Goal: Task Accomplishment & Management: Manage account settings

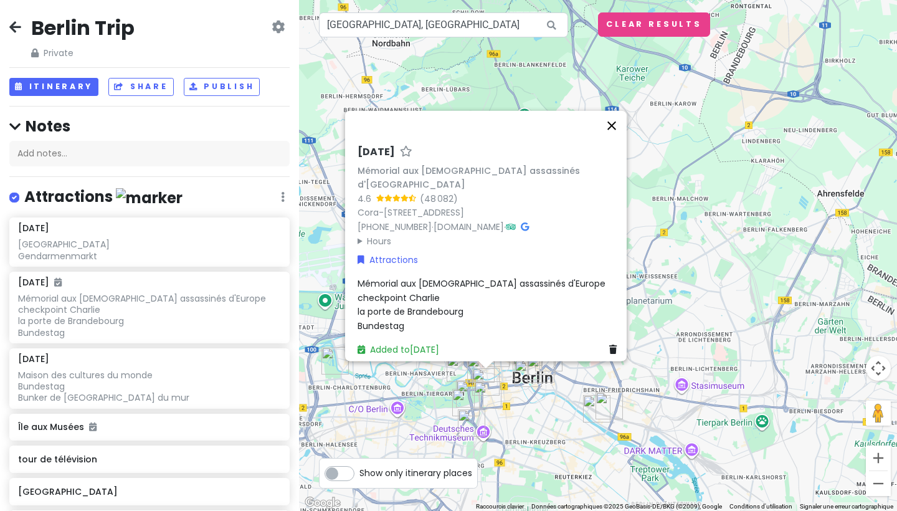
click at [615, 140] on button "Fermer" at bounding box center [611, 126] width 30 height 30
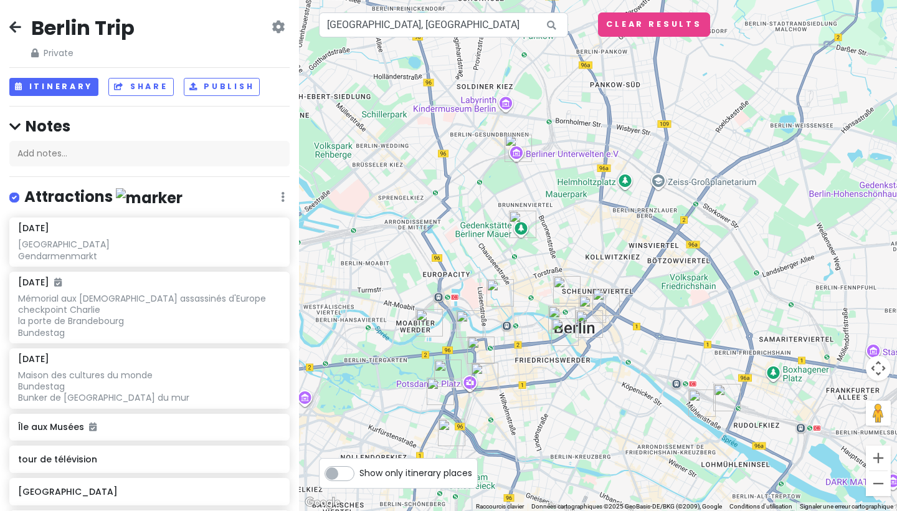
click at [434, 389] on img "Neue Nationalgalerie" at bounding box center [440, 390] width 27 height 27
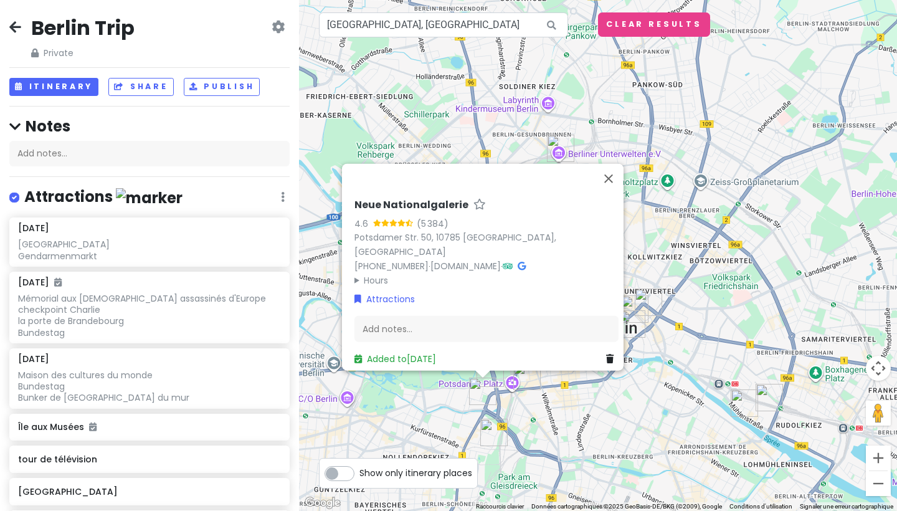
click at [507, 410] on div "Neue Nationalgalerie 4.6 (5 384) [STREET_ADDRESS] 50, [GEOGRAPHIC_DATA] [PHONE_…" at bounding box center [598, 255] width 598 height 511
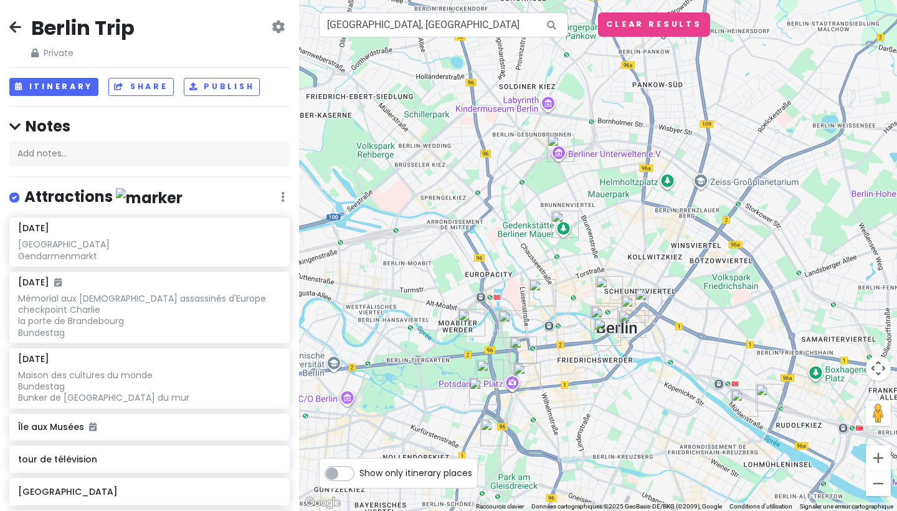
click at [493, 369] on img "Philharmonie de Berlin" at bounding box center [489, 372] width 27 height 27
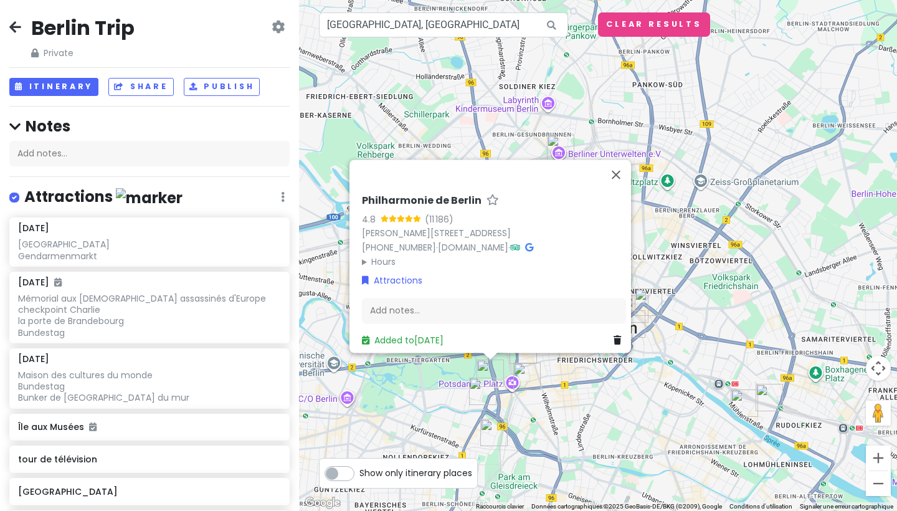
click at [526, 374] on img "Musée du Mur de Berlin" at bounding box center [526, 375] width 27 height 27
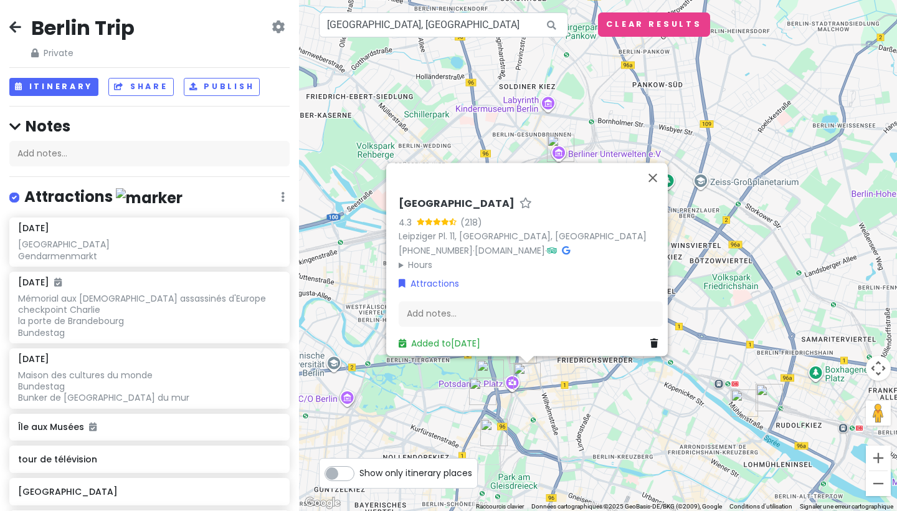
click at [399, 369] on div "[GEOGRAPHIC_DATA] 4.3 (218) [GEOGRAPHIC_DATA]. 11, [GEOGRAPHIC_DATA] [PHONE_NUM…" at bounding box center [598, 255] width 598 height 511
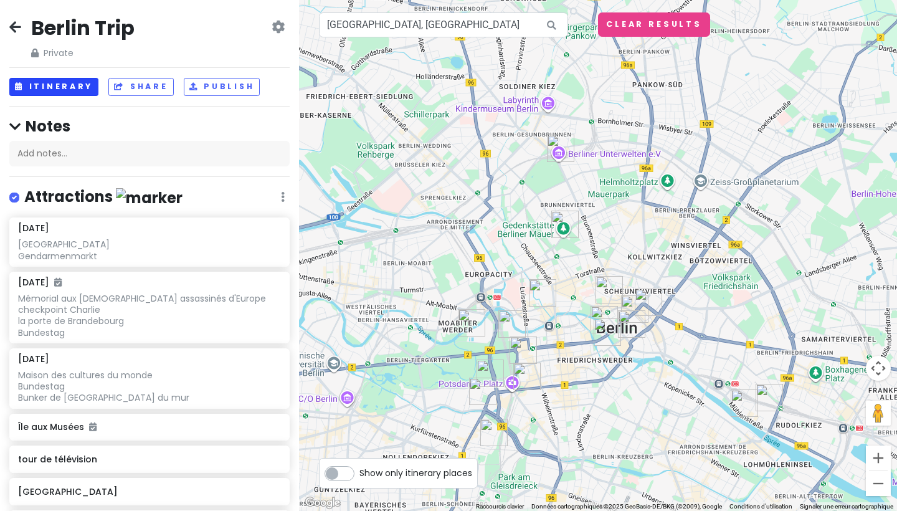
click at [52, 84] on button "Itinerary" at bounding box center [53, 87] width 89 height 18
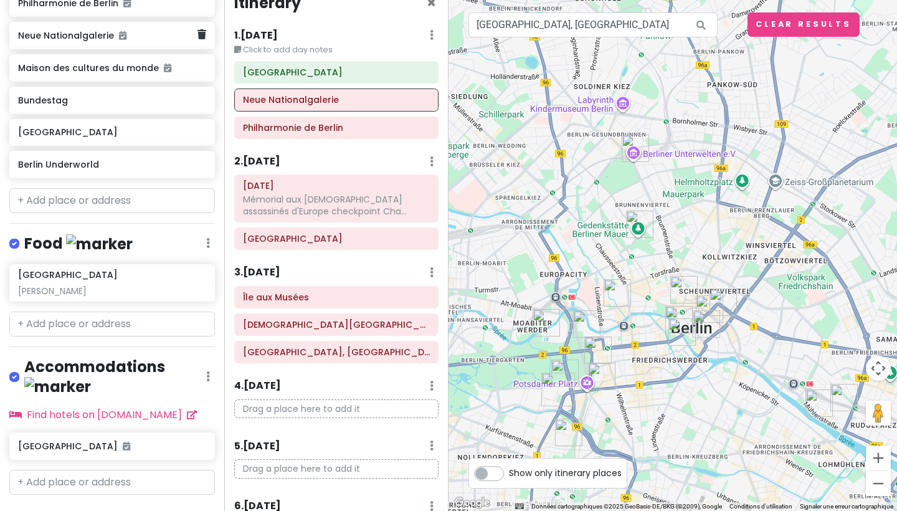
scroll to position [921, 0]
click at [278, 39] on h6 "1 . [DATE]" at bounding box center [256, 35] width 44 height 13
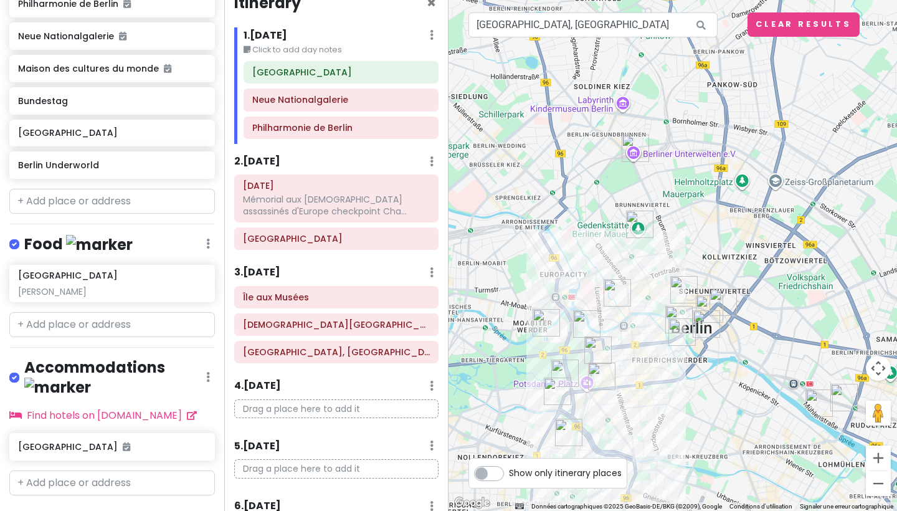
click at [269, 268] on h6 "3 . [DATE]" at bounding box center [257, 272] width 46 height 13
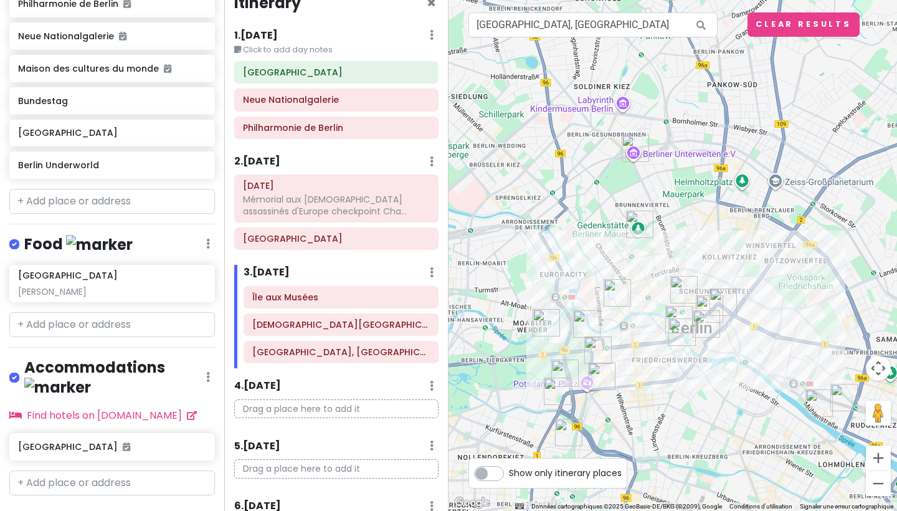
click at [269, 268] on h6 "3 . [DATE]" at bounding box center [266, 272] width 46 height 13
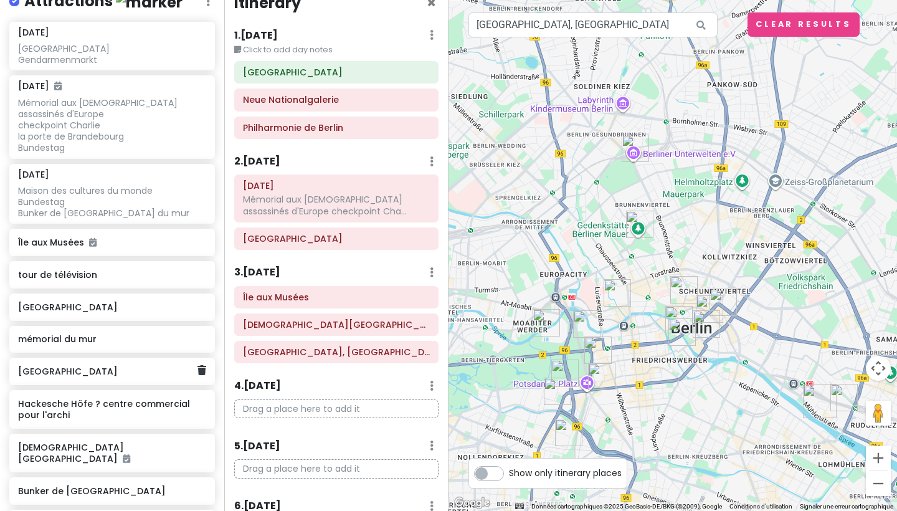
scroll to position [181, 0]
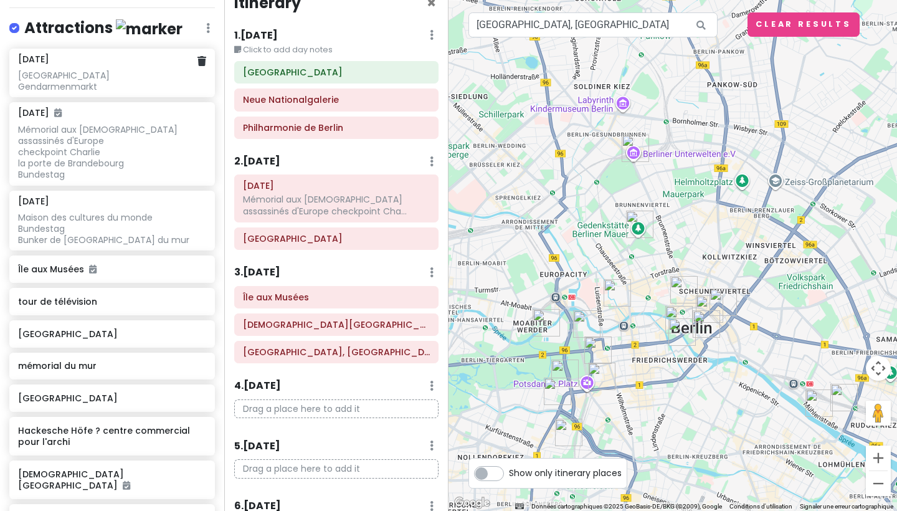
click at [72, 92] on div "[GEOGRAPHIC_DATA] Gendarmenmarkt" at bounding box center [111, 81] width 187 height 22
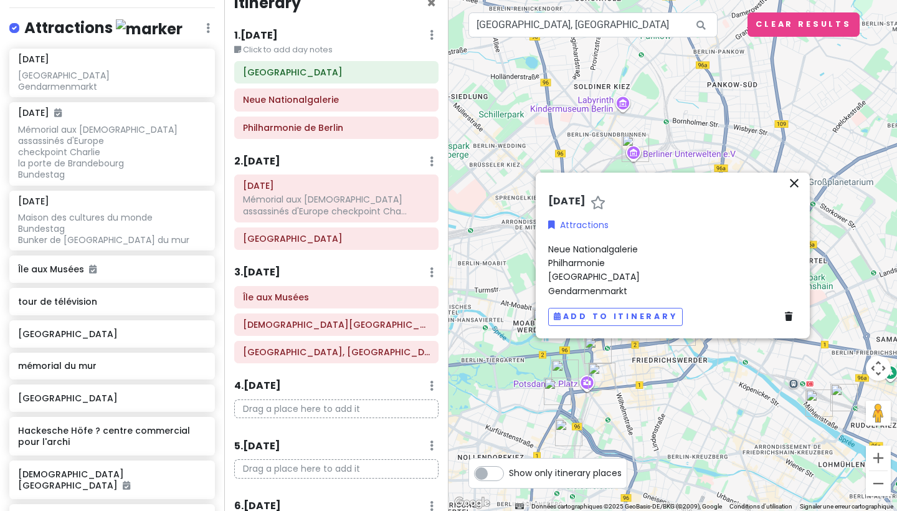
click at [594, 248] on span "[GEOGRAPHIC_DATA] Gendarmenmarkt" at bounding box center [594, 270] width 92 height 54
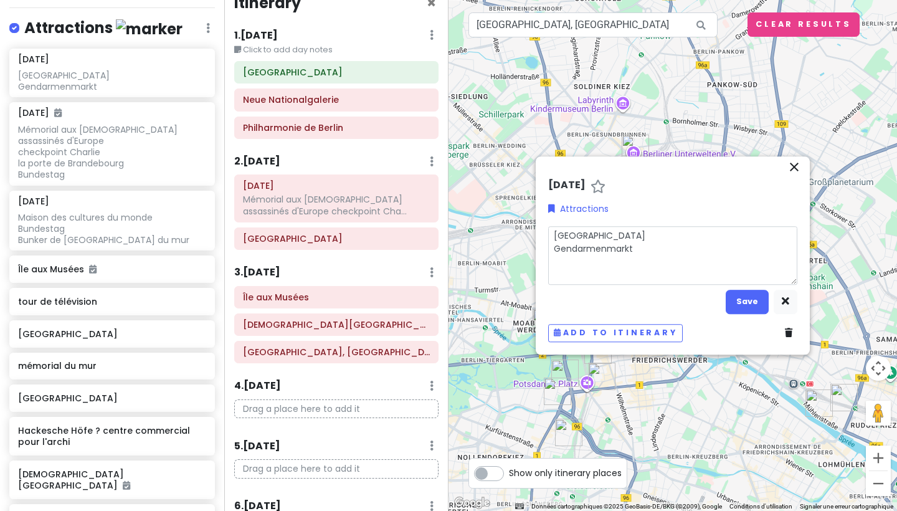
click at [639, 271] on textarea "[GEOGRAPHIC_DATA] Gendarmenmarkt" at bounding box center [672, 255] width 249 height 59
type textarea "x"
type textarea "[GEOGRAPHIC_DATA] Gendarmenmarkt"
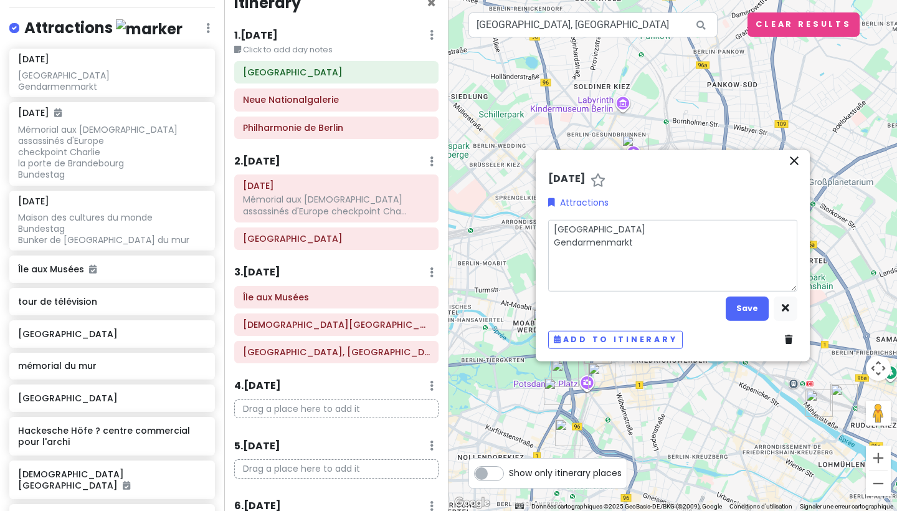
type textarea "x"
type textarea "[GEOGRAPHIC_DATA] Gendarmenmarkt k"
type textarea "x"
type textarea "[GEOGRAPHIC_DATA] Gendarmenmarkt kj"
click at [639, 271] on textarea "[GEOGRAPHIC_DATA] Gendarmenmarkt kj" at bounding box center [672, 255] width 249 height 72
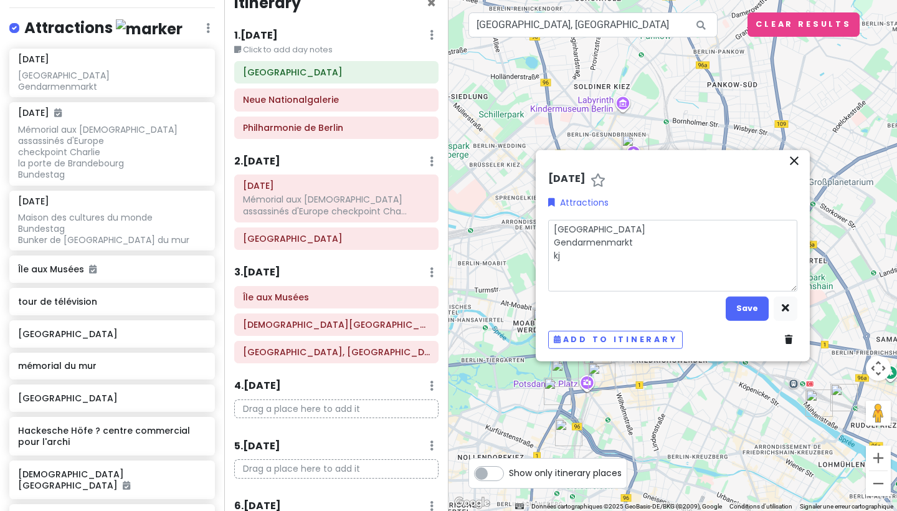
type textarea "x"
type textarea "[GEOGRAPHIC_DATA] Gendarmenmarktd kj"
type textarea "x"
type textarea "[GEOGRAPHIC_DATA] Gendarmenmarktdb kj"
type textarea "x"
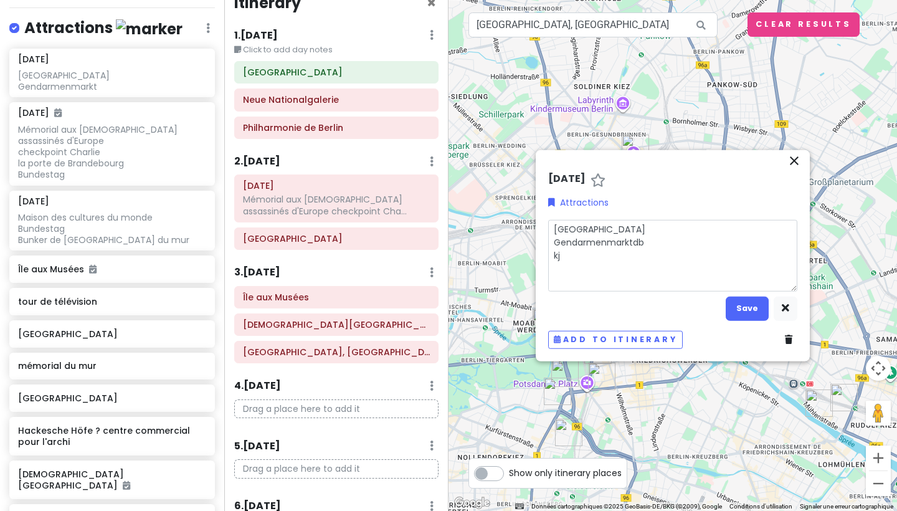
type textarea "[GEOGRAPHIC_DATA] Gendarmenmarktdbc kj"
type textarea "x"
type textarea "[GEOGRAPHIC_DATA] Gendarmenmarktdbck kj"
type textarea "x"
type textarea "[GEOGRAPHIC_DATA] Gendarmenmarktdbcke kj"
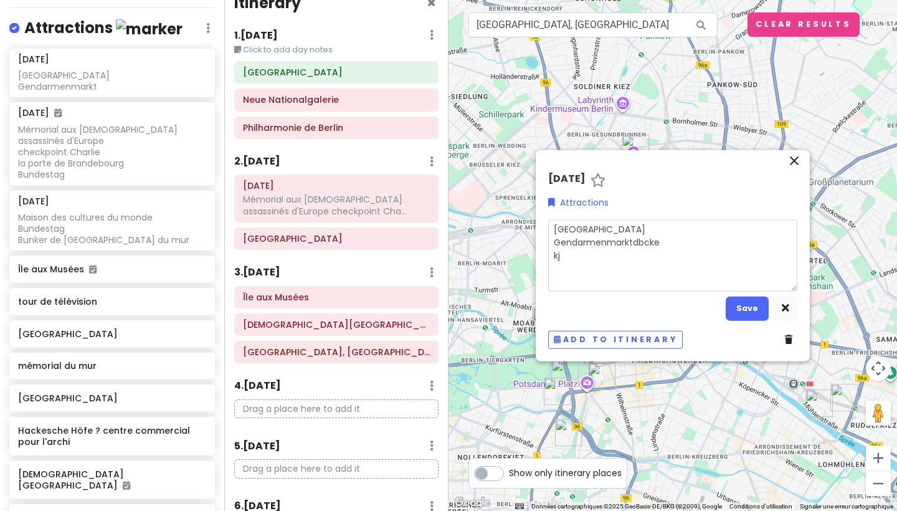
type textarea "x"
type textarea "[GEOGRAPHIC_DATA]"
type textarea "x"
type textarea "[GEOGRAPHIC_DATA] Gendarmenmarktdbckejg kj"
type textarea "x"
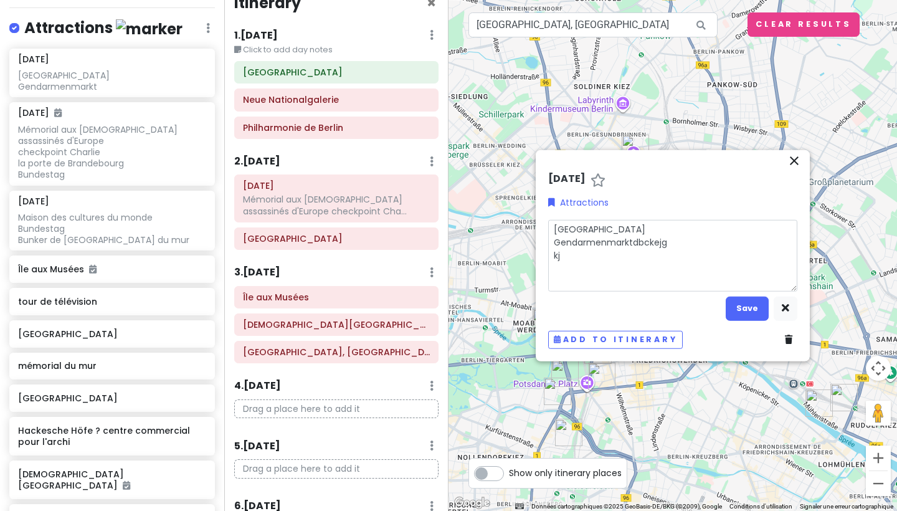
type textarea "[GEOGRAPHIC_DATA] Gendarmenmarktdbckejgc kj"
type textarea "x"
type textarea "[GEOGRAPHIC_DATA] Gendarmenmarktdbckejgce kj"
type textarea "x"
type textarea "[GEOGRAPHIC_DATA] Gendarmenmarktdbckejgcei kj"
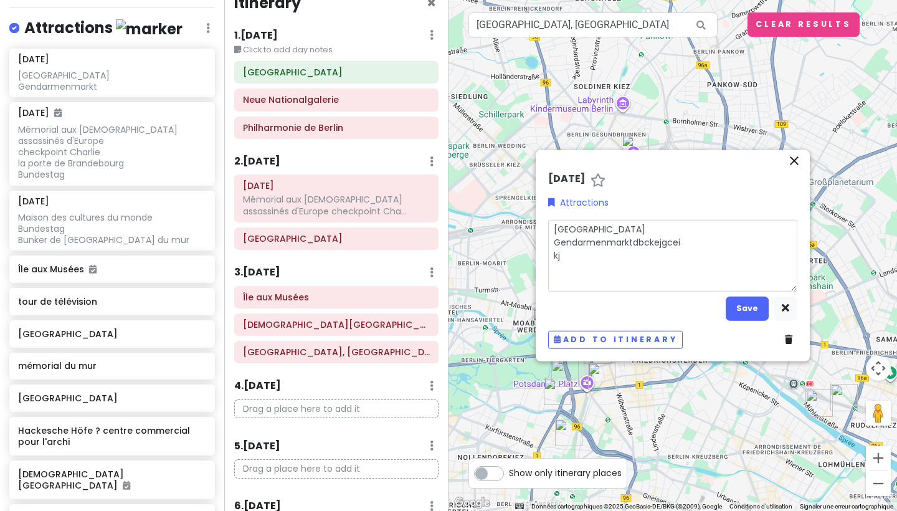
type textarea "x"
type textarea "[GEOGRAPHIC_DATA] Gendarmenmarktdbckejgceiu kj"
type textarea "x"
type textarea "[GEOGRAPHIC_DATA] Gendarmenmarktdbckejgceiuf kj"
type textarea "x"
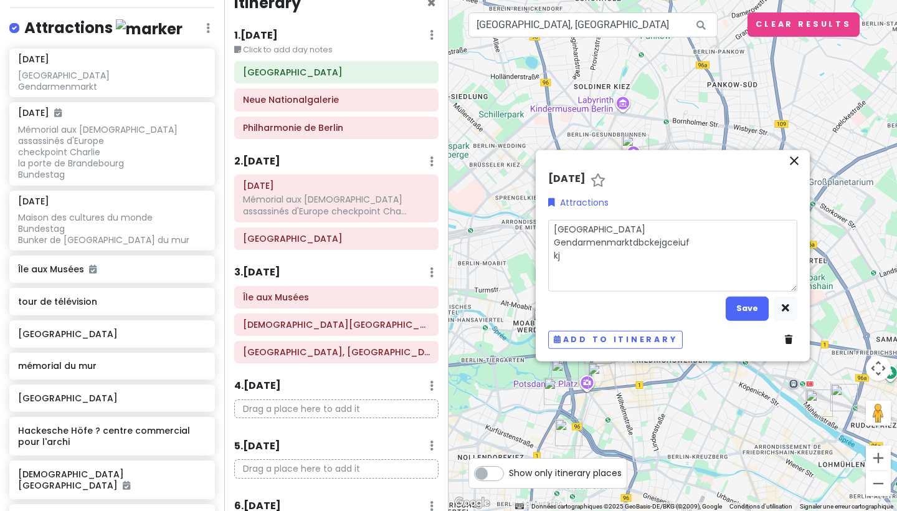
type textarea "[GEOGRAPHIC_DATA] Gendarmenmarktdbckejgceiufg kj"
type textarea "x"
type textarea "[GEOGRAPHIC_DATA] Gendarmenmarktdbckejgceiufg kj"
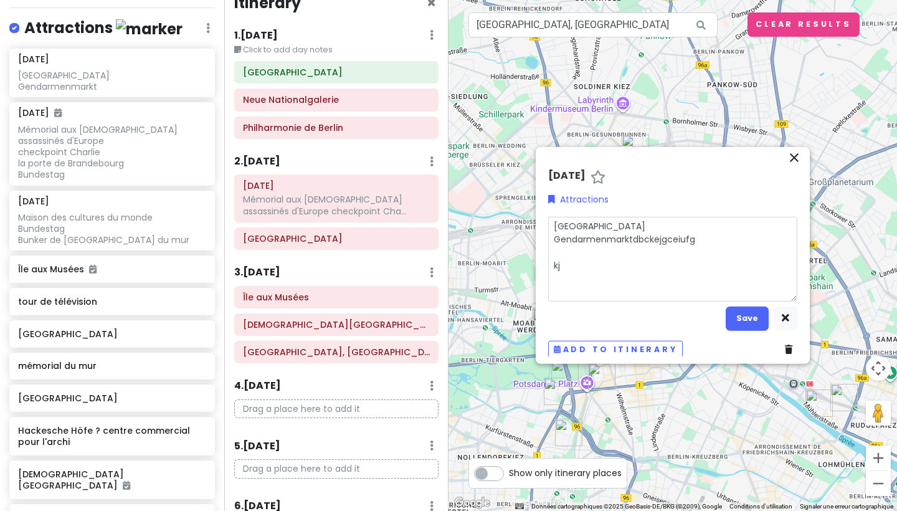
click at [586, 286] on textarea "[GEOGRAPHIC_DATA] Gendarmenmarktdbckejgceiufg kj" at bounding box center [672, 258] width 249 height 85
type textarea "x"
type textarea "[GEOGRAPHIC_DATA] Gendarmenmarktdbckejgceiufg k"
type textarea "x"
type textarea "[GEOGRAPHIC_DATA] Gendarmenmarktdbckejgceiufg"
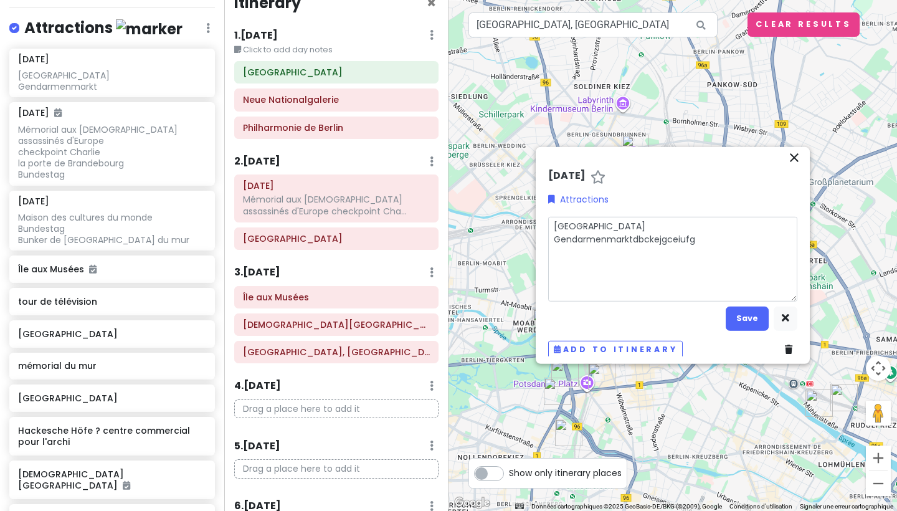
type textarea "x"
type textarea "[GEOGRAPHIC_DATA] Gendarmenmarktdbckejgceiufg"
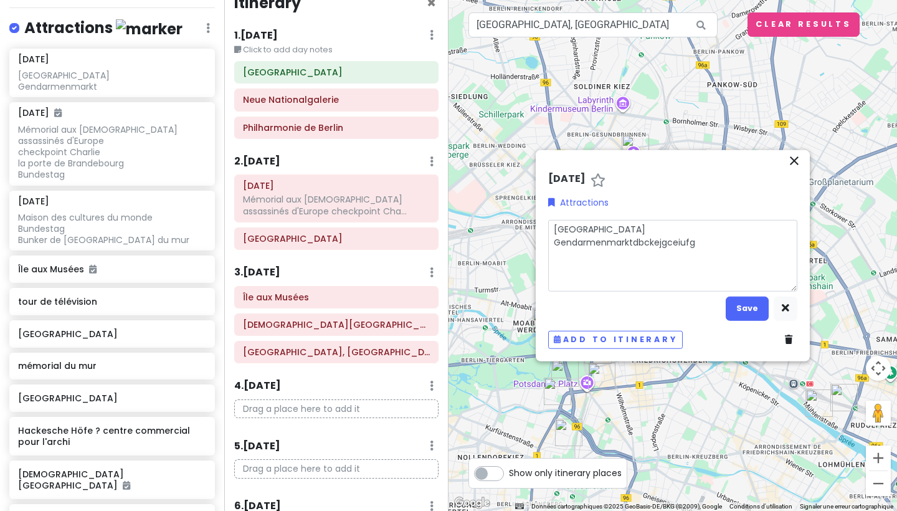
type textarea "x"
type textarea "[GEOGRAPHIC_DATA] Gendarmenmarktdbckejgceiufg"
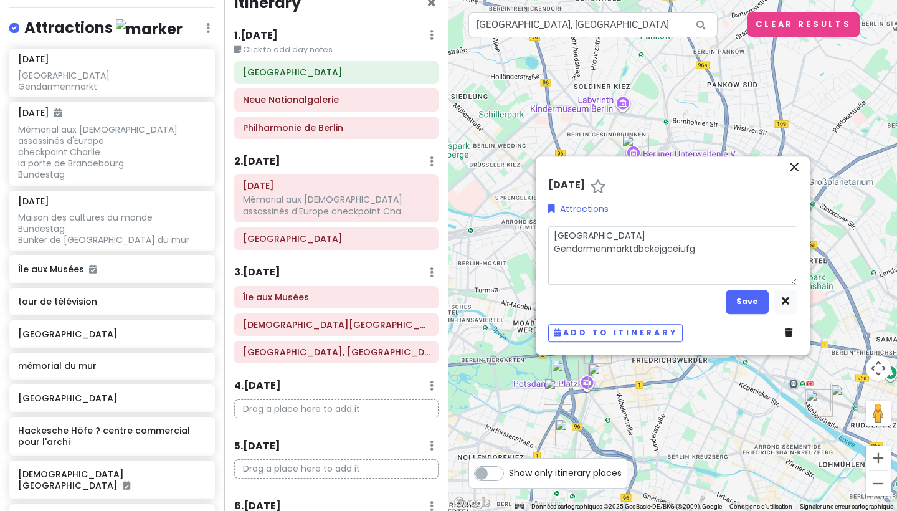
type textarea "x"
type textarea "[GEOGRAPHIC_DATA] Gendarmenmarktdbckejgceiuf"
type textarea "x"
type textarea "[GEOGRAPHIC_DATA] Gendarmenmarktdbckejgceiu"
type textarea "x"
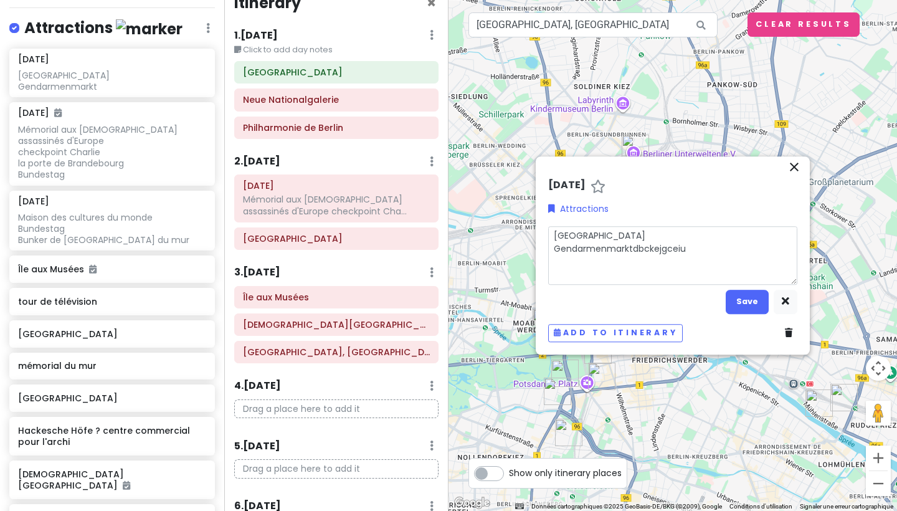
type textarea "[GEOGRAPHIC_DATA] Gendarmenmarktdbckejgcei"
type textarea "x"
type textarea "[GEOGRAPHIC_DATA] Gendarmenmarktdbckejgce"
type textarea "x"
type textarea "[GEOGRAPHIC_DATA] Gendarmenmarktdbckejgc"
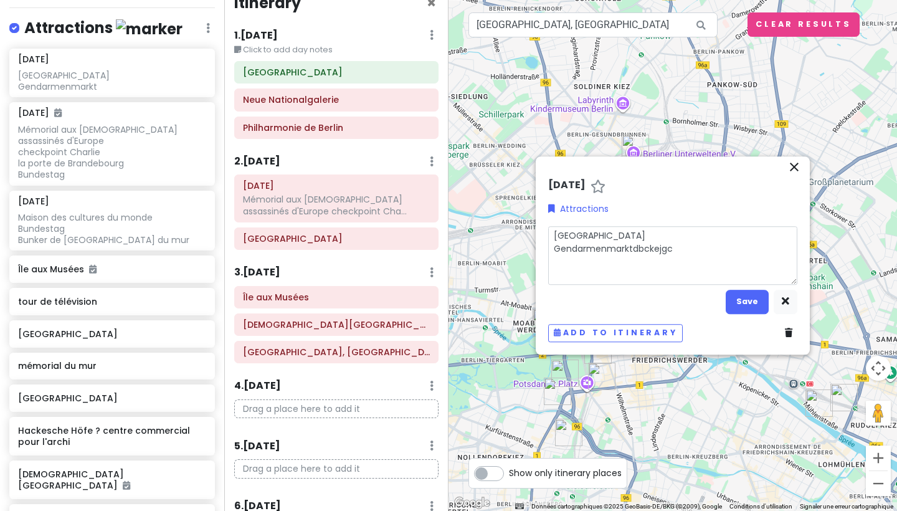
type textarea "x"
type textarea "[GEOGRAPHIC_DATA] Gendarmenmarktdbckejg"
type textarea "x"
type textarea "[GEOGRAPHIC_DATA] Gendarmenmarktdbckej"
type textarea "x"
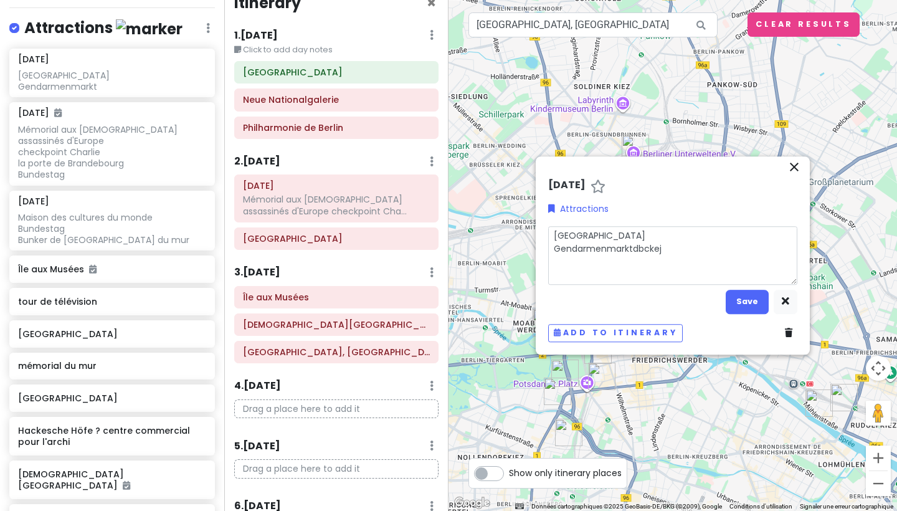
type textarea "[GEOGRAPHIC_DATA] Gendarmenmarktdbcke"
type textarea "x"
type textarea "[GEOGRAPHIC_DATA] Gendarmenmarktdbck"
type textarea "x"
type textarea "[GEOGRAPHIC_DATA] Gendarmenmarktdbc"
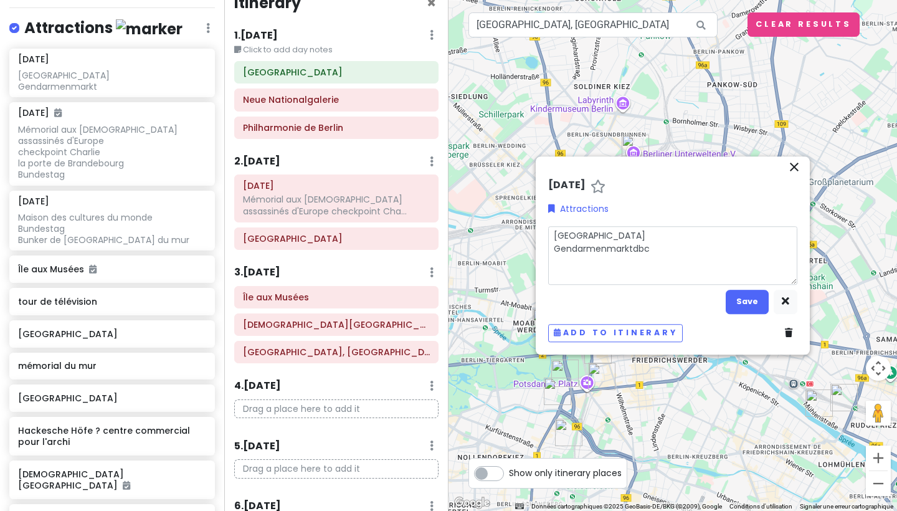
type textarea "x"
type textarea "[GEOGRAPHIC_DATA] Gendarmenmarktdb"
type textarea "x"
type textarea "[GEOGRAPHIC_DATA] Gendarmenmarktd"
type textarea "x"
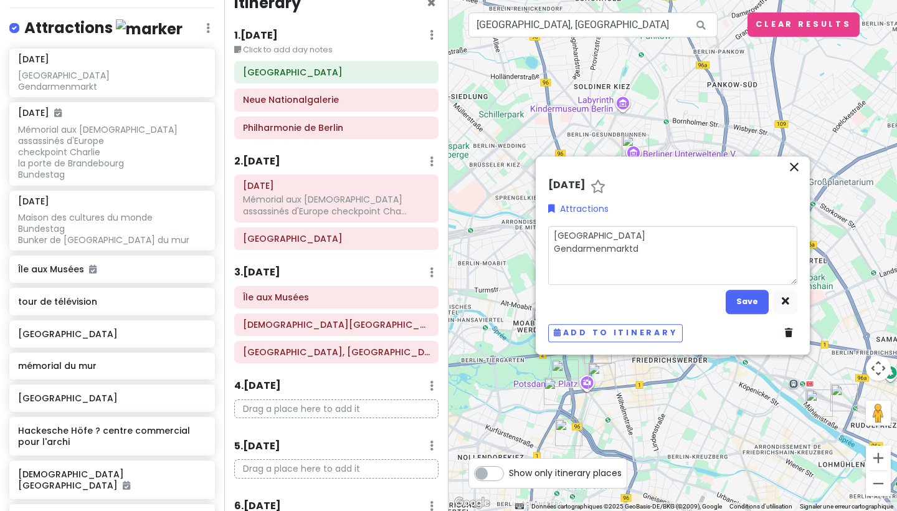
type textarea "[GEOGRAPHIC_DATA] Gendarmenmarkt"
type textarea "x"
type textarea "[GEOGRAPHIC_DATA] Gendarmenmark"
type textarea "x"
type textarea "[GEOGRAPHIC_DATA] Gendarmenmarkt"
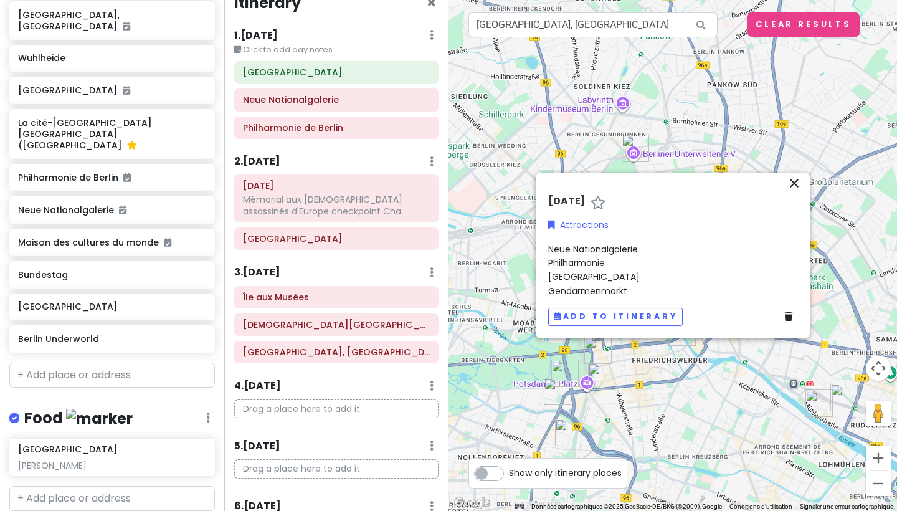
scroll to position [819, 0]
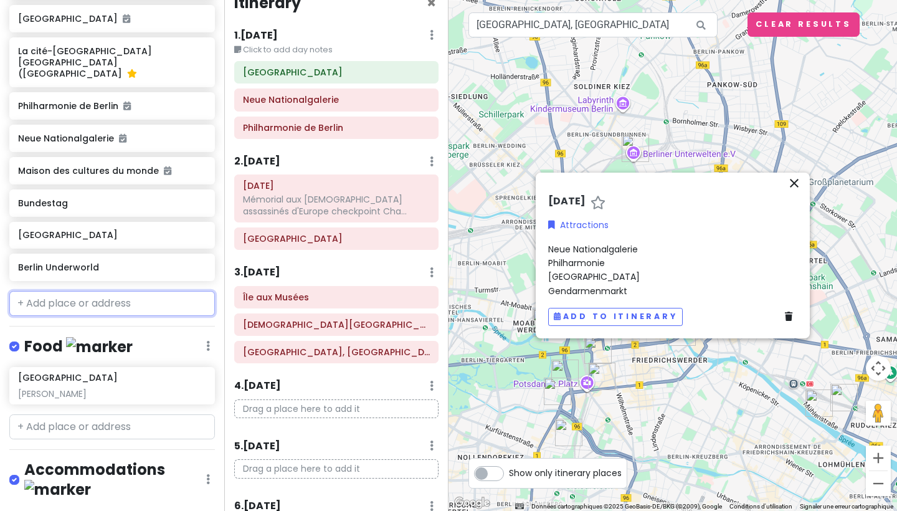
click at [80, 291] on input "text" at bounding box center [111, 303] width 205 height 25
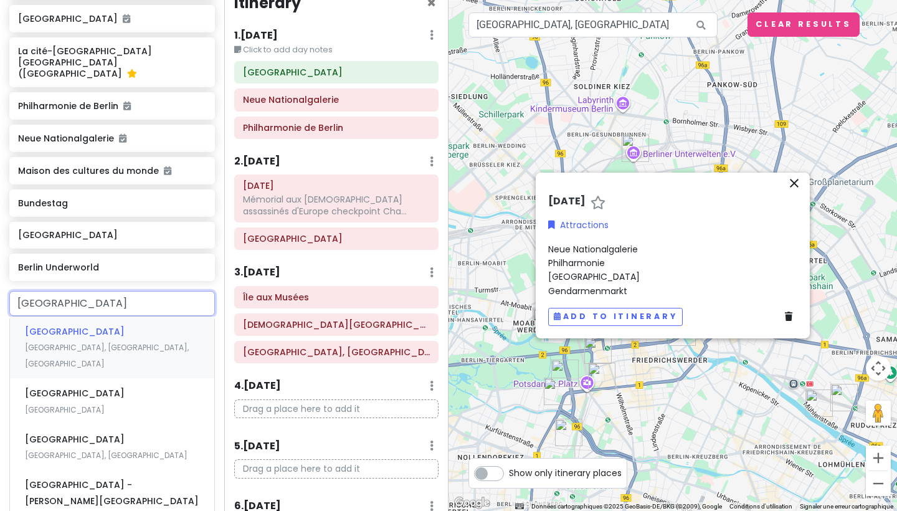
type input "potsdamer"
click at [49, 325] on span "[GEOGRAPHIC_DATA]" at bounding box center [75, 331] width 100 height 12
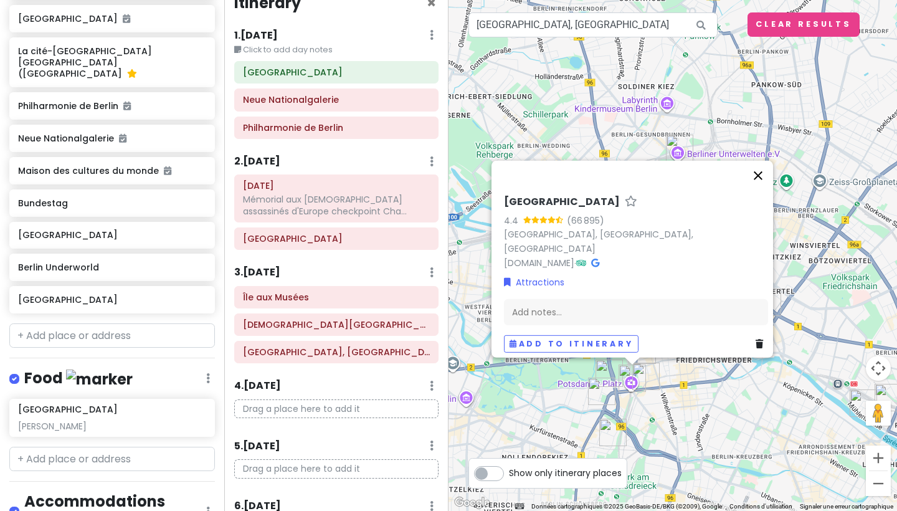
click at [763, 182] on button "Fermer" at bounding box center [758, 176] width 30 height 30
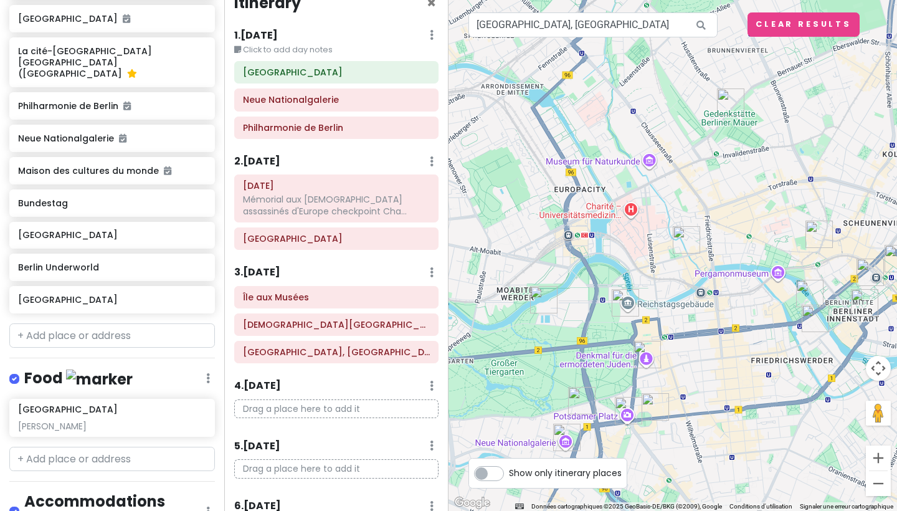
click at [623, 408] on img "Potsdamer Platz" at bounding box center [628, 410] width 27 height 27
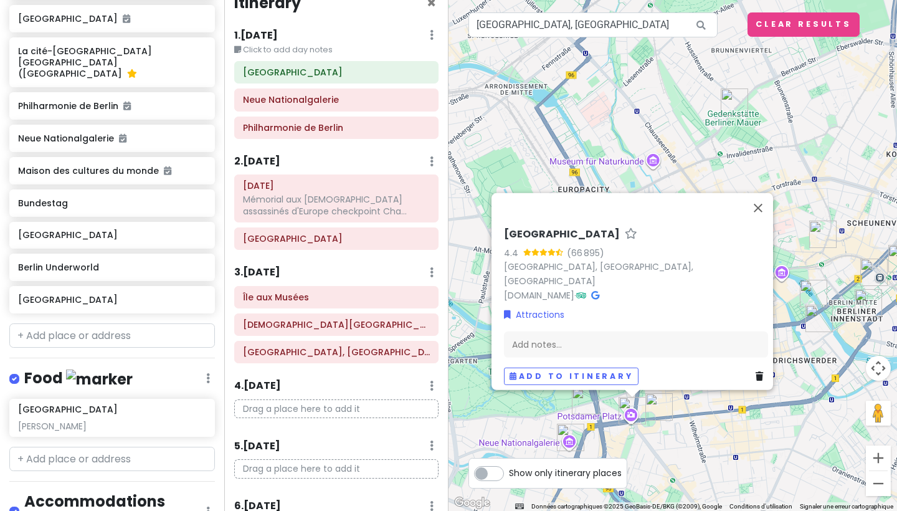
click at [631, 416] on img "Potsdamer Platz" at bounding box center [631, 410] width 27 height 27
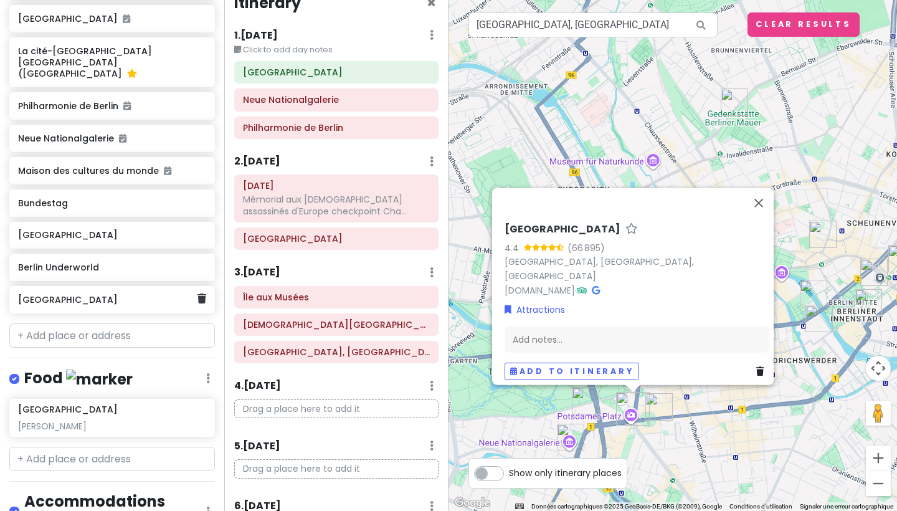
click at [196, 294] on h6 "[GEOGRAPHIC_DATA]" at bounding box center [107, 299] width 179 height 11
click at [199, 293] on icon at bounding box center [201, 298] width 9 height 10
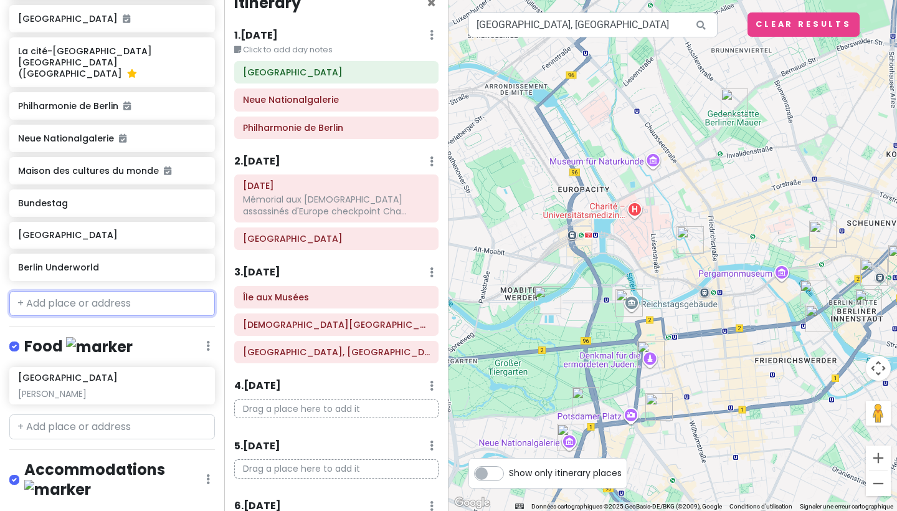
click at [177, 291] on input "text" at bounding box center [111, 303] width 205 height 25
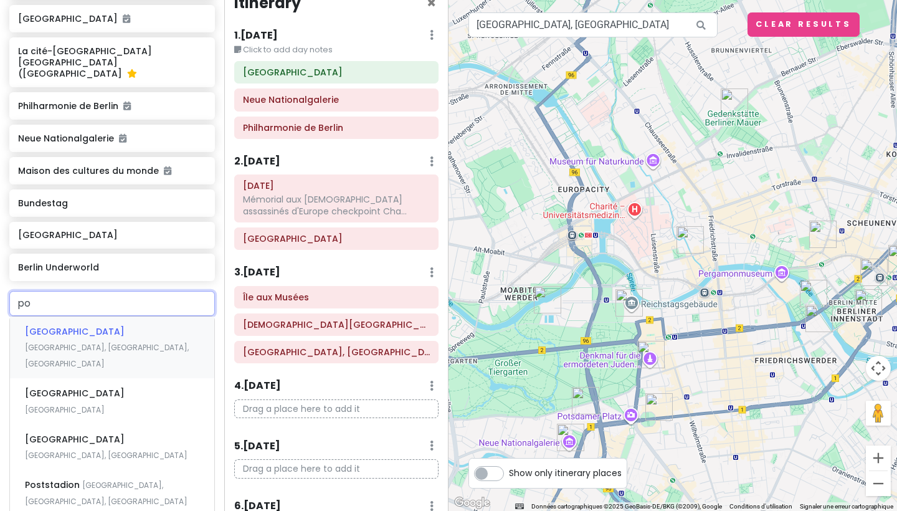
type input "pod"
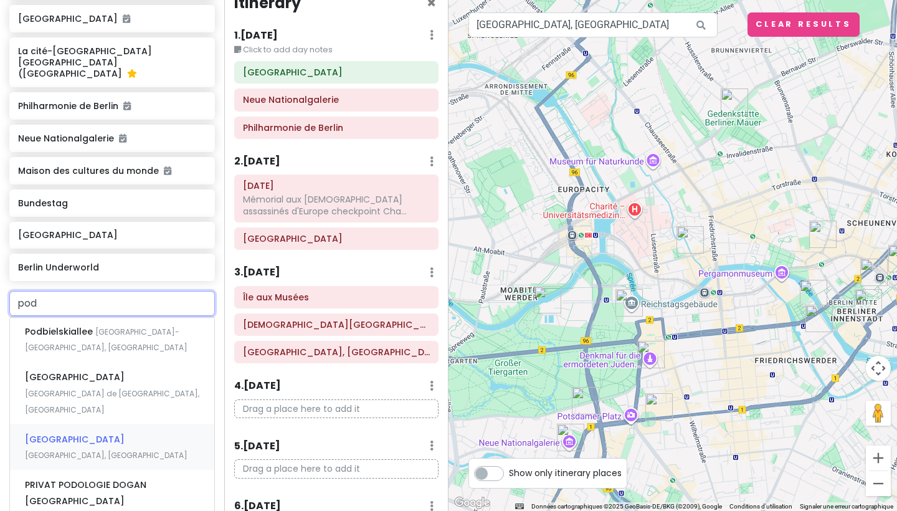
click at [152, 423] on div "[GEOGRAPHIC_DATA], [GEOGRAPHIC_DATA]" at bounding box center [112, 446] width 204 height 46
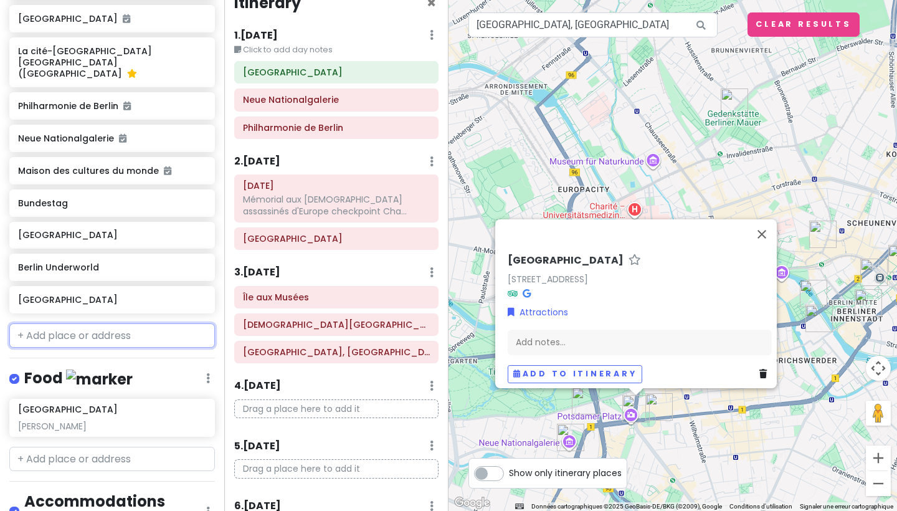
click at [105, 323] on input "text" at bounding box center [111, 335] width 205 height 25
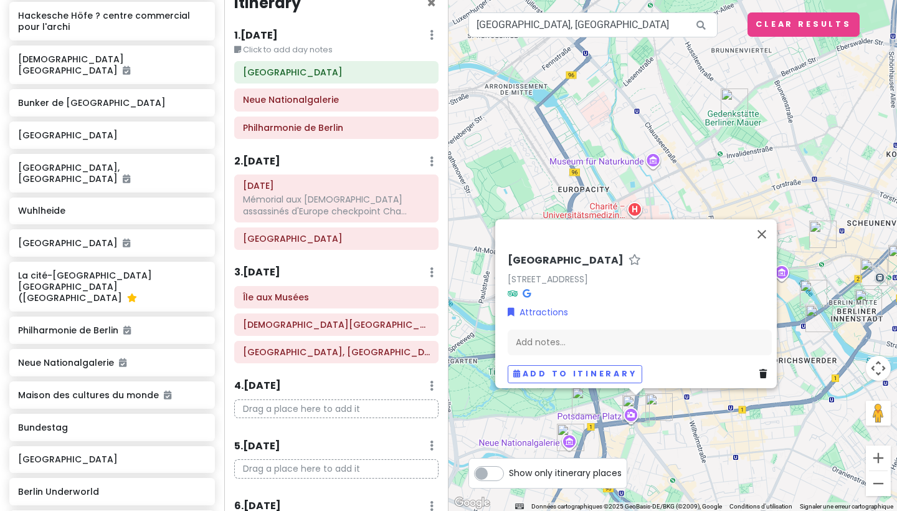
scroll to position [770, 0]
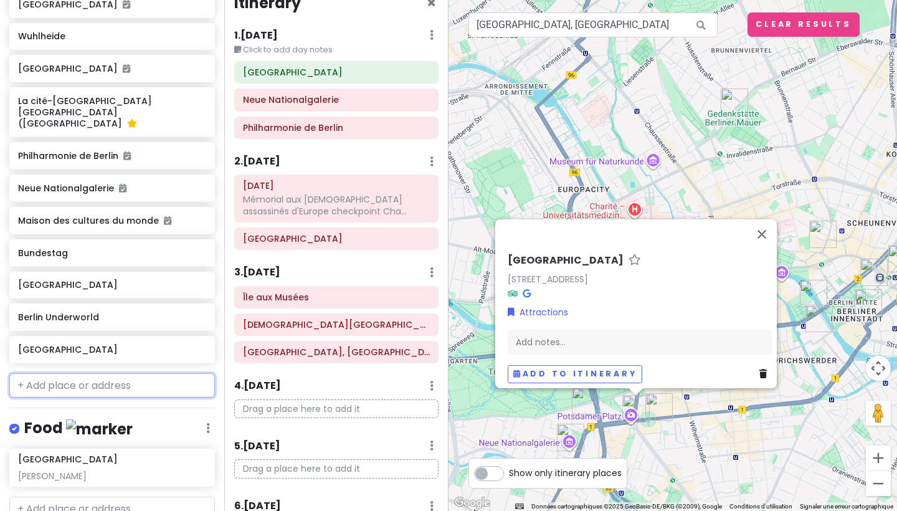
click at [65, 373] on input "text" at bounding box center [111, 385] width 205 height 25
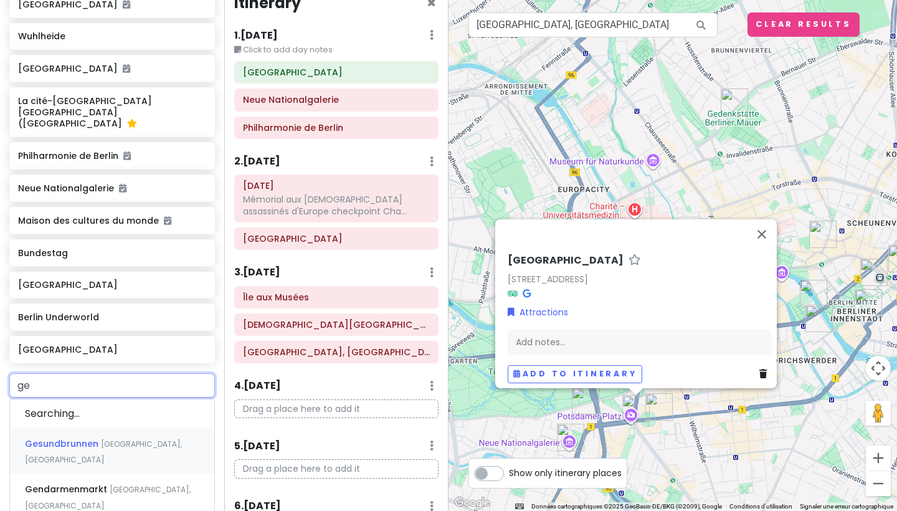
type input "gen"
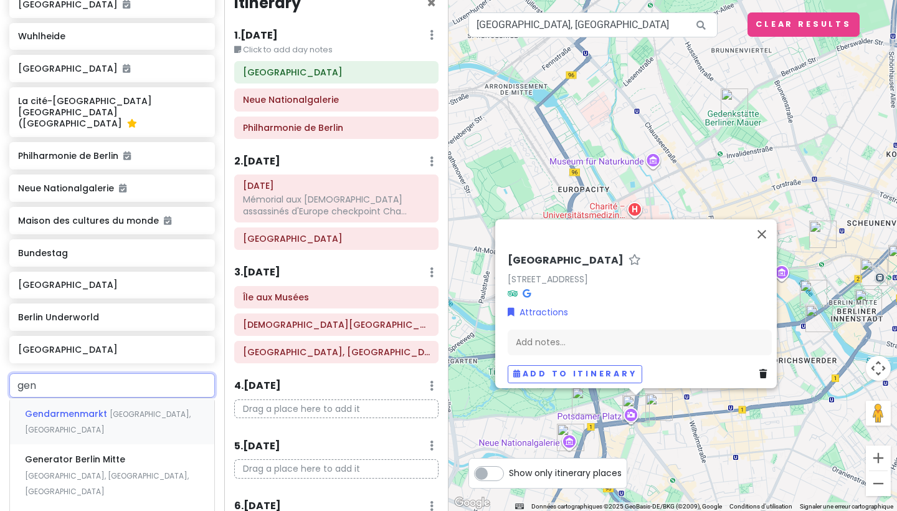
click at [40, 407] on span "Gendarmenmarkt" at bounding box center [67, 413] width 85 height 12
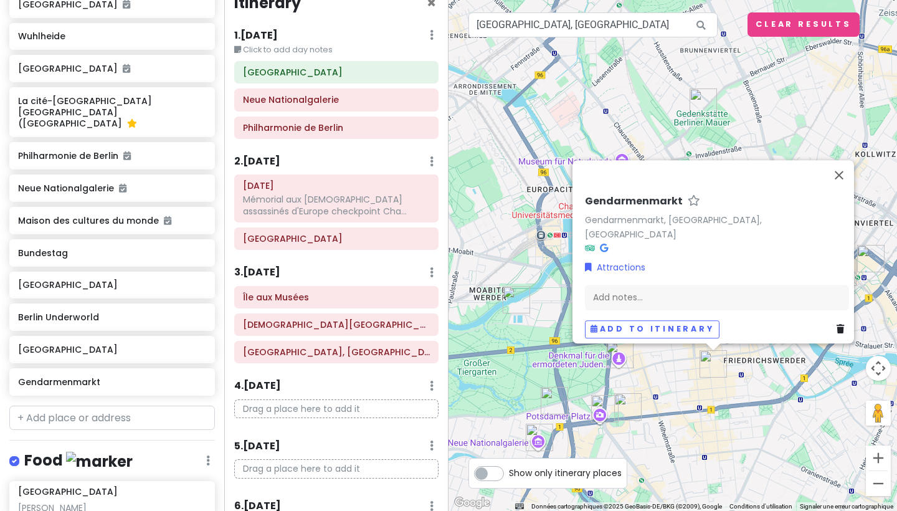
click at [613, 353] on img "Vendredi 15/08" at bounding box center [619, 354] width 27 height 27
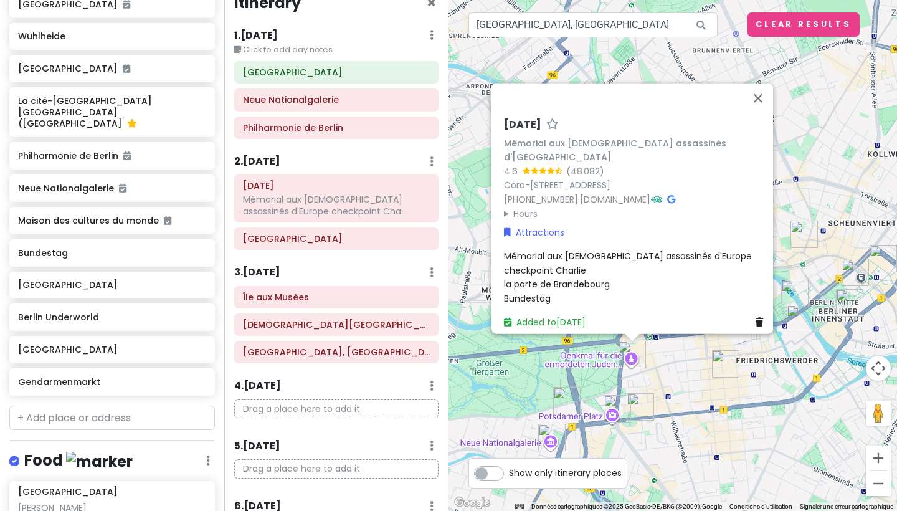
click at [718, 369] on img "Gendarmenmarkt" at bounding box center [725, 363] width 27 height 27
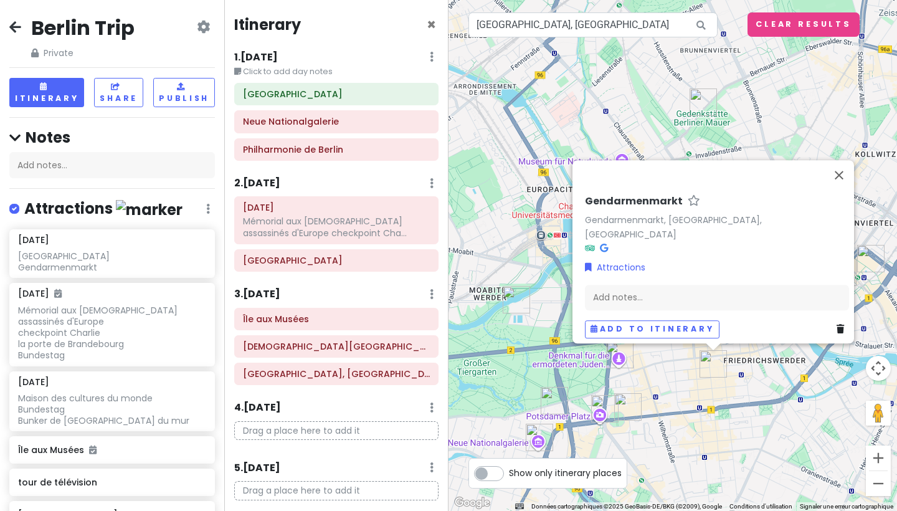
scroll to position [0, 0]
click at [427, 92] on icon at bounding box center [429, 94] width 7 height 10
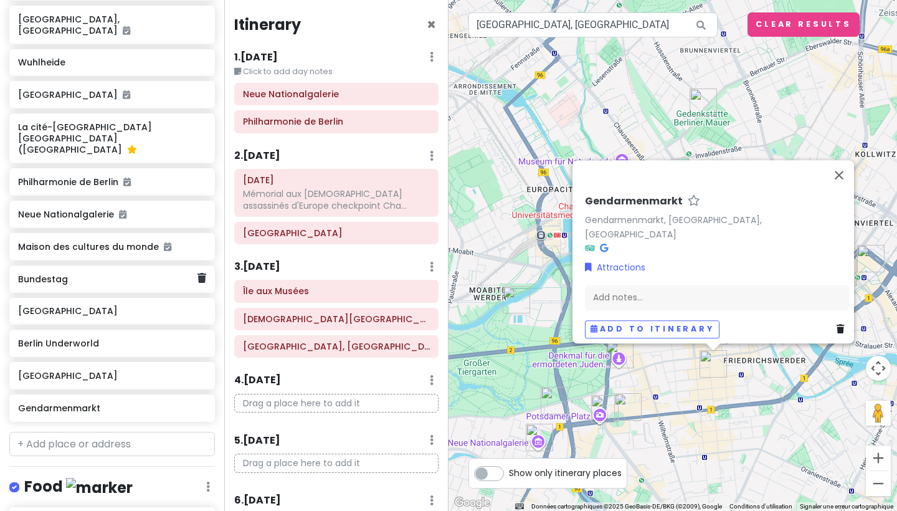
scroll to position [744, 0]
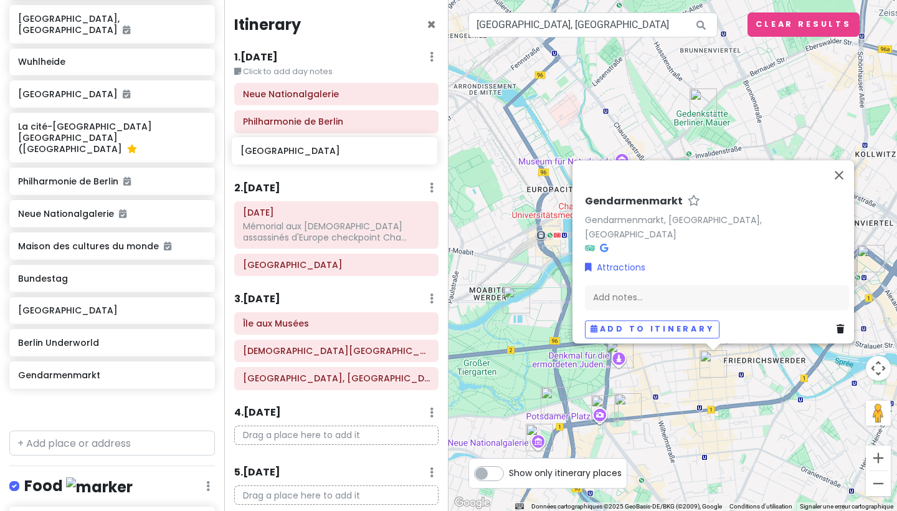
drag, startPoint x: 106, startPoint y: 357, endPoint x: 328, endPoint y: 150, distance: 303.1
click at [328, 150] on div "Berlin Trip Private Change Dates Make a Copy Delete Trip Go Pro ⚡️ Give Feedbac…" at bounding box center [448, 255] width 897 height 511
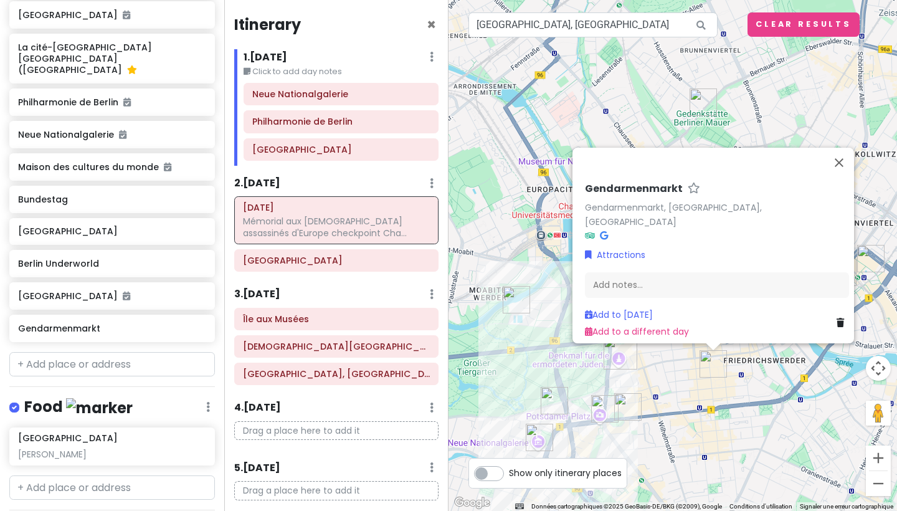
scroll to position [896, 0]
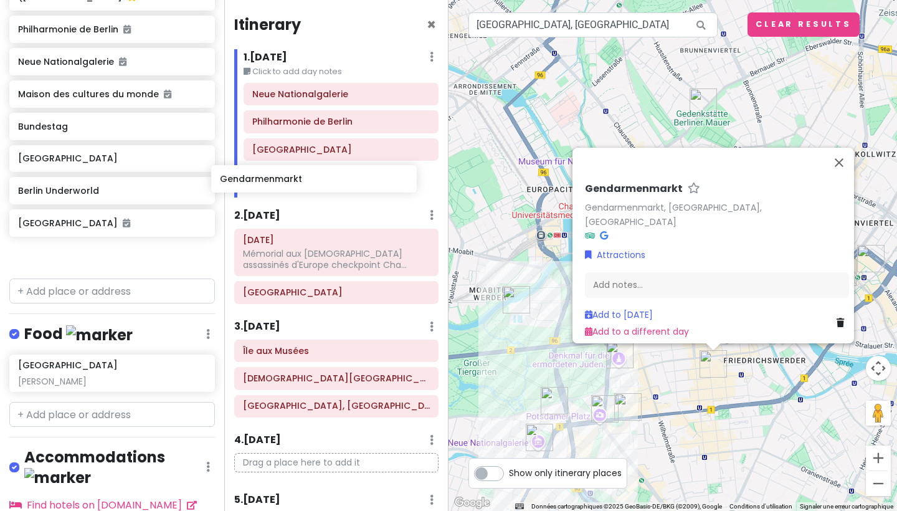
drag, startPoint x: 111, startPoint y: 242, endPoint x: 316, endPoint y: 184, distance: 212.9
click at [316, 184] on div "Berlin Trip Private Change Dates Make a Copy Delete Trip Go Pro ⚡️ Give Feedbac…" at bounding box center [448, 255] width 897 height 511
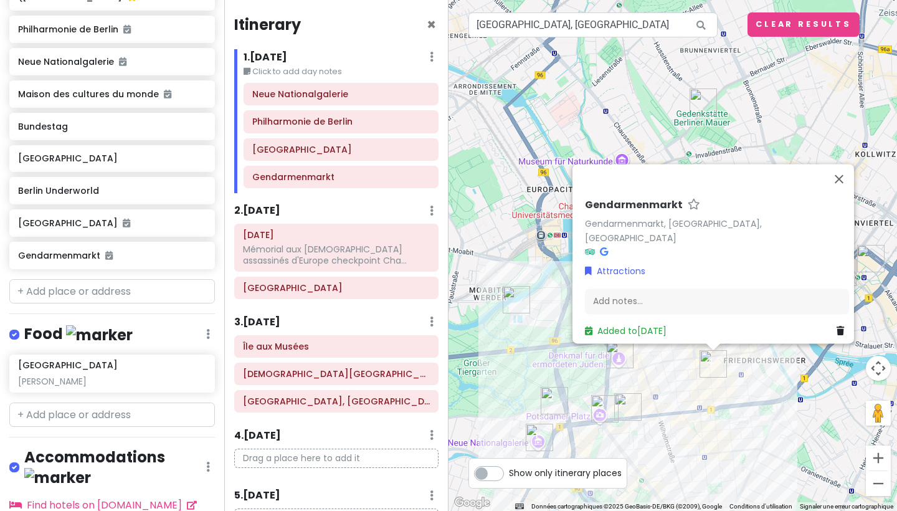
click at [769, 390] on div "Gendarmenmarkt Gendarmenmarkt, [GEOGRAPHIC_DATA], [GEOGRAPHIC_DATA] Attractions…" at bounding box center [672, 255] width 448 height 511
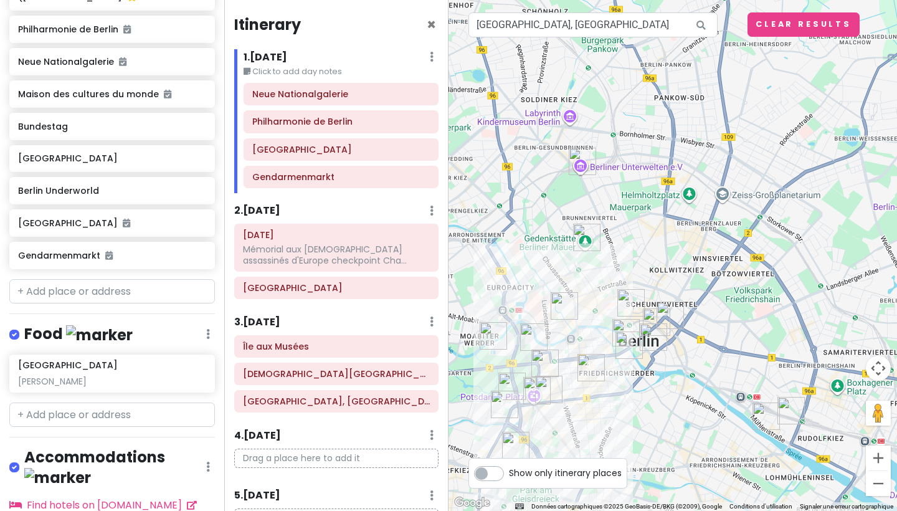
drag, startPoint x: 776, startPoint y: 285, endPoint x: 646, endPoint y: 255, distance: 134.1
click at [646, 255] on div at bounding box center [672, 255] width 448 height 511
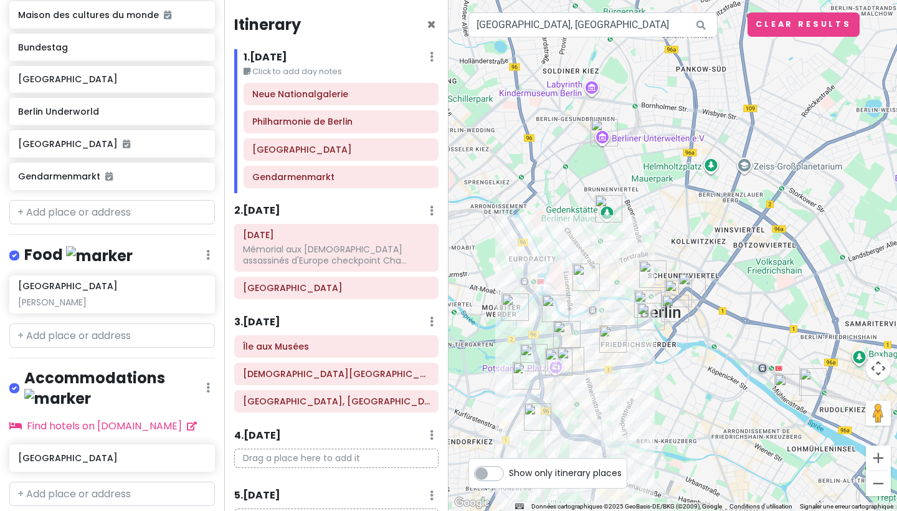
scroll to position [974, 0]
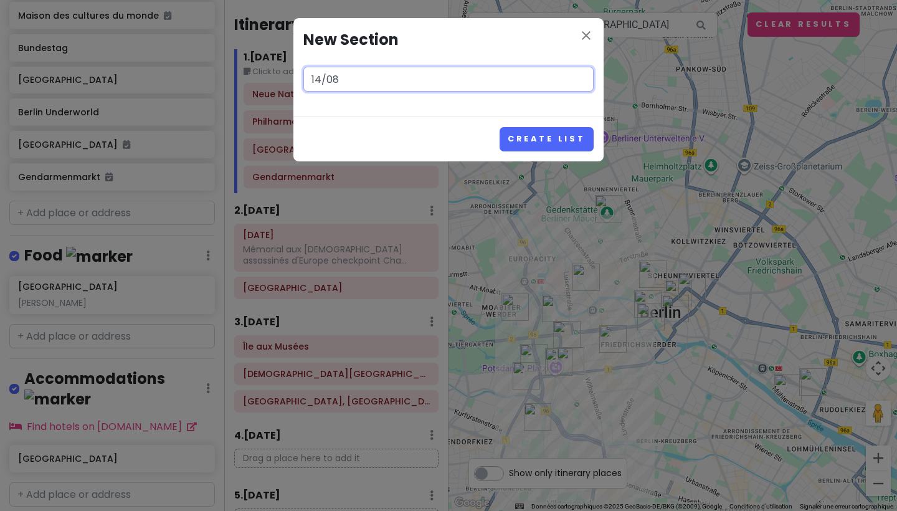
type input "14/08"
click at [548, 138] on button "Create List" at bounding box center [546, 139] width 94 height 24
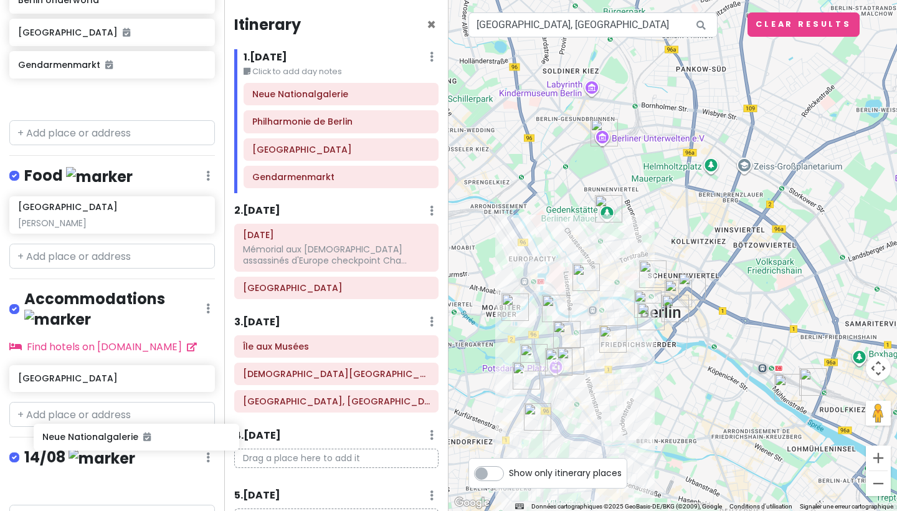
scroll to position [1076, 0]
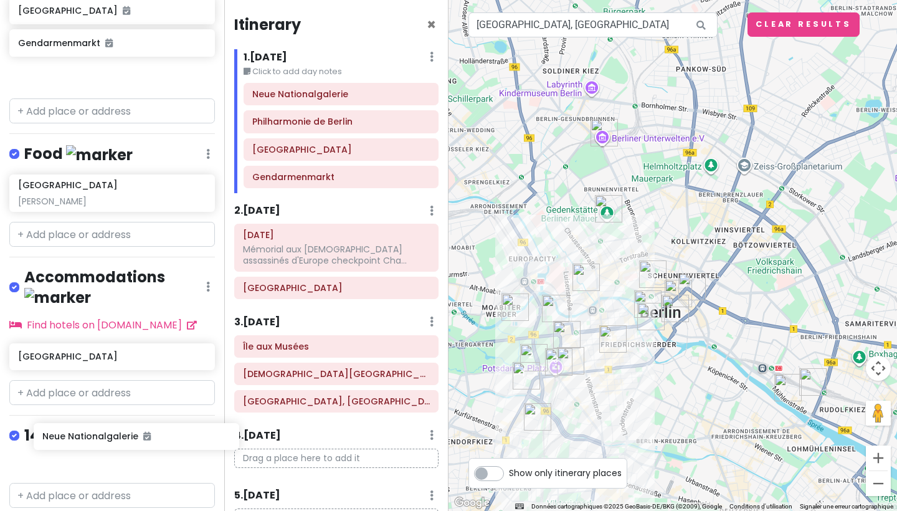
drag, startPoint x: 87, startPoint y: 173, endPoint x: 111, endPoint y: 438, distance: 266.3
click at [111, 438] on div "Berlin Trip Private Change Dates Make a Copy Delete Trip Go Pro ⚡️ Give Feedbac…" at bounding box center [112, 255] width 224 height 511
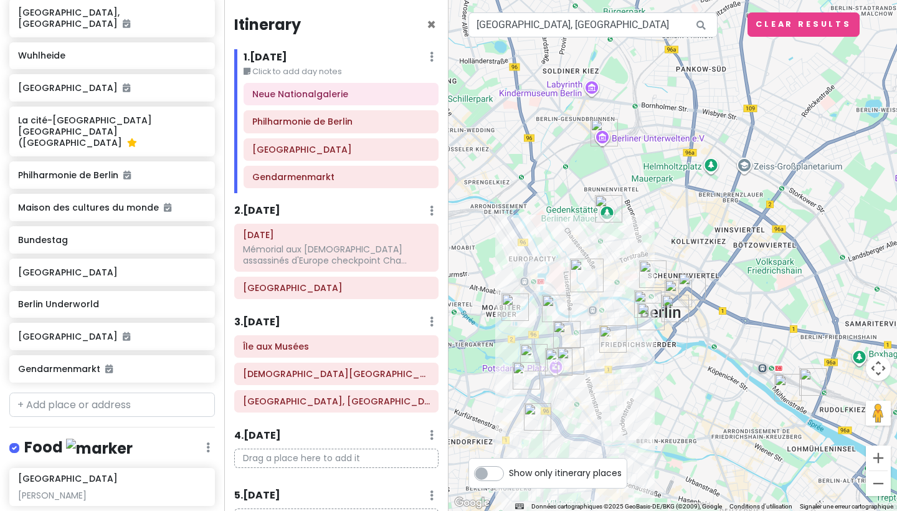
scroll to position [753, 0]
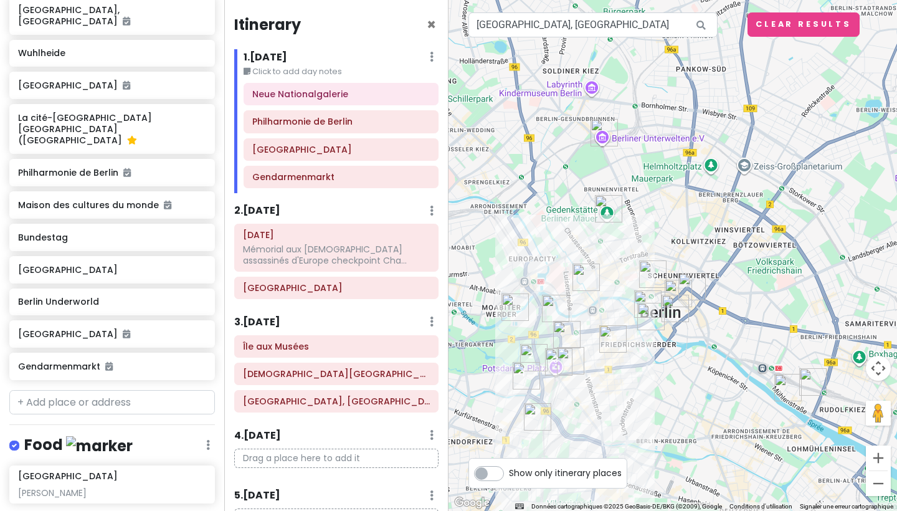
click at [658, 402] on div at bounding box center [672, 255] width 448 height 511
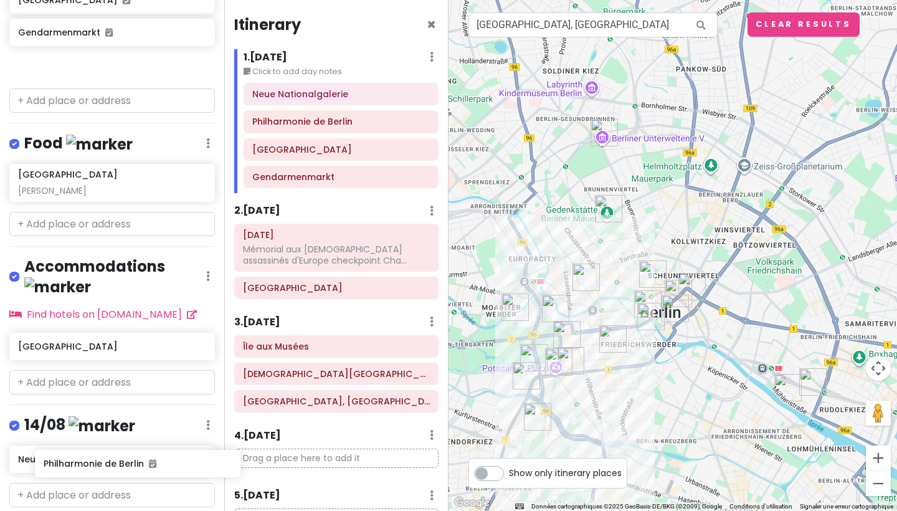
scroll to position [0, 0]
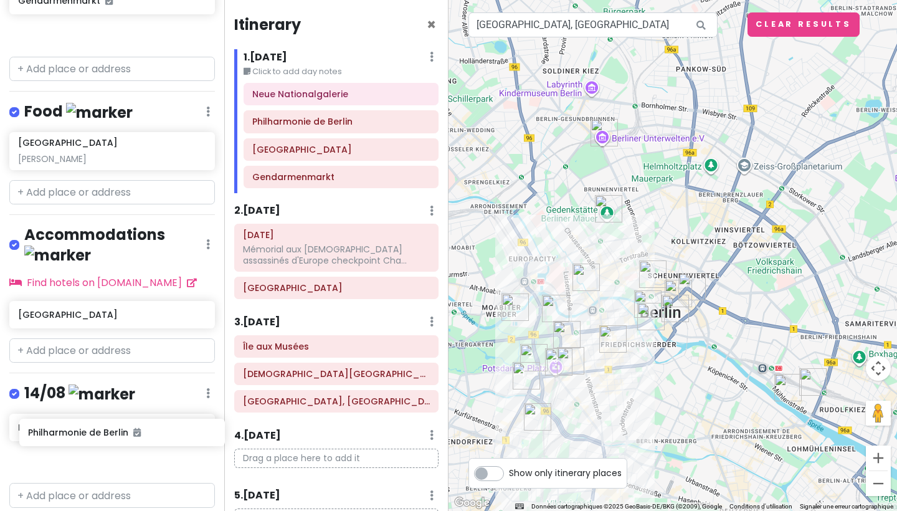
drag, startPoint x: 90, startPoint y: 277, endPoint x: 100, endPoint y: 428, distance: 151.0
click at [100, 428] on div "Berlin Trip Private Change Dates Make a Copy Delete Trip Go Pro ⚡️ Give Feedbac…" at bounding box center [112, 255] width 224 height 511
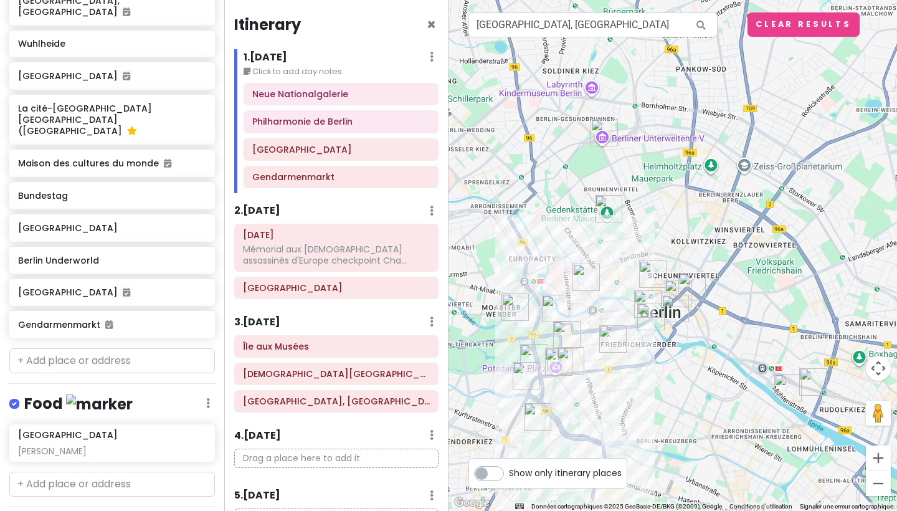
scroll to position [786, 0]
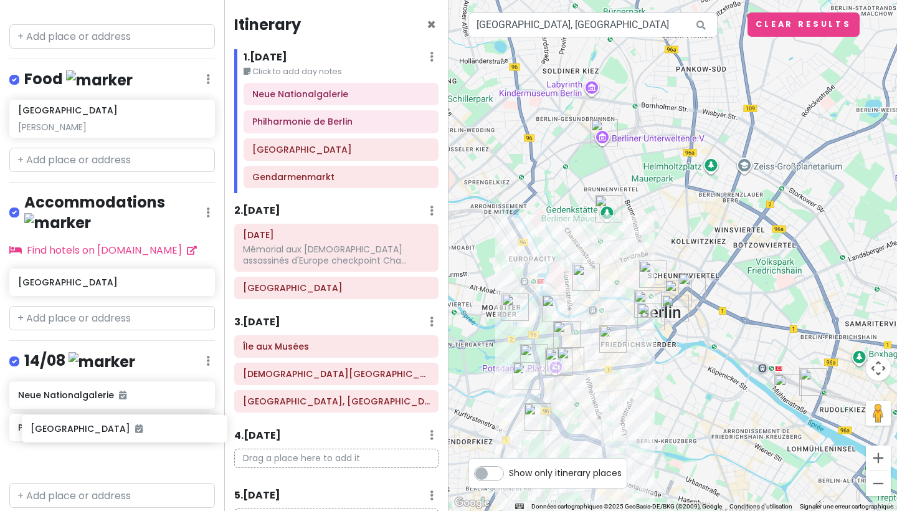
drag, startPoint x: 77, startPoint y: 250, endPoint x: 90, endPoint y: 428, distance: 179.1
click at [90, 428] on div "Berlin Trip Private Change Dates Make a Copy Delete Trip Go Pro ⚡️ Give Feedbac…" at bounding box center [112, 255] width 224 height 511
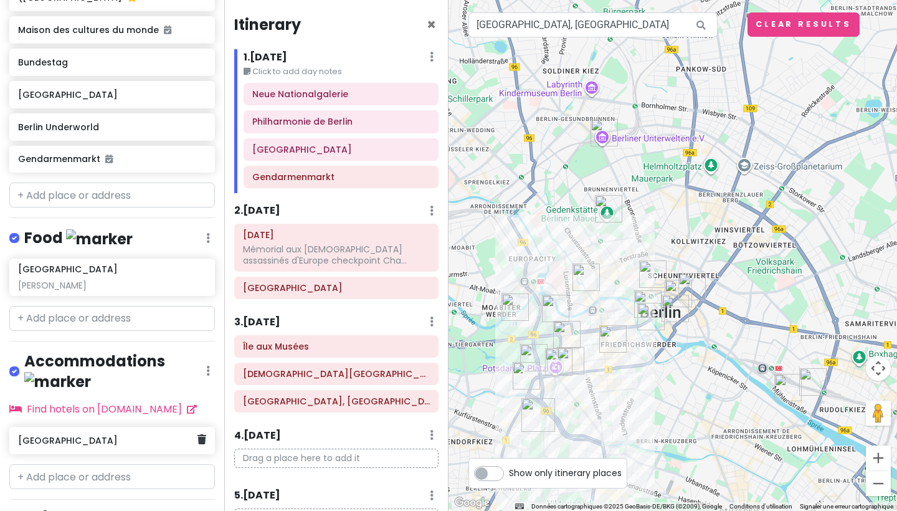
scroll to position [882, 0]
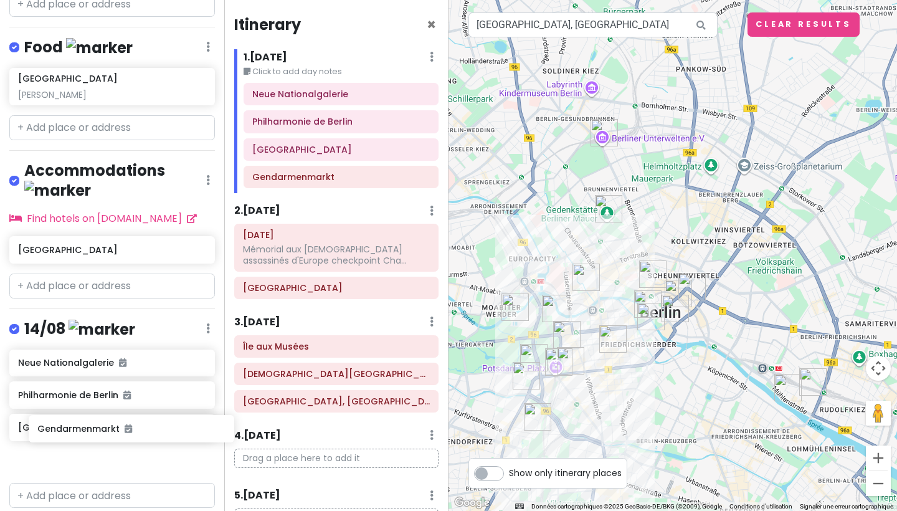
drag, startPoint x: 106, startPoint y: 157, endPoint x: 126, endPoint y: 431, distance: 274.6
click at [126, 431] on div "Berlin Trip Private Change Dates Make a Copy Delete Trip Go Pro ⚡️ Give Feedbac…" at bounding box center [112, 255] width 224 height 511
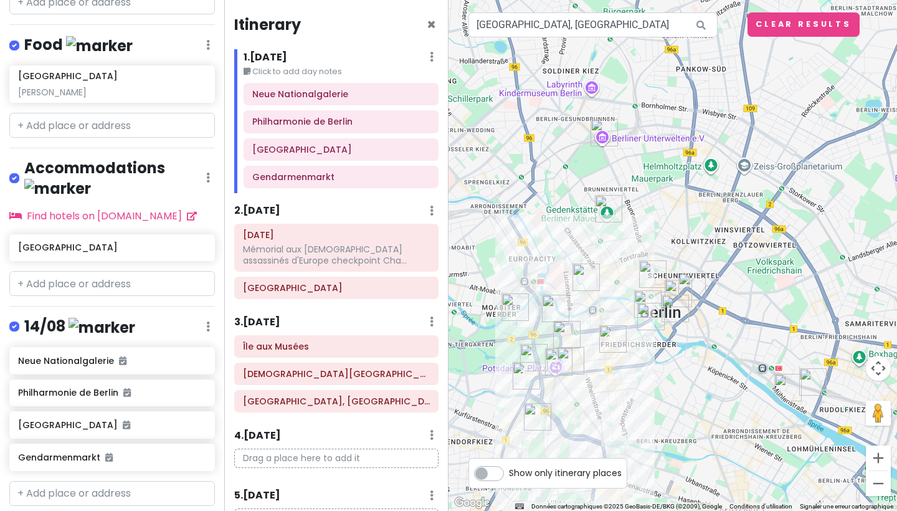
scroll to position [1054, 0]
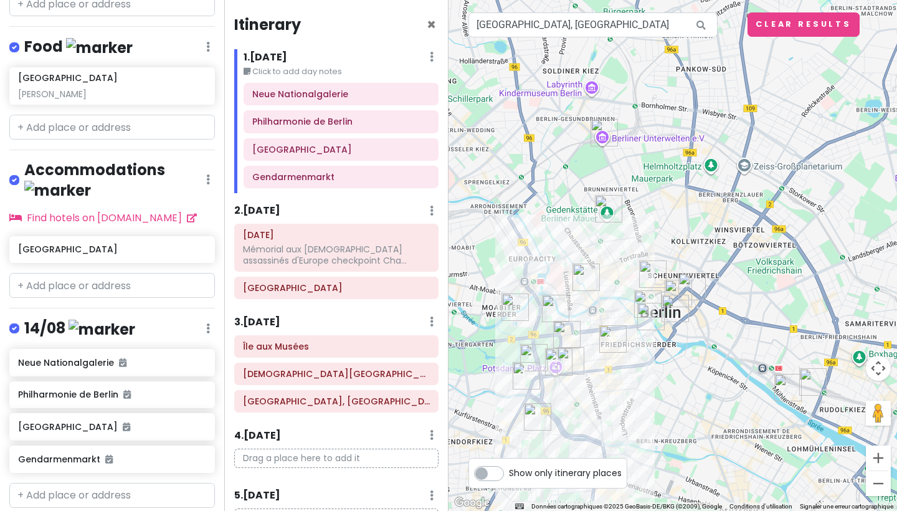
click at [720, 354] on div at bounding box center [672, 255] width 448 height 511
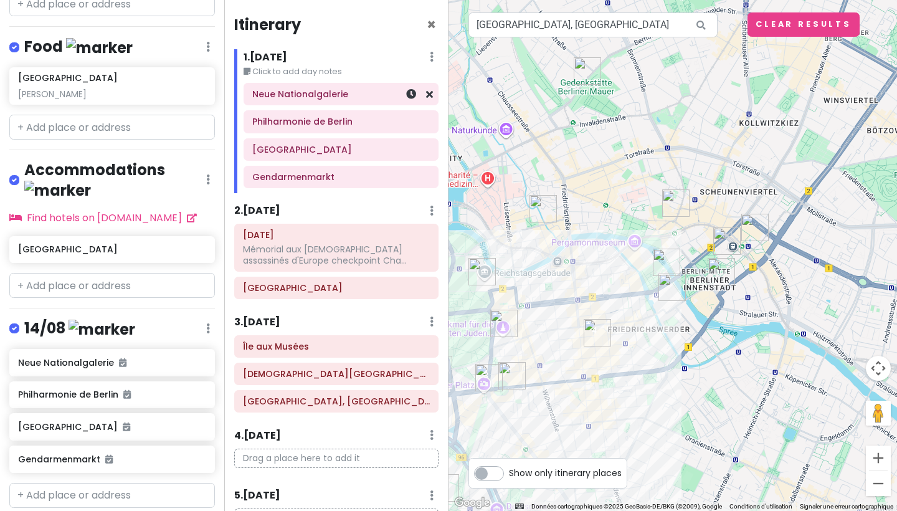
click at [433, 95] on div "Neue Nationalgalerie" at bounding box center [341, 93] width 194 height 21
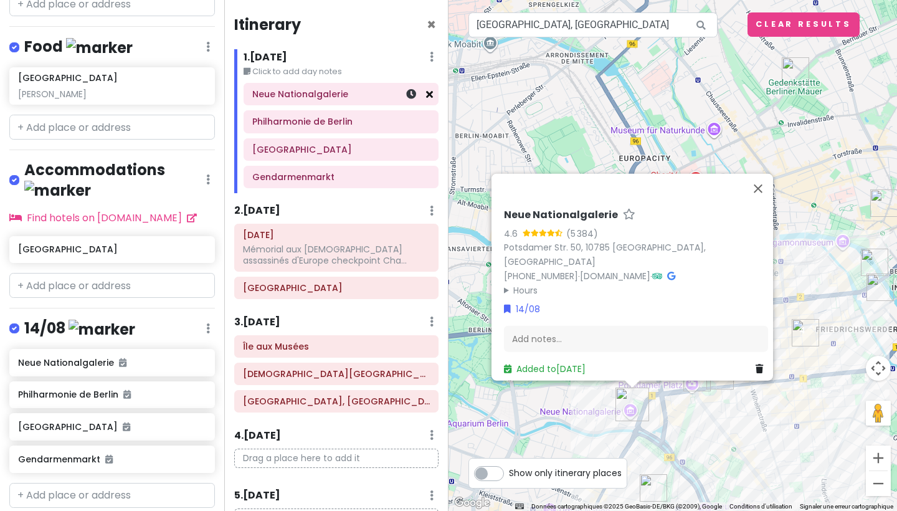
click at [428, 95] on icon at bounding box center [429, 94] width 7 height 10
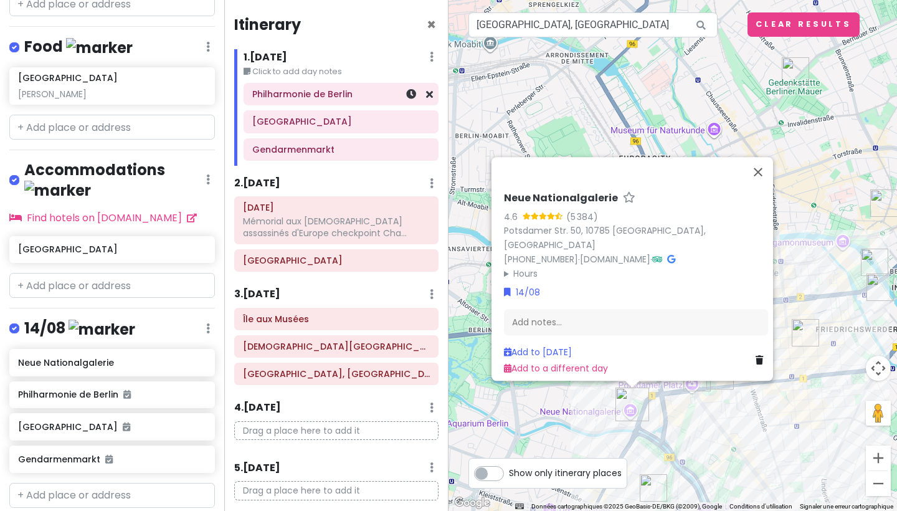
click at [428, 95] on div "Philharmonie de Berlin" at bounding box center [341, 93] width 194 height 21
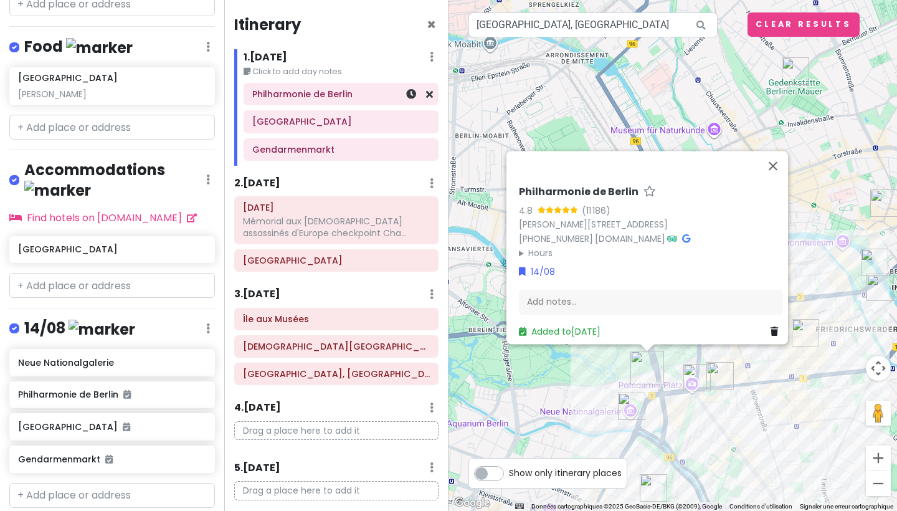
click at [428, 95] on icon at bounding box center [429, 94] width 7 height 10
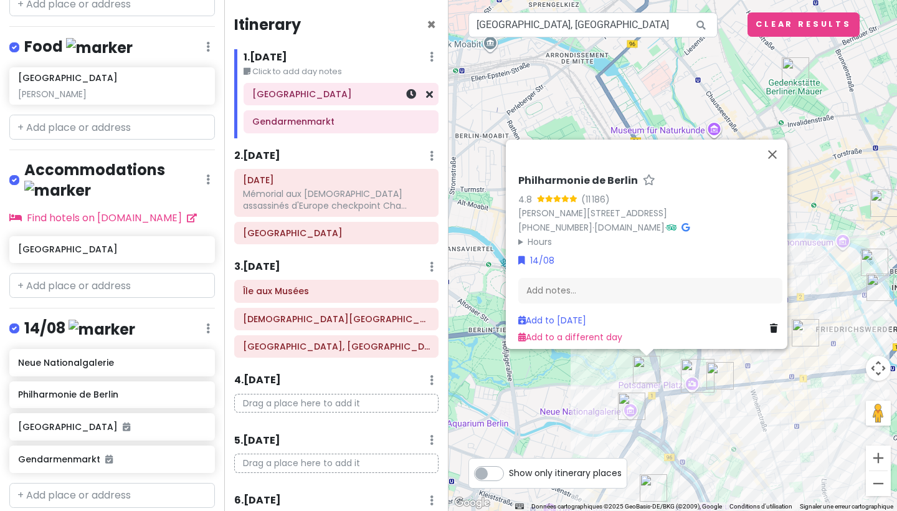
click at [428, 95] on div "[GEOGRAPHIC_DATA]" at bounding box center [341, 93] width 194 height 21
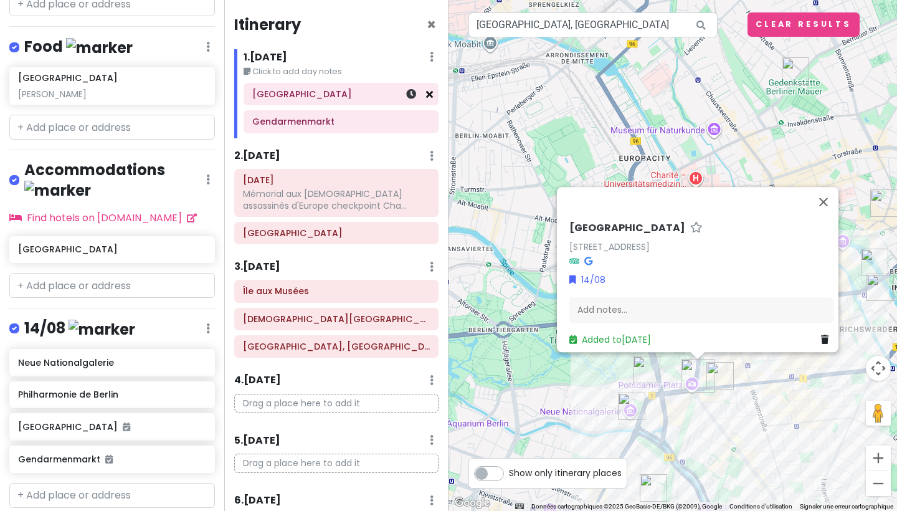
click at [431, 92] on icon at bounding box center [429, 94] width 7 height 10
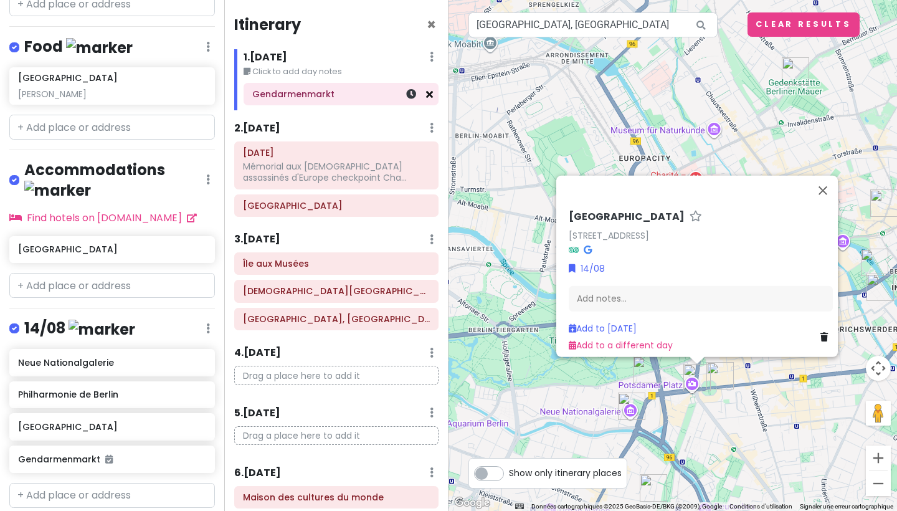
click at [428, 96] on icon at bounding box center [429, 94] width 7 height 10
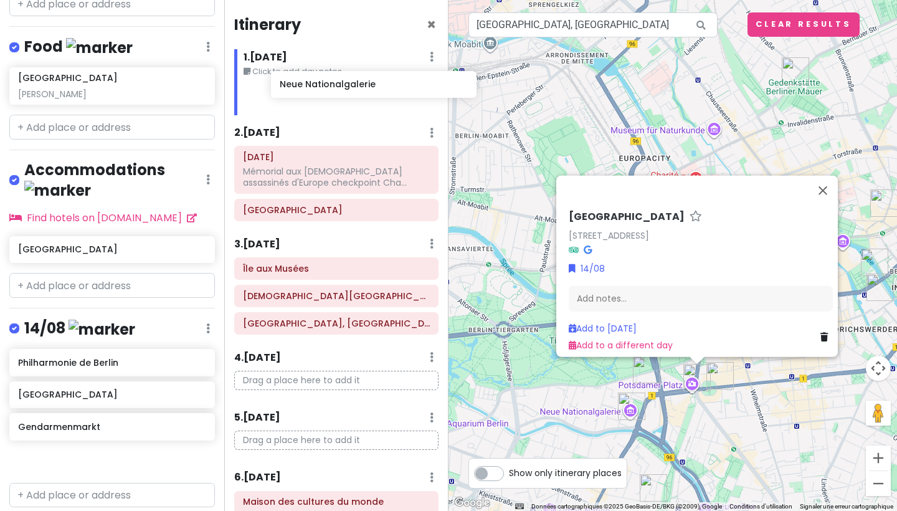
drag, startPoint x: 87, startPoint y: 328, endPoint x: 345, endPoint y: 93, distance: 348.2
click at [345, 93] on div "Berlin Trip Private Change Dates Make a Copy Delete Trip Go Pro ⚡️ Give Feedbac…" at bounding box center [448, 255] width 897 height 511
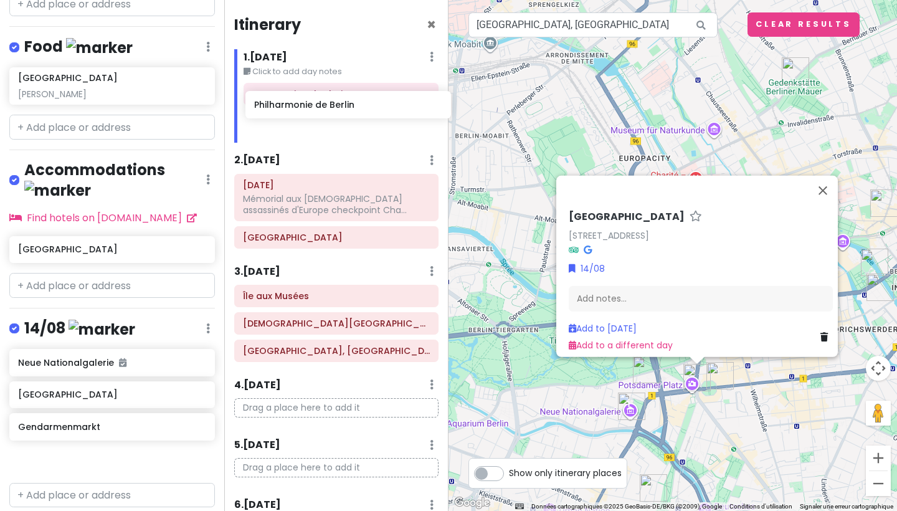
drag, startPoint x: 120, startPoint y: 349, endPoint x: 356, endPoint y: 100, distance: 343.1
click at [356, 100] on div "Berlin Trip Private Change Dates Make a Copy Delete Trip Go Pro ⚡️ Give Feedbac…" at bounding box center [448, 255] width 897 height 511
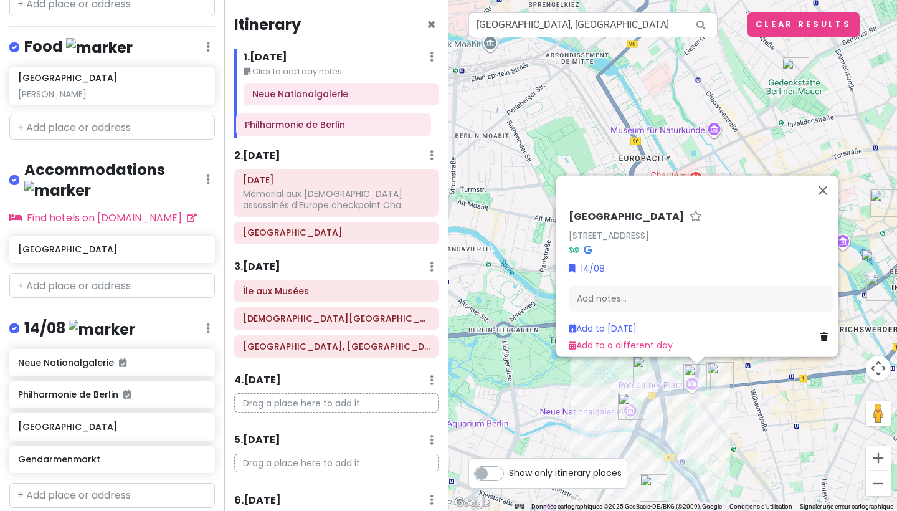
drag, startPoint x: 359, startPoint y: 95, endPoint x: 352, endPoint y: 124, distance: 30.1
click at [352, 124] on div "[GEOGRAPHIC_DATA]" at bounding box center [341, 110] width 214 height 55
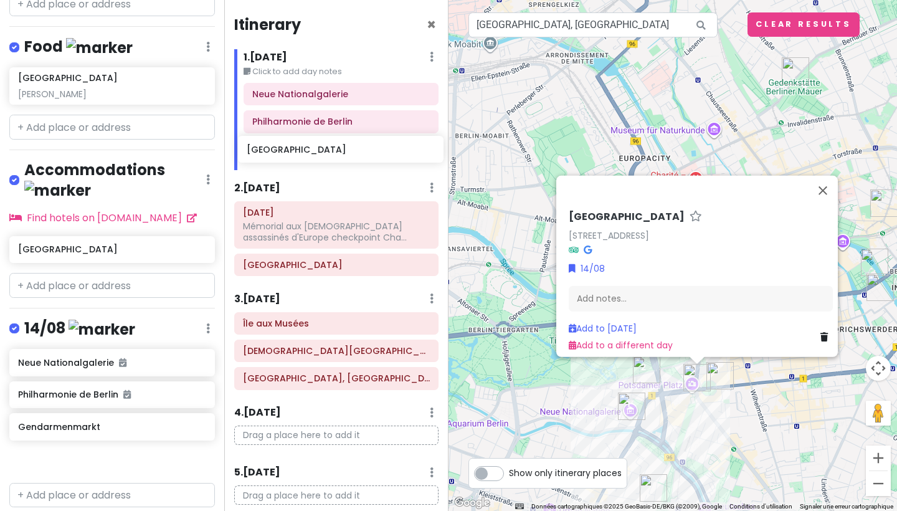
drag, startPoint x: 86, startPoint y: 389, endPoint x: 316, endPoint y: 151, distance: 330.2
click at [316, 151] on div "Berlin Trip Private Change Dates Make a Copy Delete Trip Go Pro ⚡️ Give Feedbac…" at bounding box center [448, 255] width 897 height 511
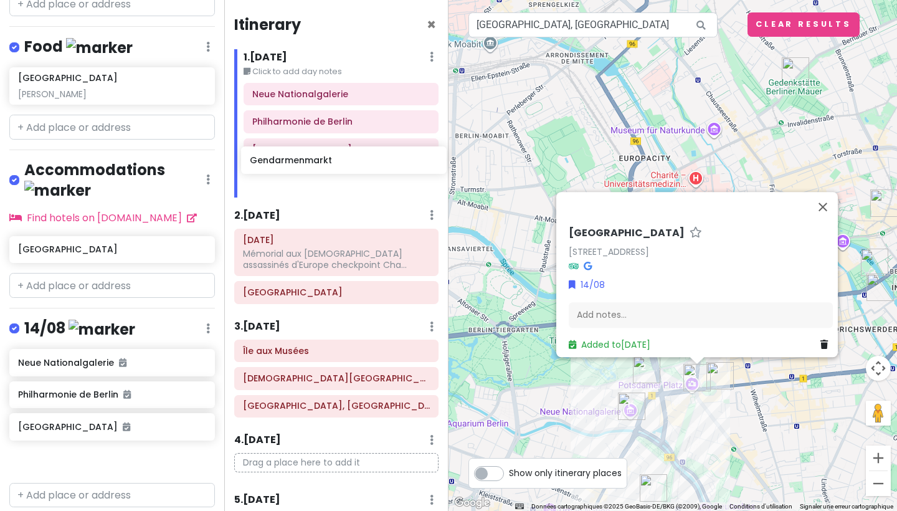
drag, startPoint x: 86, startPoint y: 415, endPoint x: 318, endPoint y: 159, distance: 345.2
click at [318, 158] on div "Berlin Trip Private Change Dates Make a Copy Delete Trip Go Pro ⚡️ Give Feedbac…" at bounding box center [448, 255] width 897 height 511
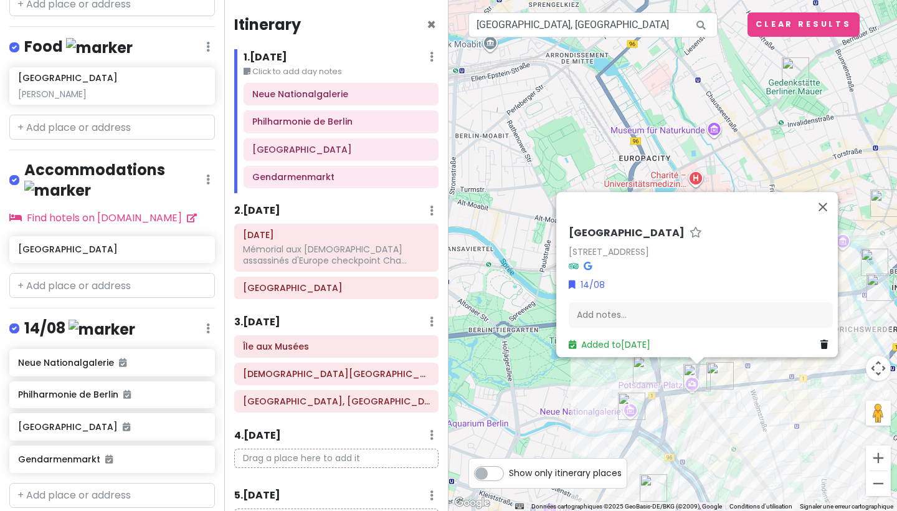
click at [691, 128] on div "[GEOGRAPHIC_DATA][STREET_ADDRESS][GEOGRAPHIC_DATA], [GEOGRAPHIC_DATA] 14/08 Add…" at bounding box center [672, 255] width 448 height 511
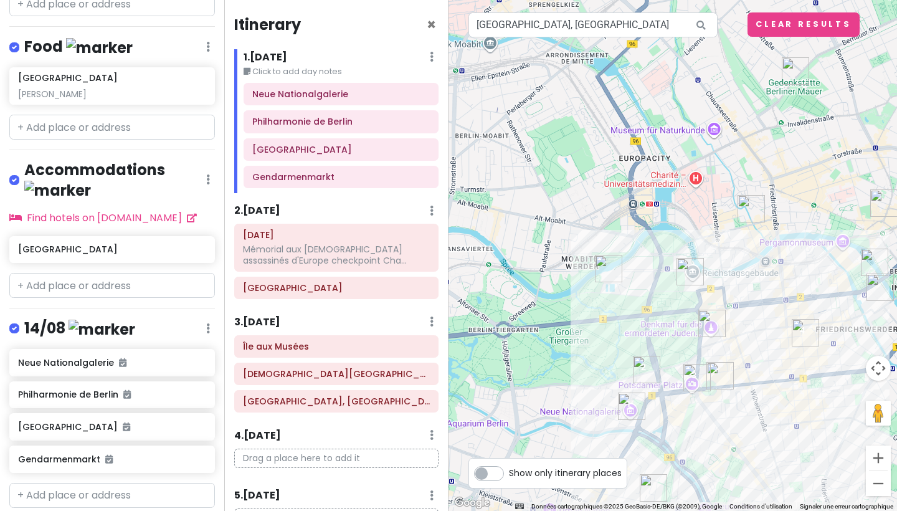
click at [437, 19] on div "Itinerary ×" at bounding box center [336, 27] width 204 height 24
click at [434, 19] on span "×" at bounding box center [431, 24] width 9 height 21
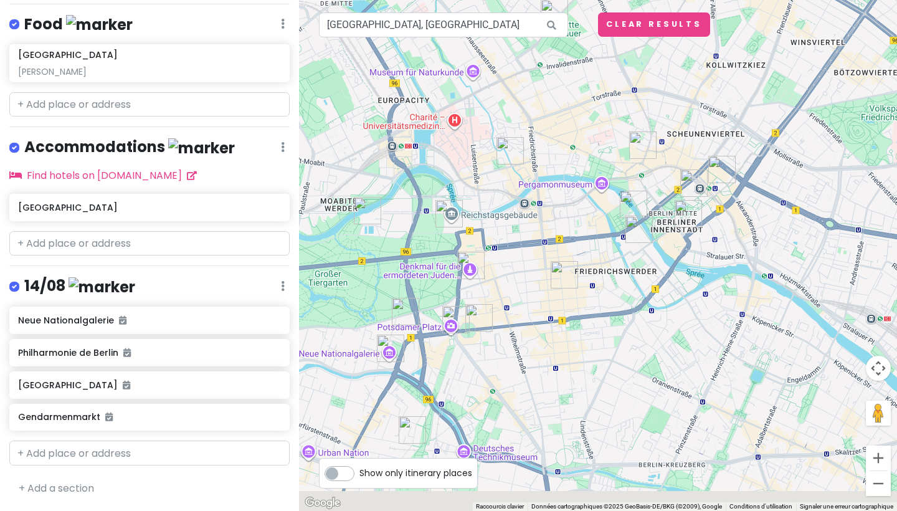
drag, startPoint x: 638, startPoint y: 187, endPoint x: 458, endPoint y: 123, distance: 191.0
click at [458, 123] on div at bounding box center [598, 255] width 598 height 511
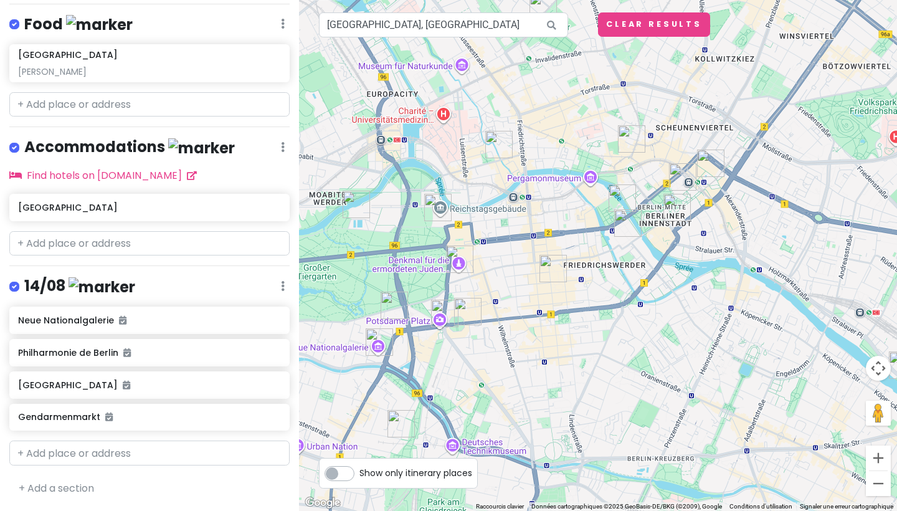
click at [470, 318] on img "Musée du Mur de Berlin" at bounding box center [467, 311] width 27 height 27
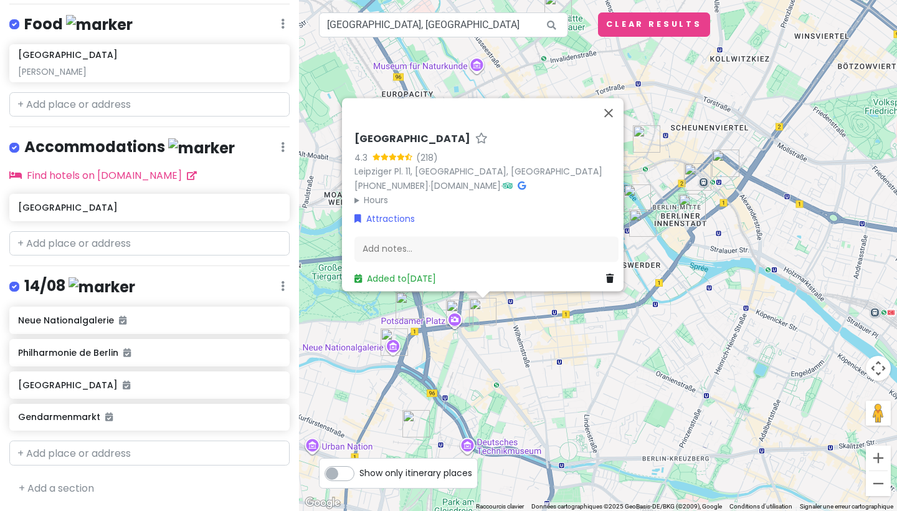
click at [488, 344] on div "[GEOGRAPHIC_DATA] 4.3 (218) [GEOGRAPHIC_DATA]. 11, [GEOGRAPHIC_DATA] [PHONE_NUM…" at bounding box center [598, 255] width 598 height 511
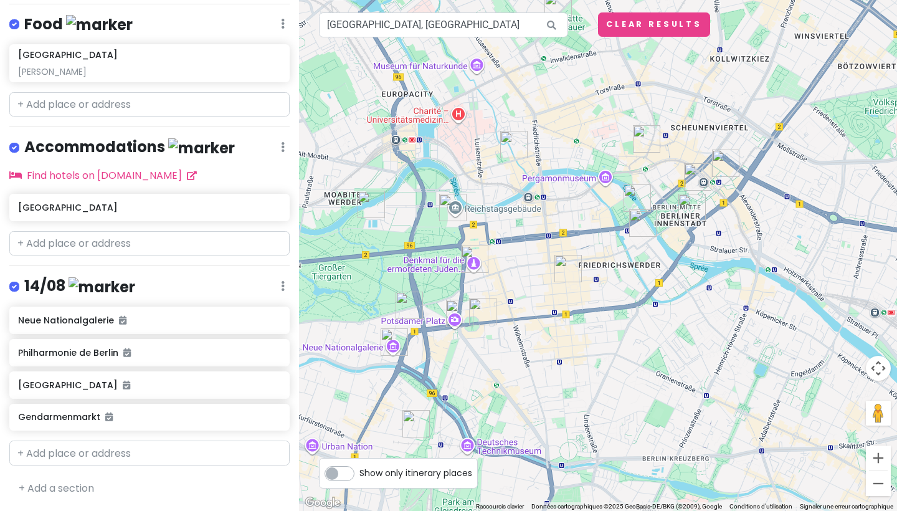
click at [469, 269] on img "Vendredi 15/08" at bounding box center [474, 258] width 27 height 27
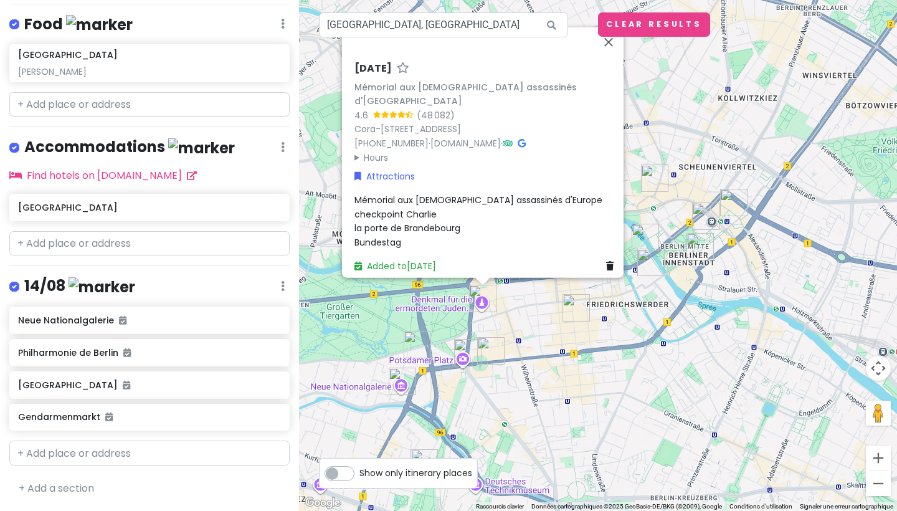
click at [568, 359] on div "[DATE] Mémorial aux [DEMOGRAPHIC_DATA] assassinés d'Europe 4.6 (48 082) [STREET…" at bounding box center [598, 255] width 598 height 511
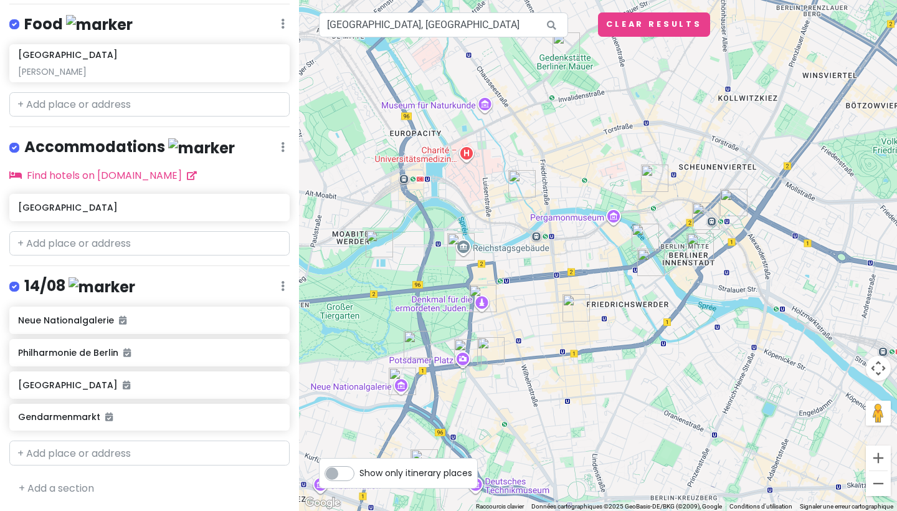
click at [477, 293] on img "Vendredi 15/08" at bounding box center [482, 298] width 27 height 27
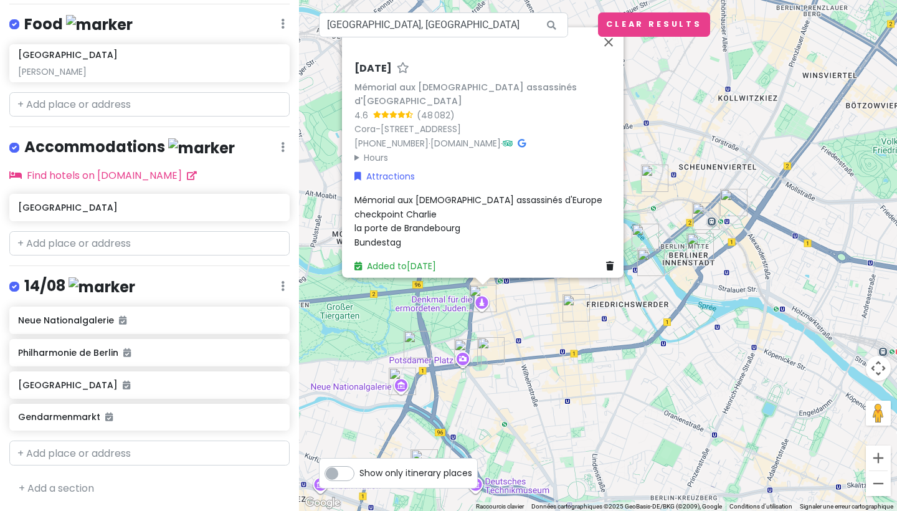
click at [479, 354] on img "Potsdamer Platz" at bounding box center [467, 352] width 27 height 27
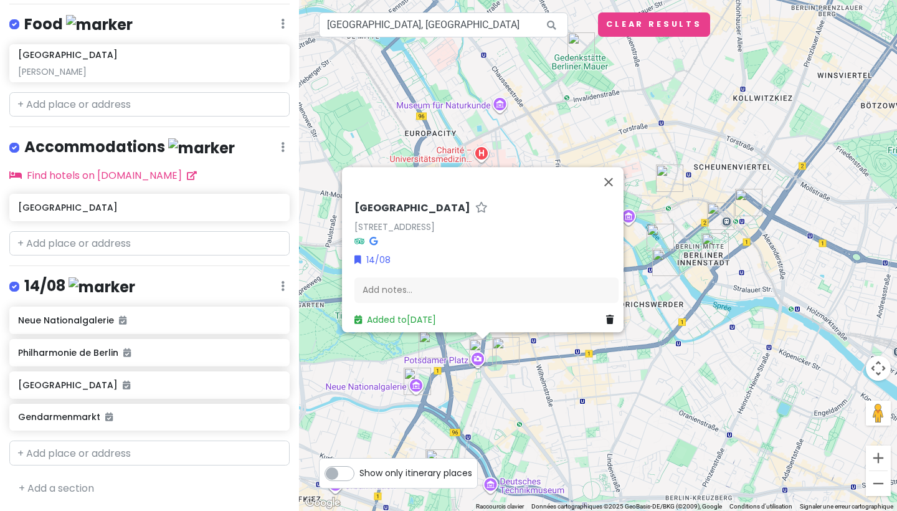
click at [392, 339] on div "[GEOGRAPHIC_DATA][STREET_ADDRESS][GEOGRAPHIC_DATA], [GEOGRAPHIC_DATA] 14/08 Add…" at bounding box center [598, 255] width 598 height 511
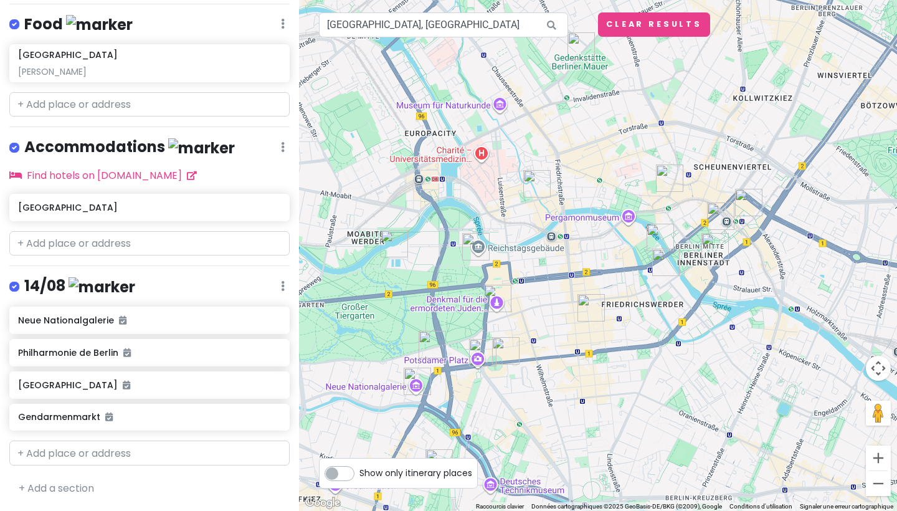
click at [384, 245] on img "Maison des cultures du monde" at bounding box center [393, 243] width 27 height 27
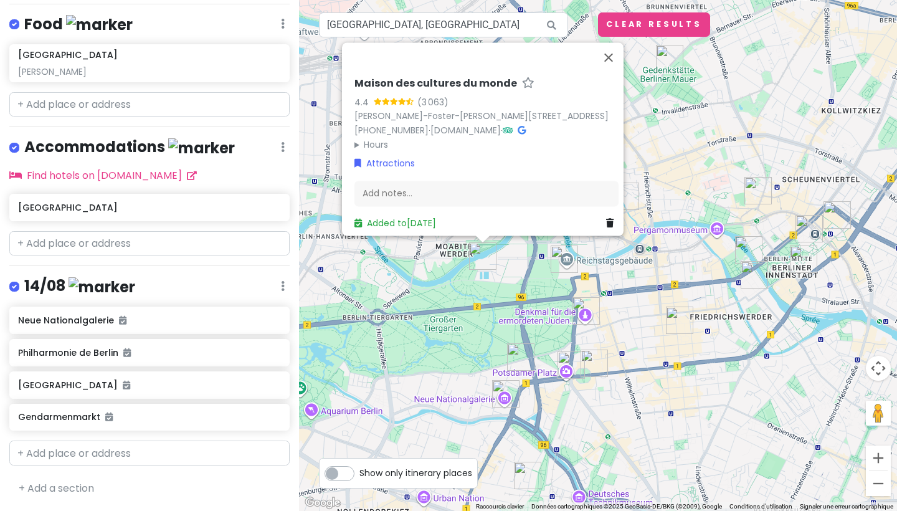
click at [562, 260] on img "Bundestag" at bounding box center [563, 258] width 27 height 27
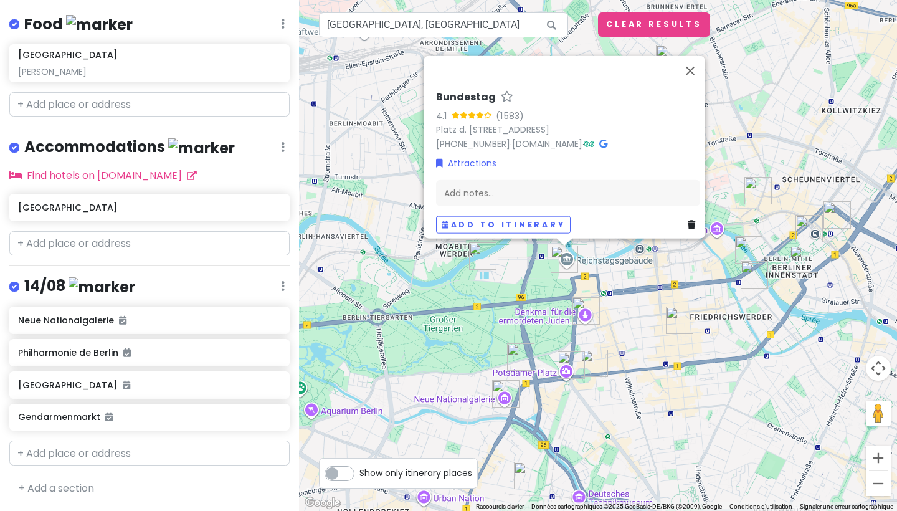
click at [475, 250] on img "Maison des cultures du monde" at bounding box center [482, 255] width 27 height 27
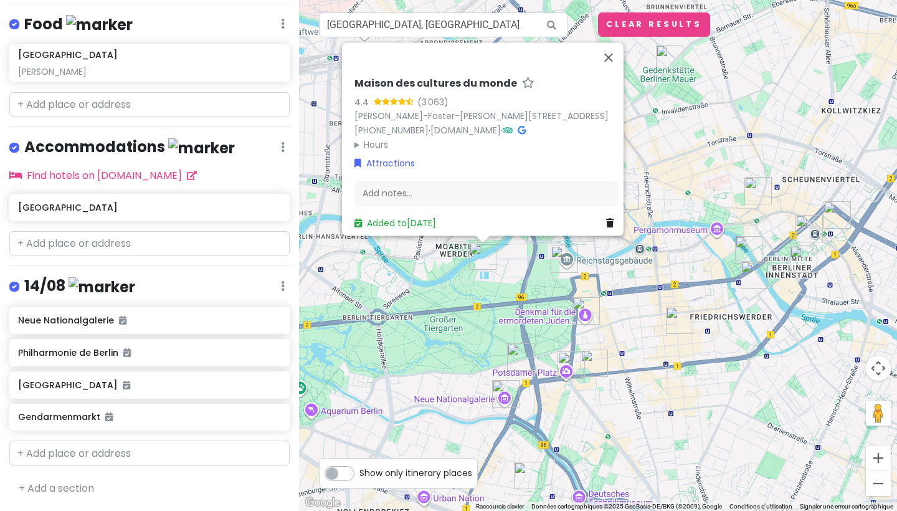
click at [516, 352] on img "Philharmonie de Berlin" at bounding box center [520, 356] width 27 height 27
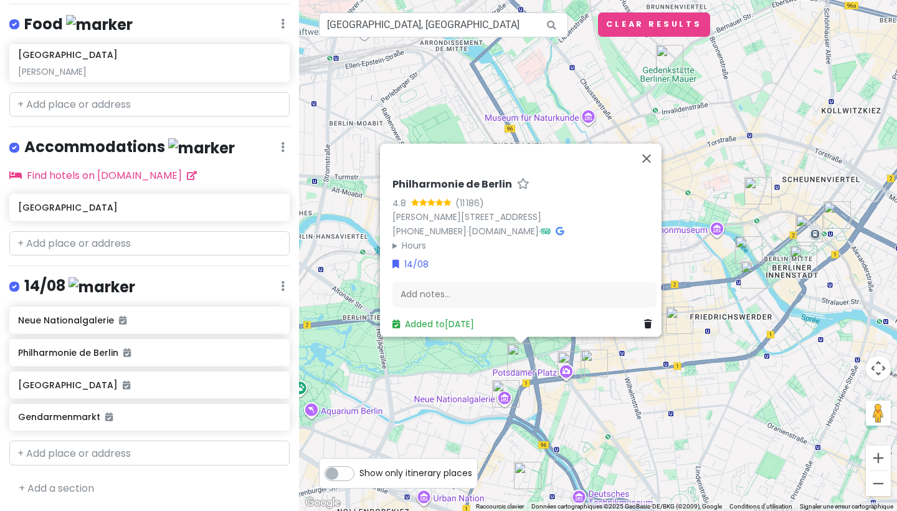
click at [506, 385] on img "Neue Nationalgalerie" at bounding box center [505, 393] width 27 height 27
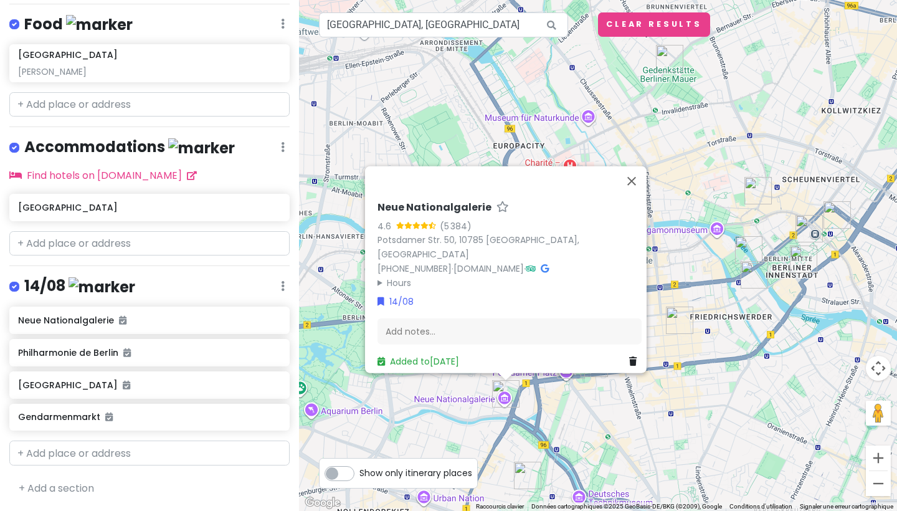
click at [684, 402] on div "Neue Nationalgalerie 4.6 (5 384) [STREET_ADDRESS] 50, [GEOGRAPHIC_DATA] [PHONE_…" at bounding box center [598, 255] width 598 height 511
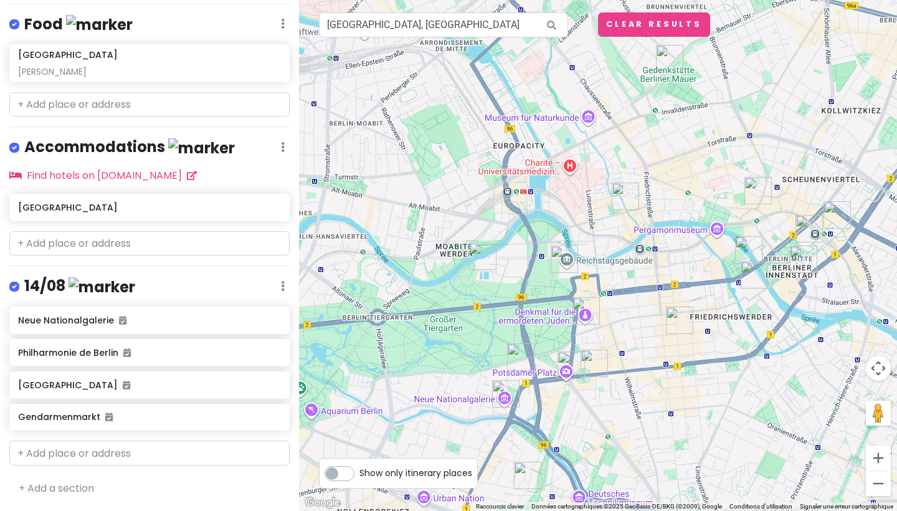
click at [478, 262] on img "Maison des cultures du monde" at bounding box center [482, 255] width 27 height 27
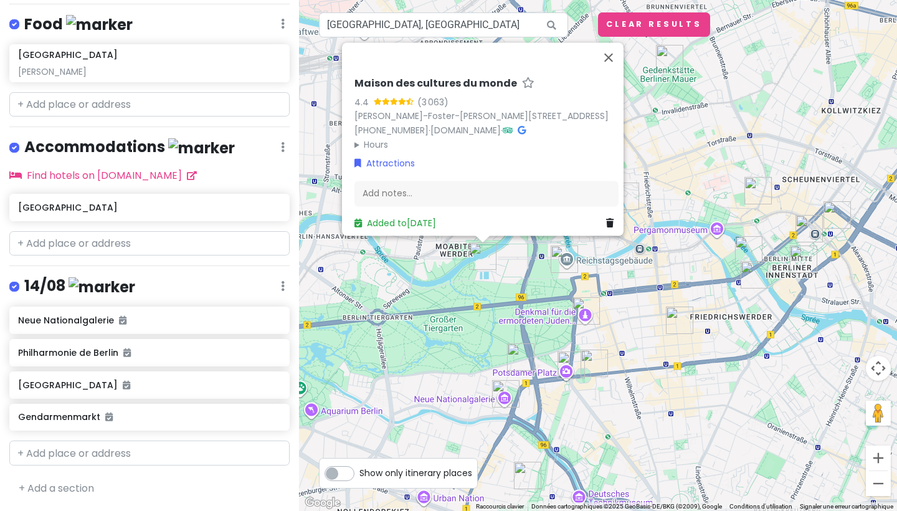
click at [565, 261] on img "Bundestag" at bounding box center [563, 258] width 27 height 27
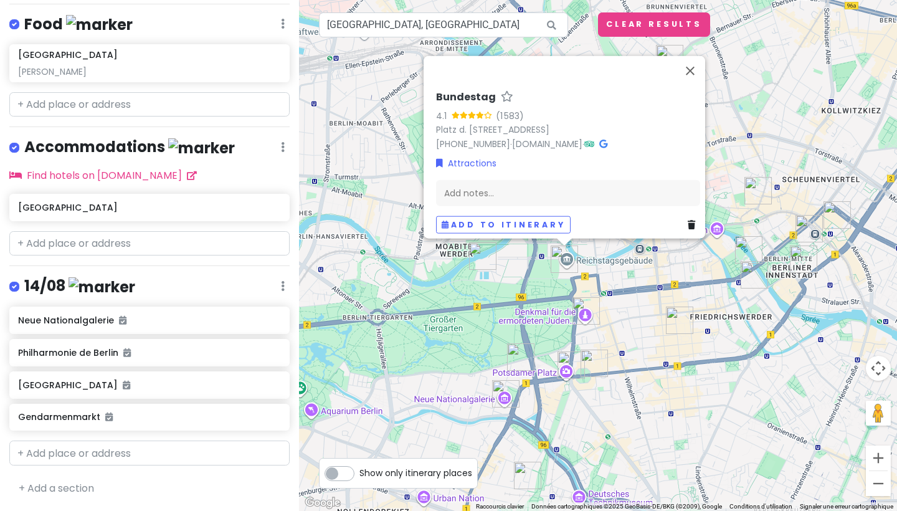
click at [675, 315] on img "Gendarmenmarkt" at bounding box center [679, 319] width 27 height 27
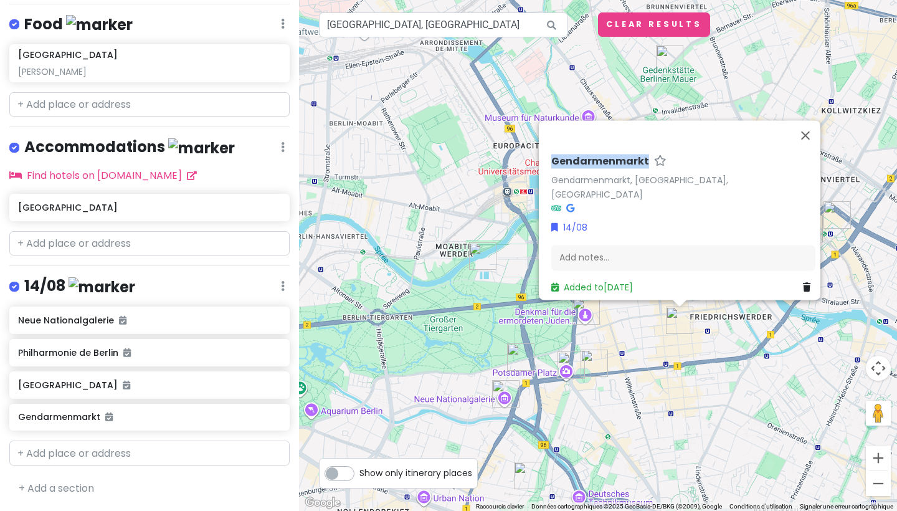
click at [396, 347] on div "Gendarmenmarkt [STREET_ADDRESS], [GEOGRAPHIC_DATA] 14/08 Add notes... Added to …" at bounding box center [598, 255] width 598 height 511
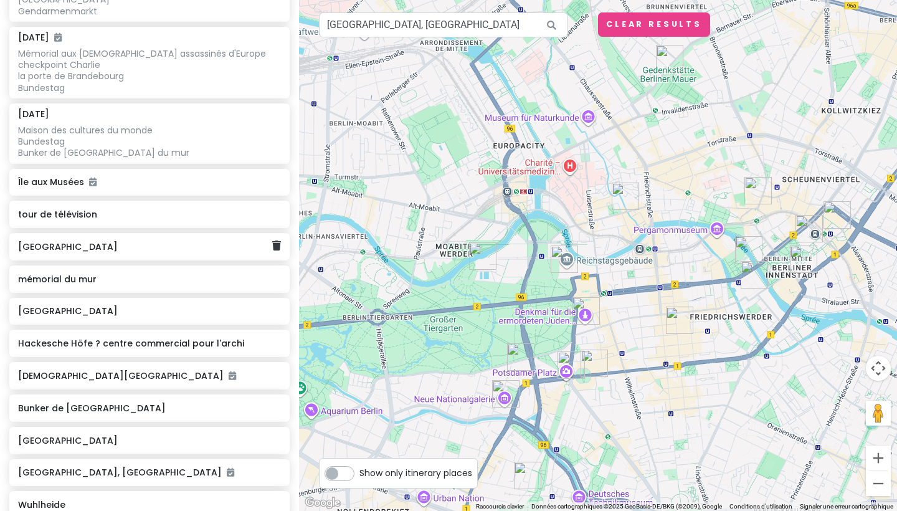
scroll to position [249, 0]
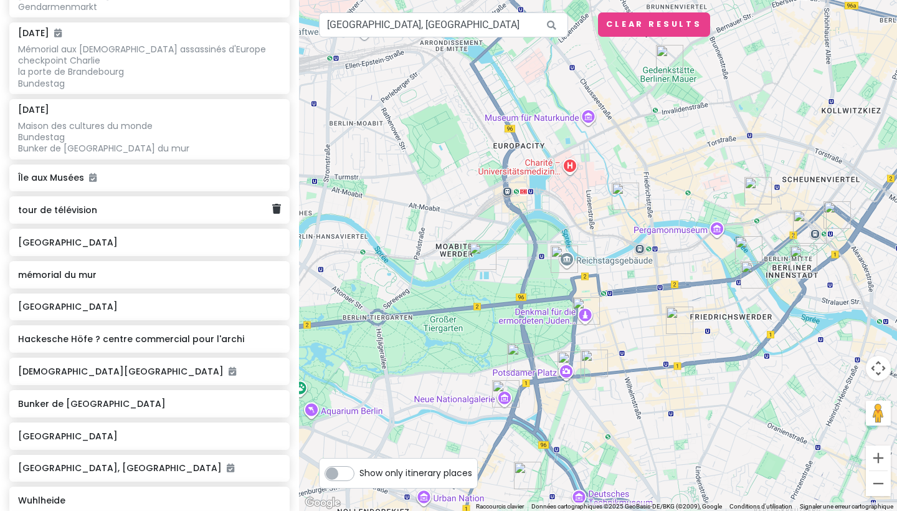
click at [78, 215] on h6 "tour de télévision" at bounding box center [144, 209] width 253 height 11
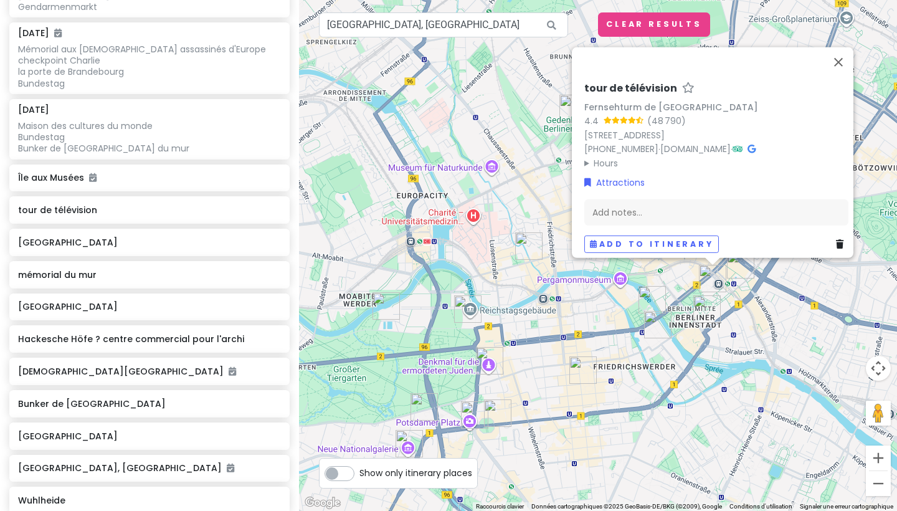
click at [740, 266] on img "Alexanderplatz" at bounding box center [740, 264] width 27 height 27
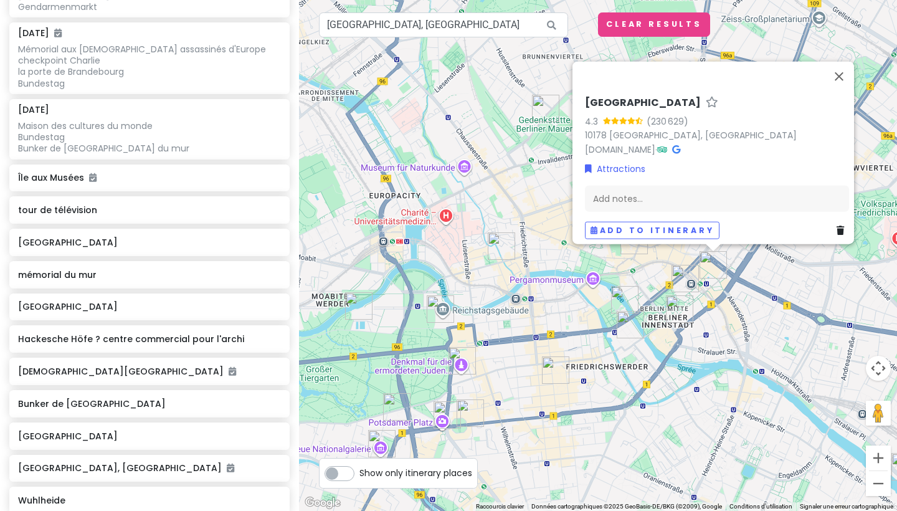
click at [668, 306] on img "Rotes Rathaus, Hôtel de Ville" at bounding box center [679, 308] width 27 height 27
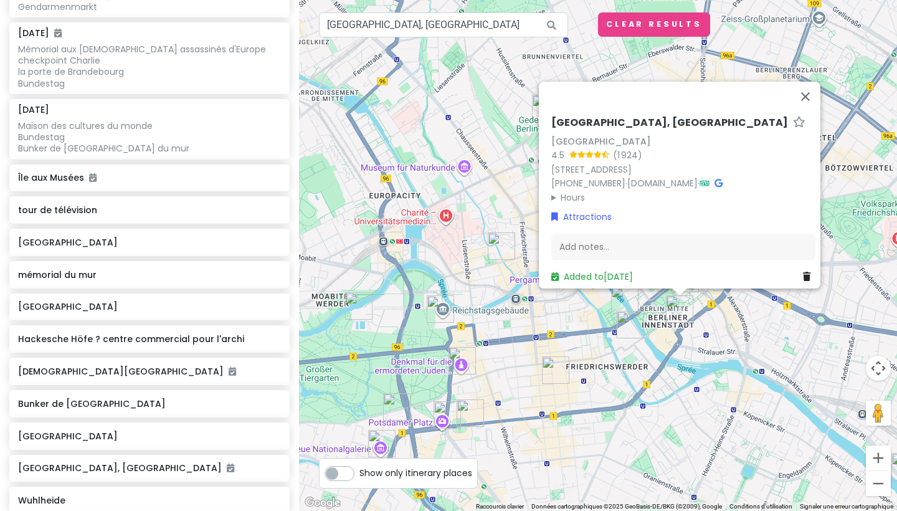
click at [629, 317] on img "Île aux Musées" at bounding box center [629, 324] width 27 height 27
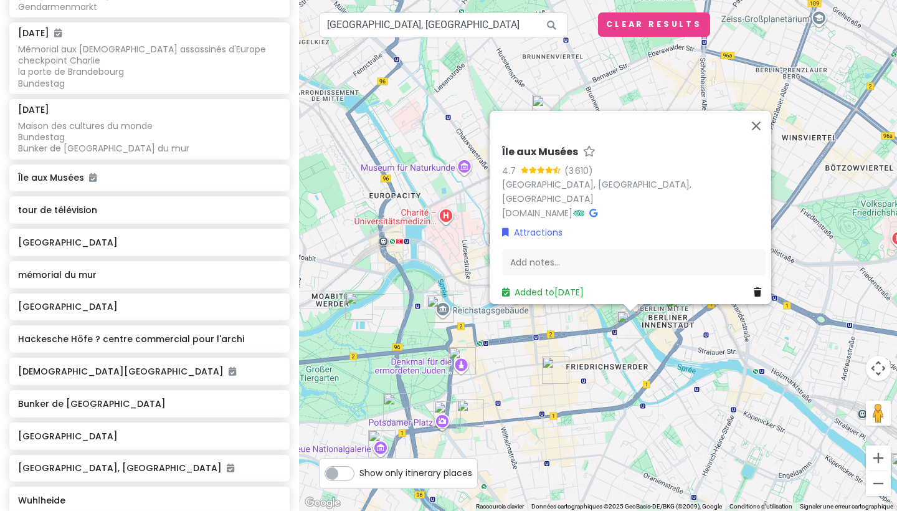
click at [583, 347] on div "Île aux Musées 4.7 (3 610) [GEOGRAPHIC_DATA], [GEOGRAPHIC_DATA], [GEOGRAPHIC_DA…" at bounding box center [598, 255] width 598 height 511
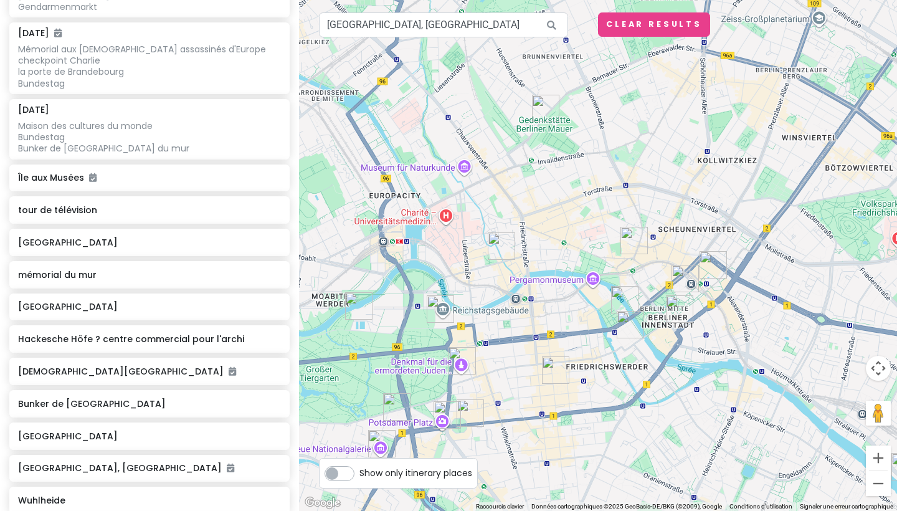
click at [620, 300] on img "cathédrale de Berlin" at bounding box center [624, 299] width 27 height 27
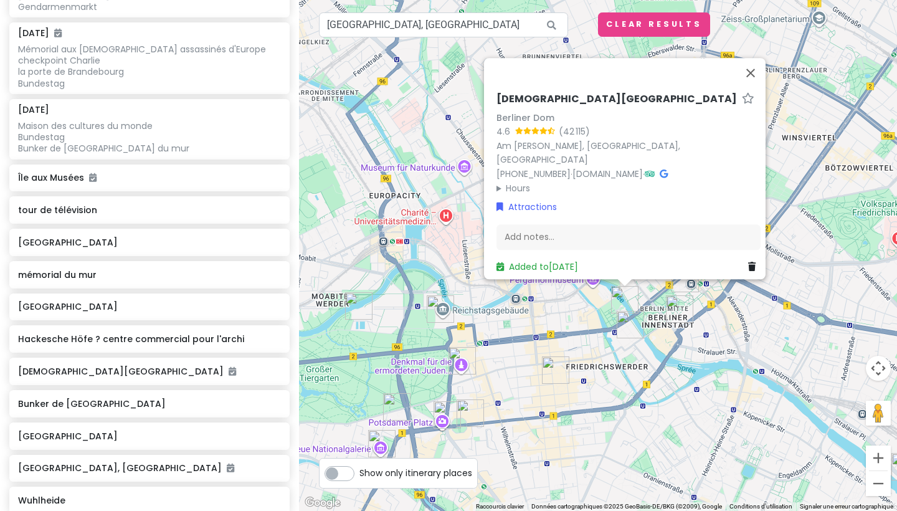
click at [588, 303] on div "[GEOGRAPHIC_DATA] 4.6 (42 115) [STREET_ADDRESS][PERSON_NAME] [PHONE_NUMBER] · […" at bounding box center [598, 255] width 598 height 511
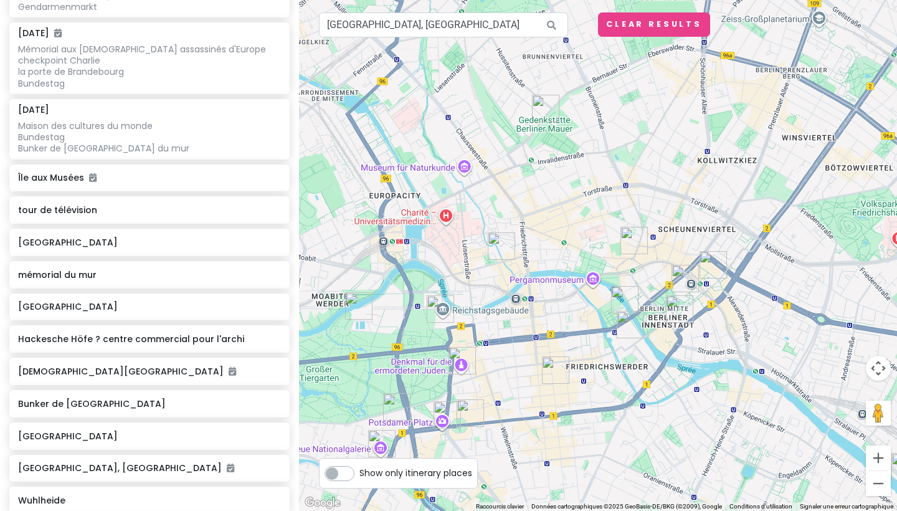
click at [631, 238] on img "Hackesche Höfe ? centre commercial pour l'archi" at bounding box center [633, 240] width 27 height 27
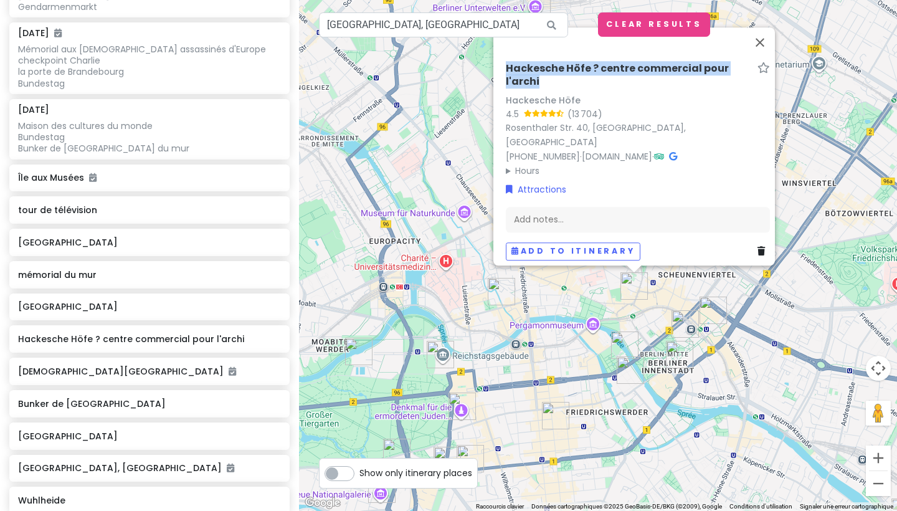
drag, startPoint x: 541, startPoint y: 91, endPoint x: 542, endPoint y: 65, distance: 25.5
click at [542, 65] on div "Hackesche Höfe ? centre commercial pour l'archi Hackesche Höfe 4.5 (13 704) [GE…" at bounding box center [633, 146] width 281 height 238
copy div "Hackesche Höfe ? centre commercial pour l'archi"
click at [764, 51] on button "Fermer" at bounding box center [760, 42] width 30 height 30
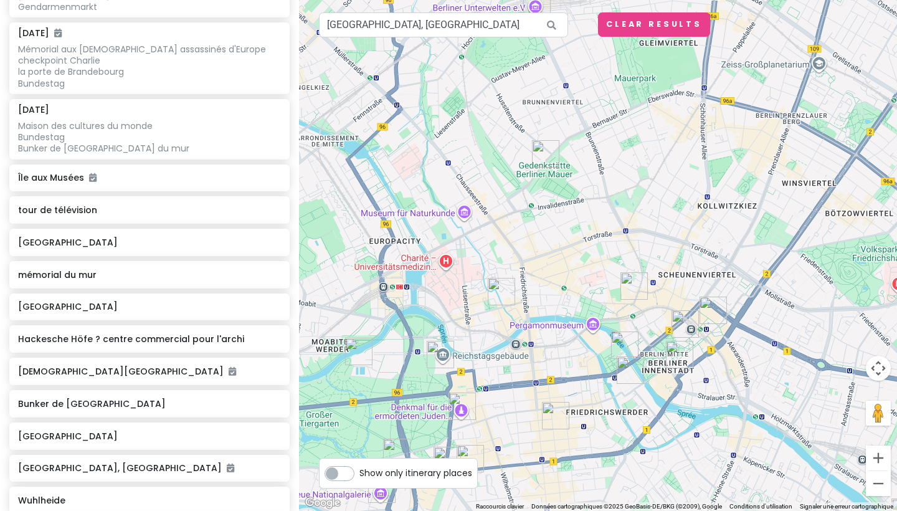
click at [544, 153] on img "mémorial du mur" at bounding box center [545, 153] width 27 height 27
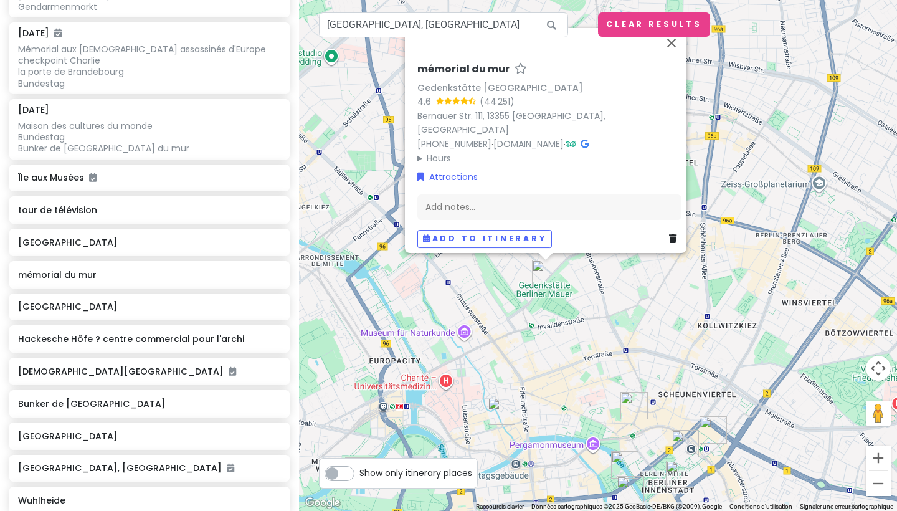
click at [471, 76] on h6 "mémorial du mur" at bounding box center [463, 69] width 92 height 13
click at [726, 172] on div "mémorial du mur Gedenkstätte [GEOGRAPHIC_DATA] 4.6 (44 251) Bernauer Str. [GEOG…" at bounding box center [598, 255] width 598 height 511
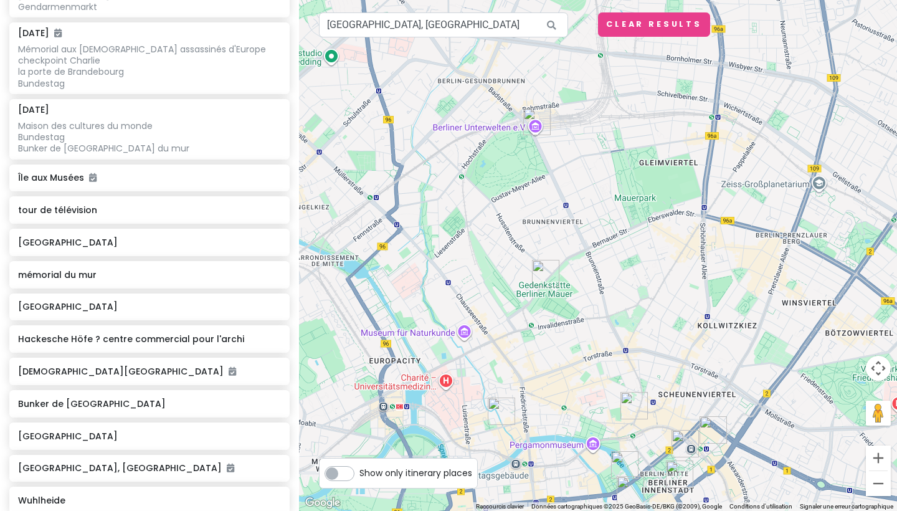
click at [551, 279] on img "mémorial du mur" at bounding box center [545, 273] width 27 height 27
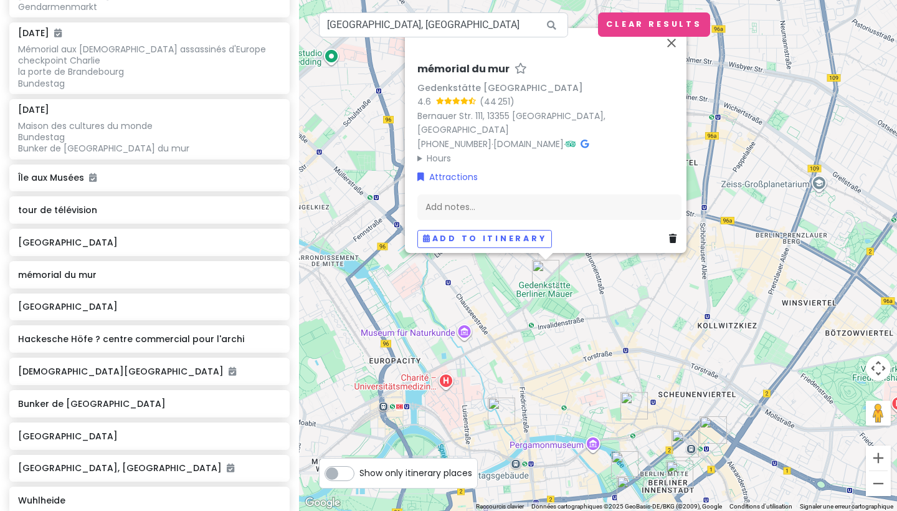
click at [629, 402] on img "Hackesche Höfe ? centre commercial pour l'archi" at bounding box center [633, 405] width 27 height 27
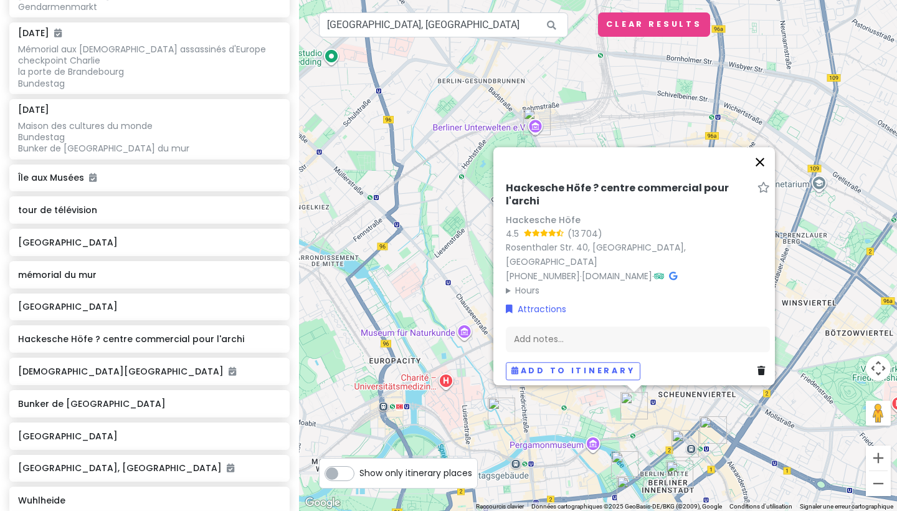
click at [761, 167] on button "Fermer" at bounding box center [760, 162] width 30 height 30
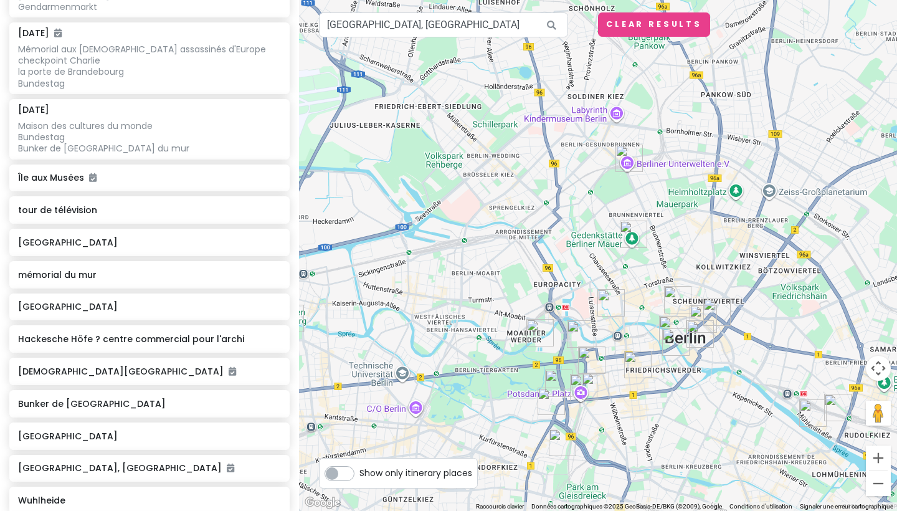
click at [832, 407] on img "EAST SIDE MALL" at bounding box center [837, 407] width 27 height 27
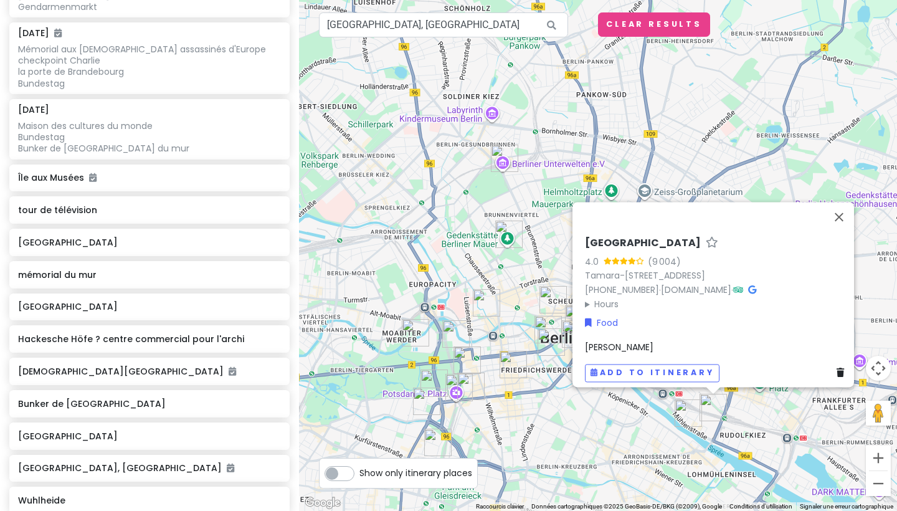
click at [686, 408] on img "East Side Gallery" at bounding box center [687, 412] width 27 height 27
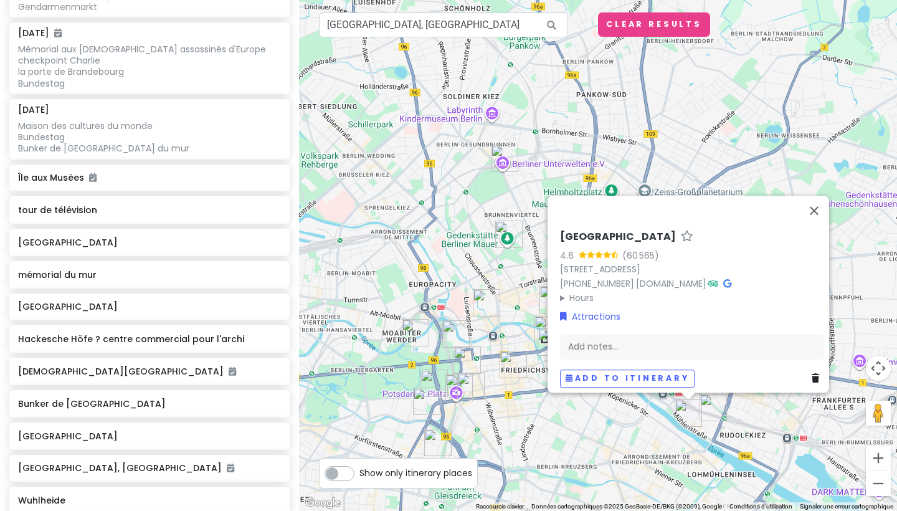
click at [432, 278] on div "[GEOGRAPHIC_DATA] 4.6 (60 565) [STREET_ADDRESS] [PHONE_NUMBER] · [DOMAIN_NAME] …" at bounding box center [598, 255] width 598 height 511
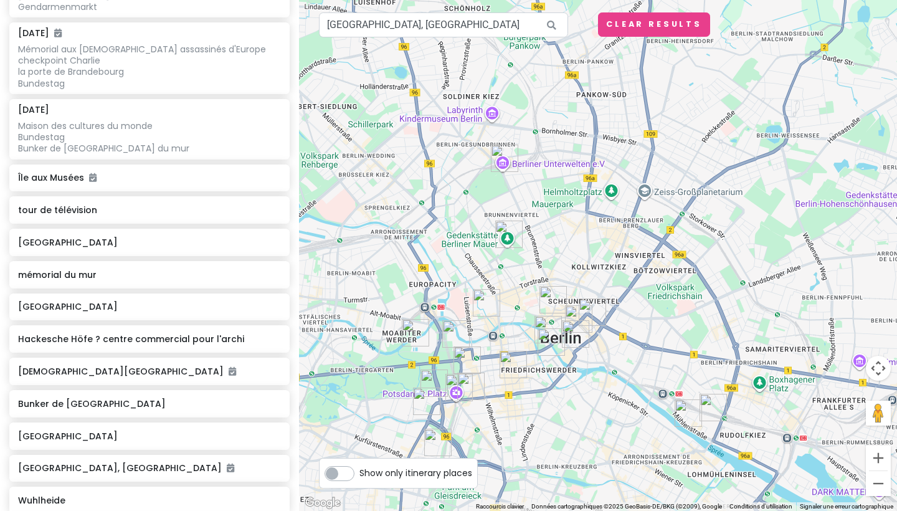
click at [469, 378] on img "Potsdamer Platz" at bounding box center [458, 387] width 27 height 27
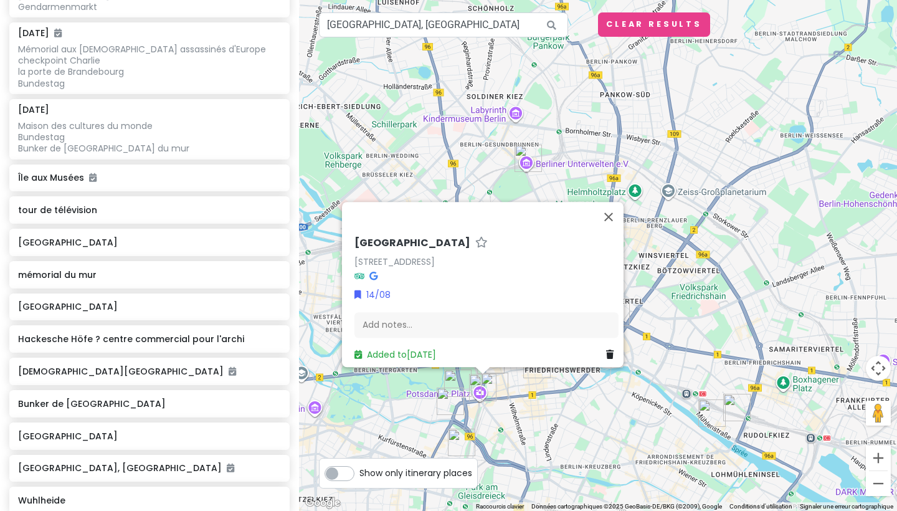
click at [493, 384] on img "Potsdamer Platz" at bounding box center [482, 387] width 27 height 27
click at [502, 382] on img "Musée du Mur de Berlin" at bounding box center [494, 385] width 27 height 27
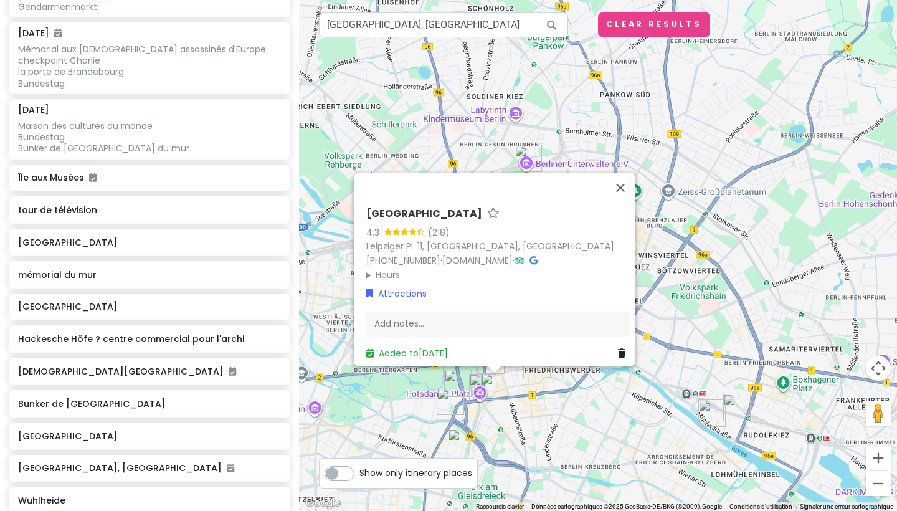
click at [494, 380] on img "Potsdamer Platz" at bounding box center [482, 387] width 27 height 27
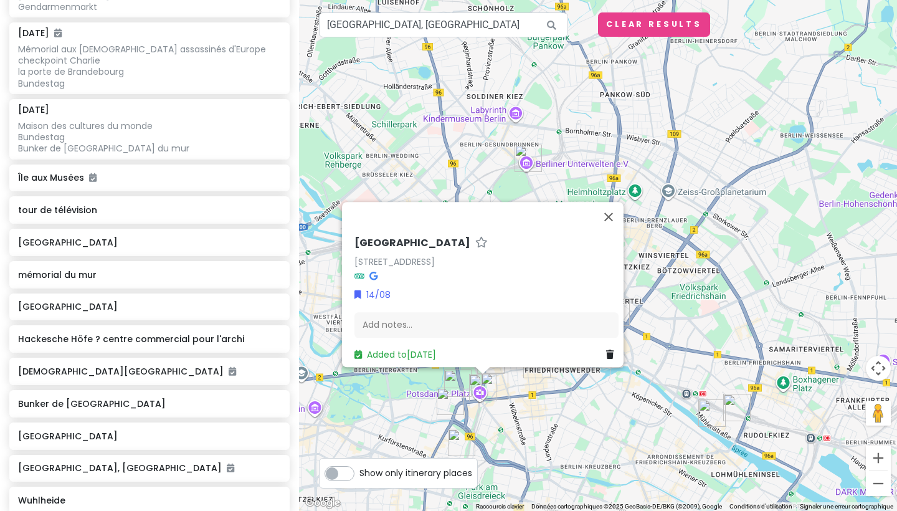
click at [535, 404] on div "[GEOGRAPHIC_DATA][STREET_ADDRESS][GEOGRAPHIC_DATA], [GEOGRAPHIC_DATA] 14/08 Add…" at bounding box center [598, 255] width 598 height 511
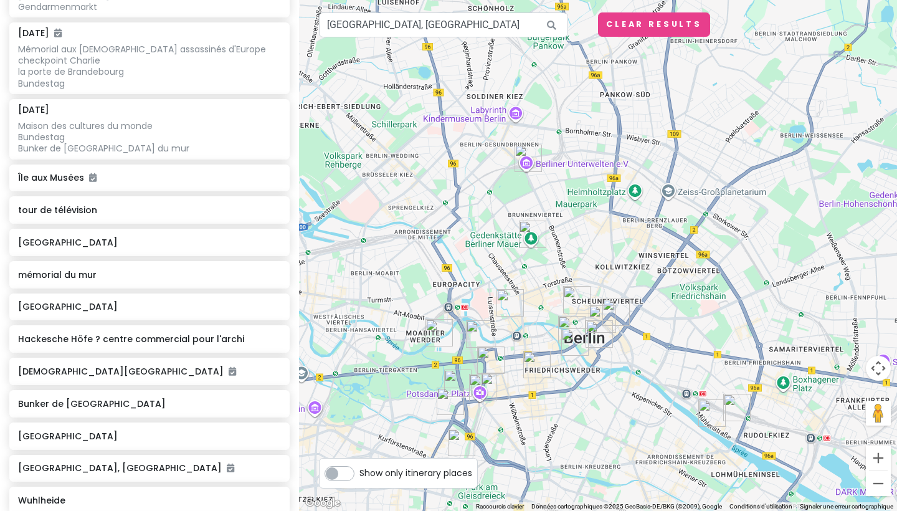
click at [491, 388] on img "Potsdamer Platz" at bounding box center [482, 387] width 27 height 27
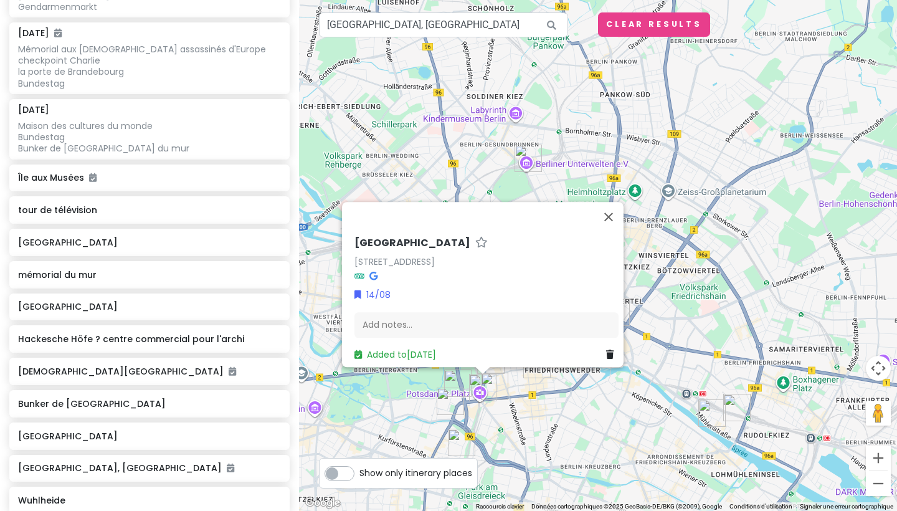
click at [493, 375] on img "Potsdamer Platz" at bounding box center [482, 387] width 27 height 27
click at [497, 380] on img "Musée du Mur de Berlin" at bounding box center [494, 385] width 27 height 27
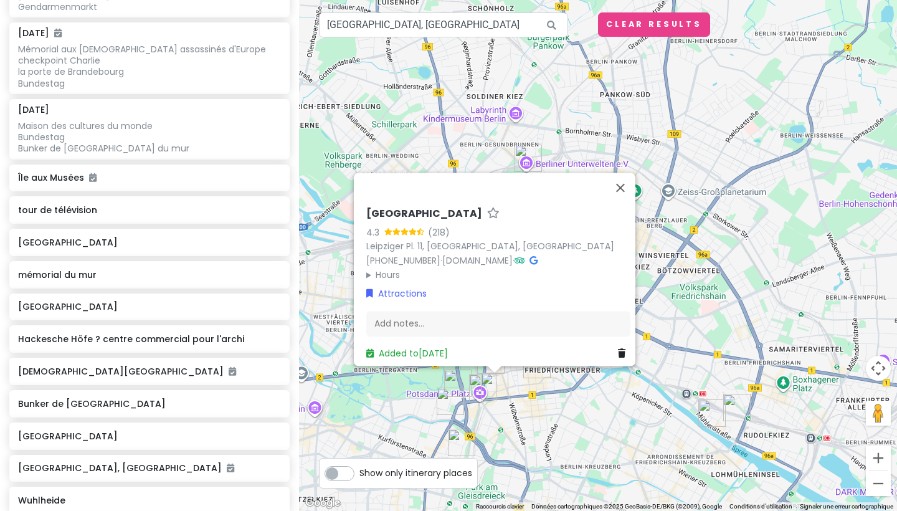
drag, startPoint x: 478, startPoint y: 206, endPoint x: 360, endPoint y: 211, distance: 117.8
click at [361, 211] on div "[GEOGRAPHIC_DATA] 4.3 (218) [GEOGRAPHIC_DATA]. 11, [GEOGRAPHIC_DATA] [PHONE_NUM…" at bounding box center [498, 283] width 274 height 163
copy h6 "[GEOGRAPHIC_DATA]"
click at [618, 349] on icon at bounding box center [621, 353] width 7 height 9
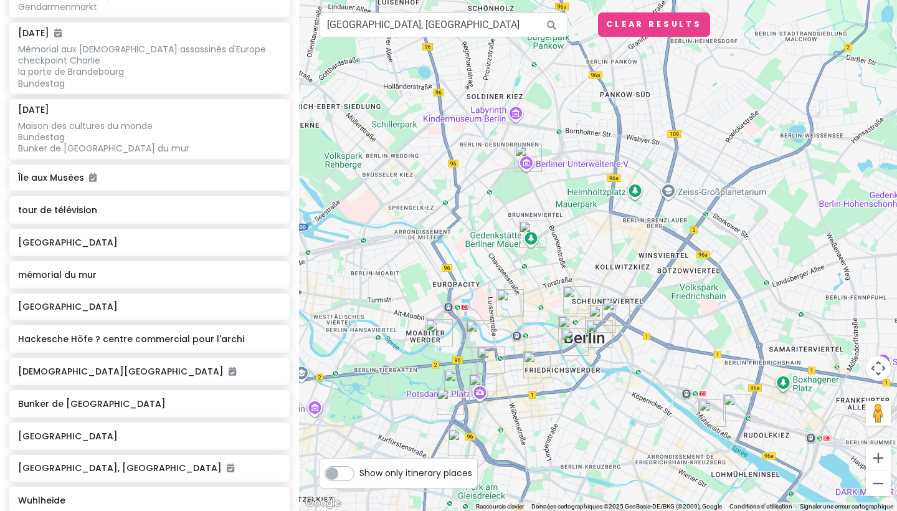
click at [533, 365] on img "Gendarmenmarkt" at bounding box center [536, 364] width 27 height 27
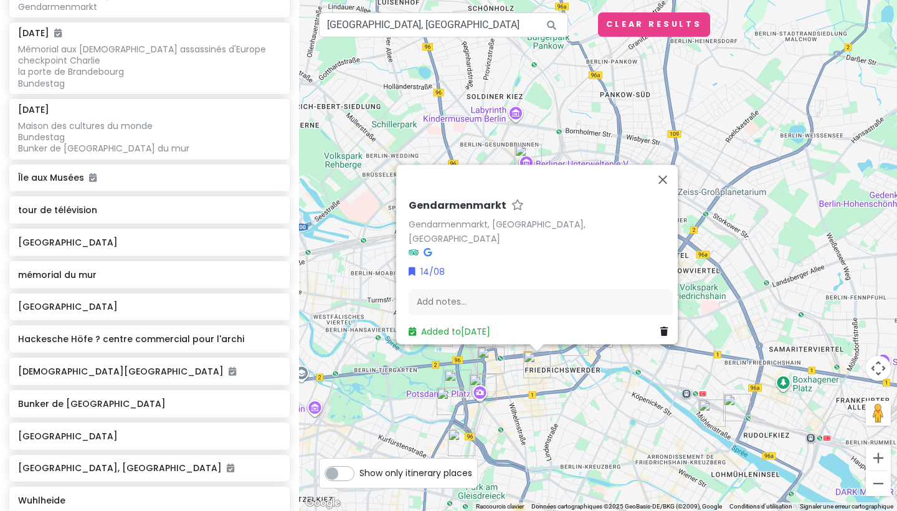
click at [478, 387] on img "Potsdamer Platz" at bounding box center [482, 387] width 27 height 27
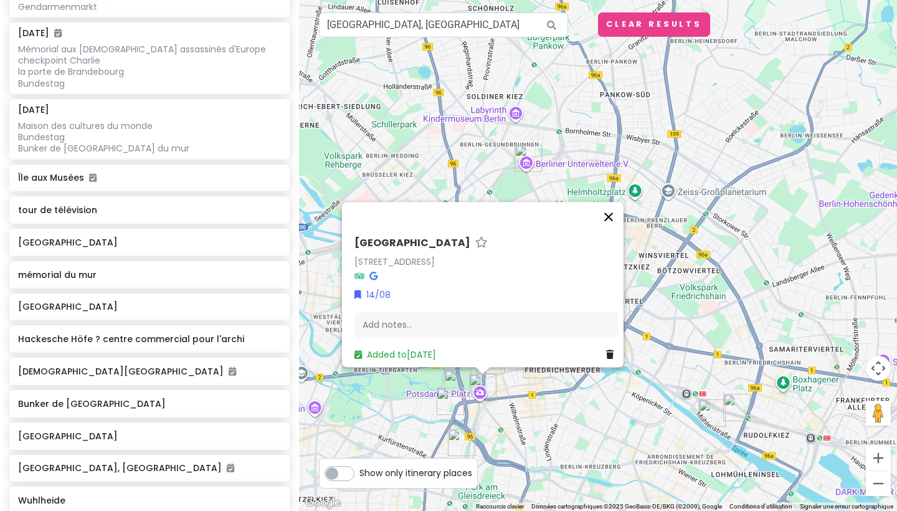
click at [612, 205] on button "Fermer" at bounding box center [608, 217] width 30 height 30
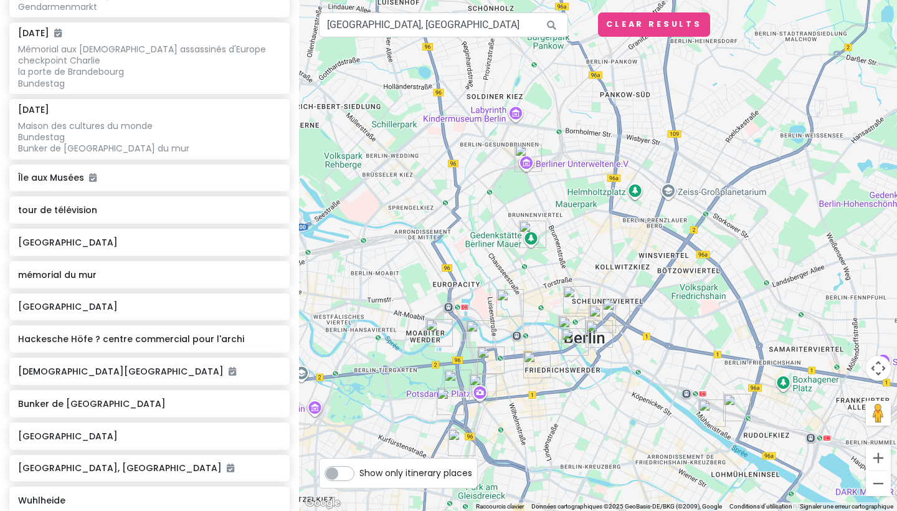
click at [486, 354] on img "Vendredi 15/08" at bounding box center [490, 359] width 27 height 27
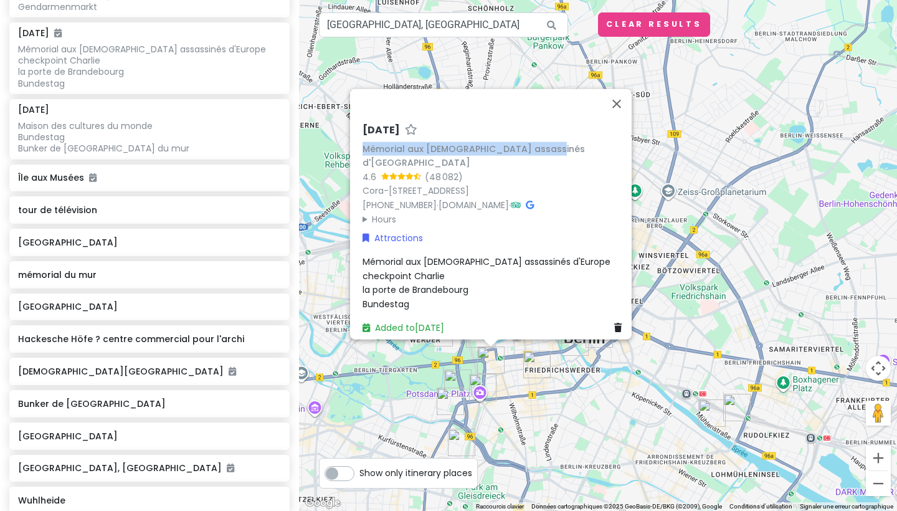
drag, startPoint x: 531, startPoint y: 155, endPoint x: 346, endPoint y: 159, distance: 185.6
click at [350, 159] on div "[DATE] Mémorial aux [DEMOGRAPHIC_DATA] assassinés d'Europe 4.6 (48 082) [STREET…" at bounding box center [490, 214] width 281 height 250
copy div "Mémorial aux [DEMOGRAPHIC_DATA] assassinés d'[GEOGRAPHIC_DATA]"
click at [471, 381] on img "Potsdamer Platz" at bounding box center [482, 387] width 27 height 27
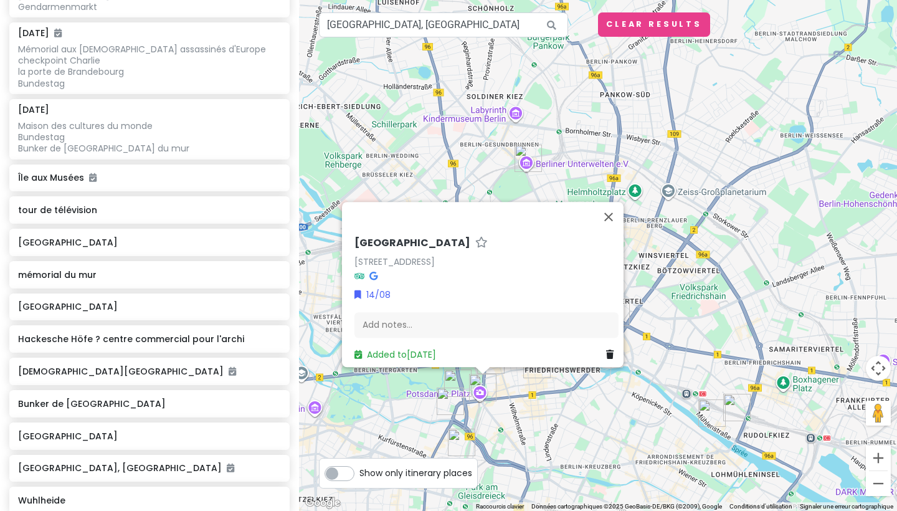
click at [662, 283] on div "[GEOGRAPHIC_DATA][STREET_ADDRESS][GEOGRAPHIC_DATA], [GEOGRAPHIC_DATA] 14/08 Add…" at bounding box center [598, 255] width 598 height 511
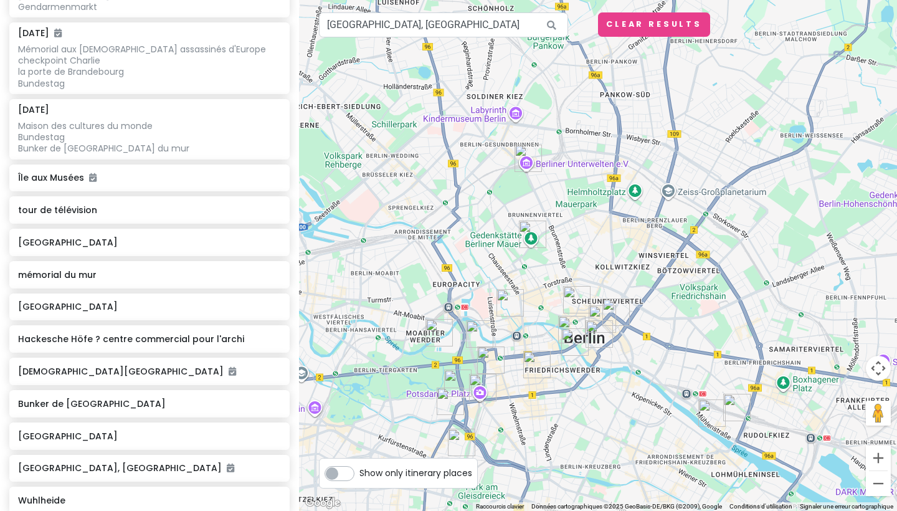
click at [510, 299] on img "Bunker de Berlin" at bounding box center [509, 302] width 27 height 27
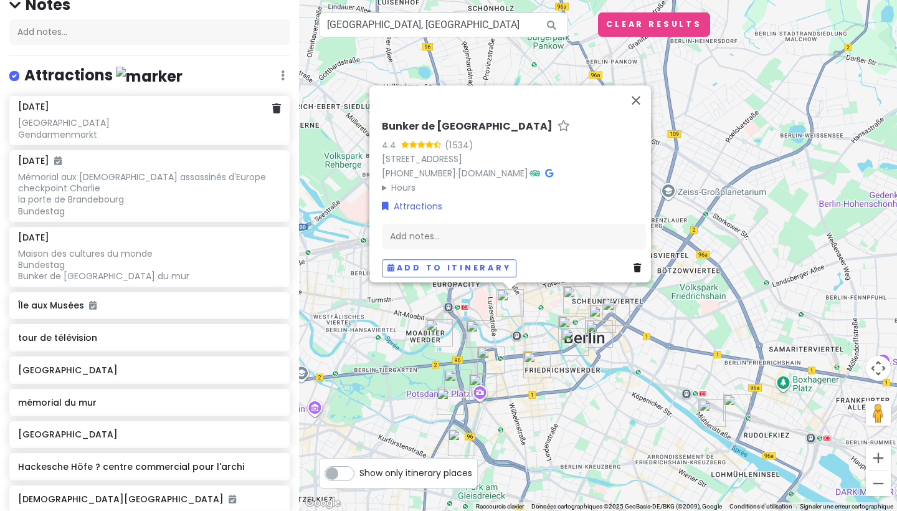
scroll to position [122, 0]
click at [493, 367] on img "Vendredi 15/08" at bounding box center [490, 359] width 27 height 27
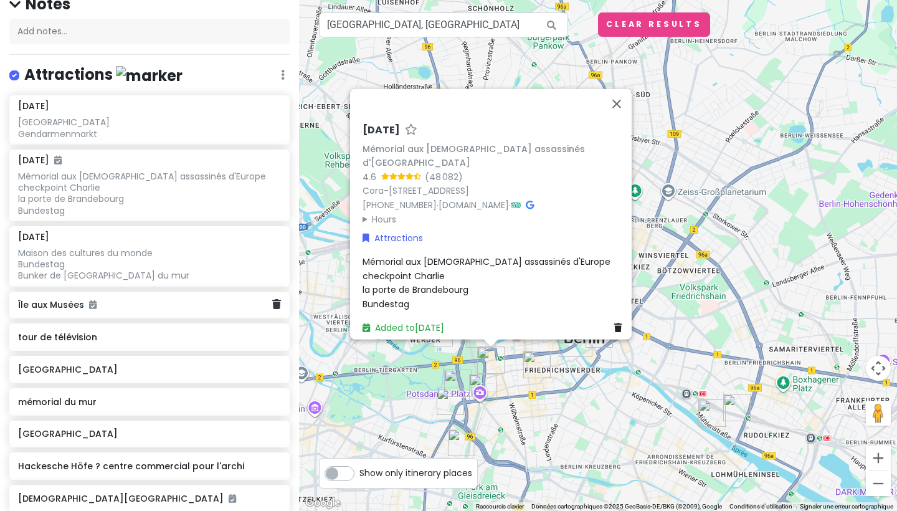
click at [59, 310] on h6 "Île aux Musées" at bounding box center [144, 304] width 253 height 11
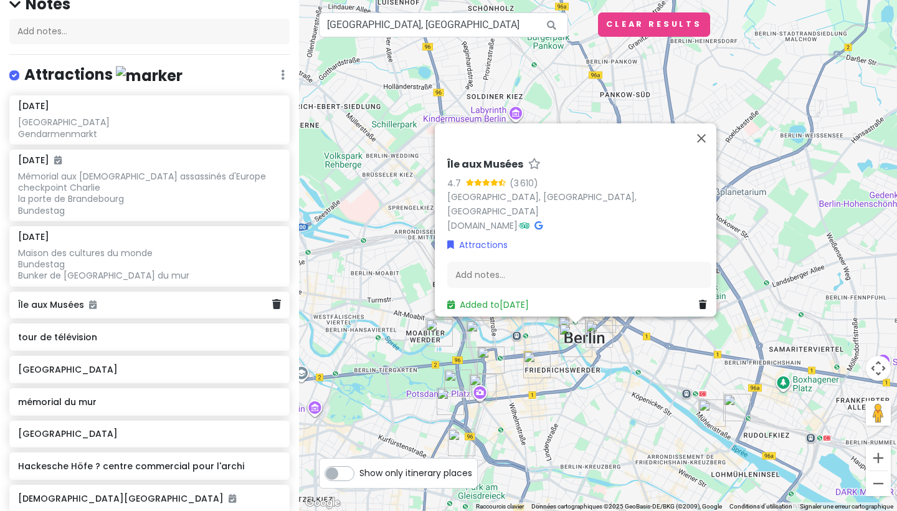
click at [39, 310] on h6 "Île aux Musées" at bounding box center [144, 304] width 253 height 11
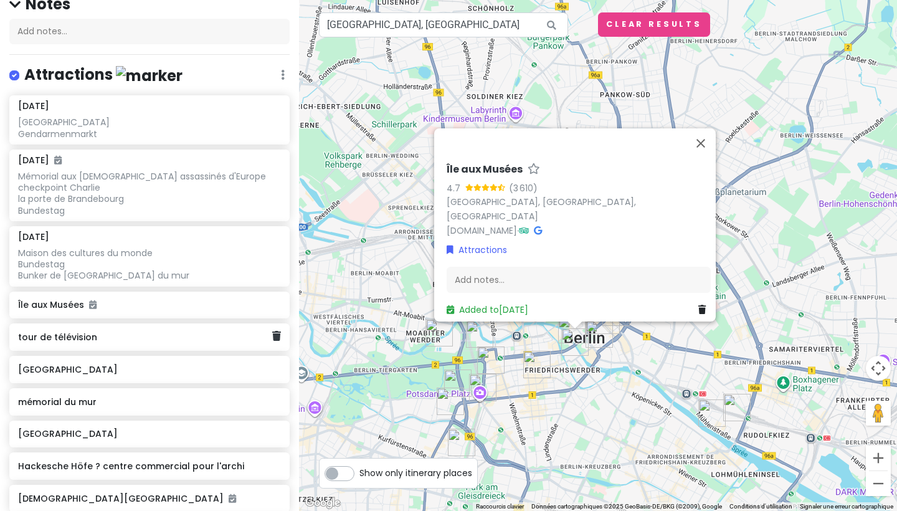
click at [43, 346] on div "tour de télévision" at bounding box center [144, 336] width 253 height 17
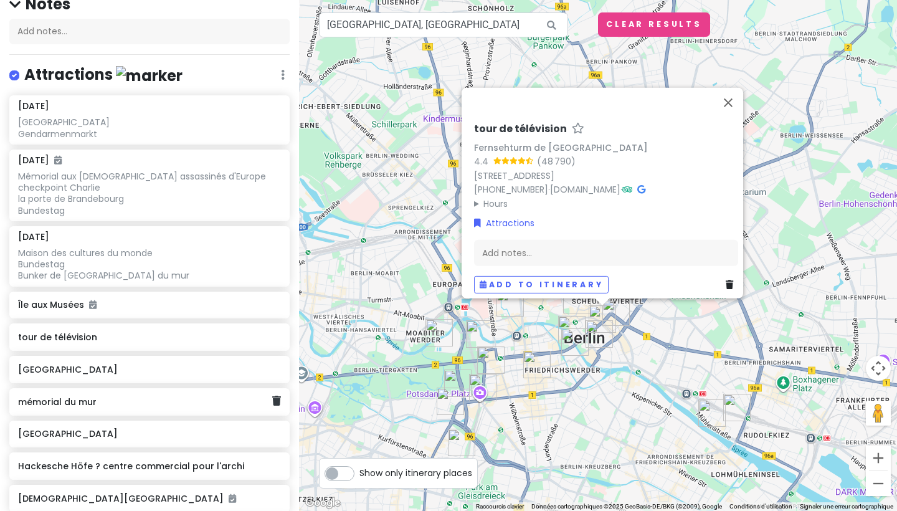
click at [55, 407] on h6 "mémorial du mur" at bounding box center [144, 401] width 253 height 11
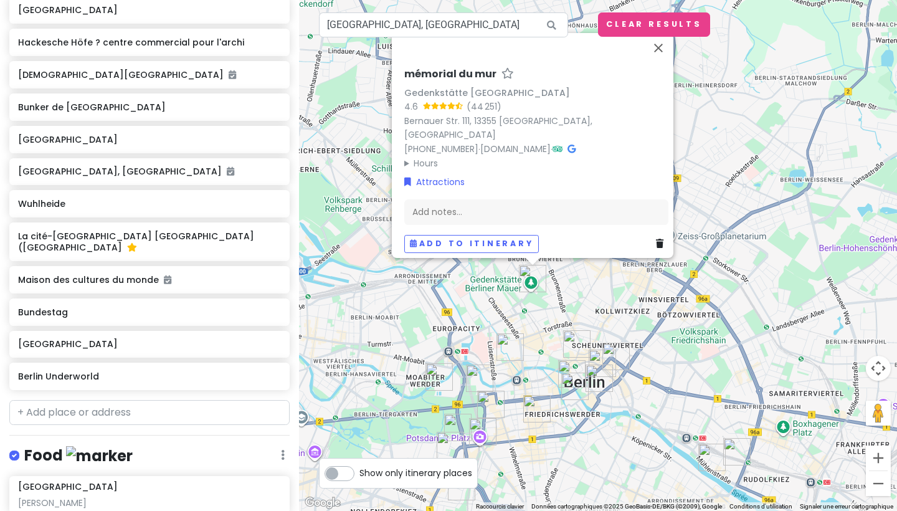
scroll to position [550, 0]
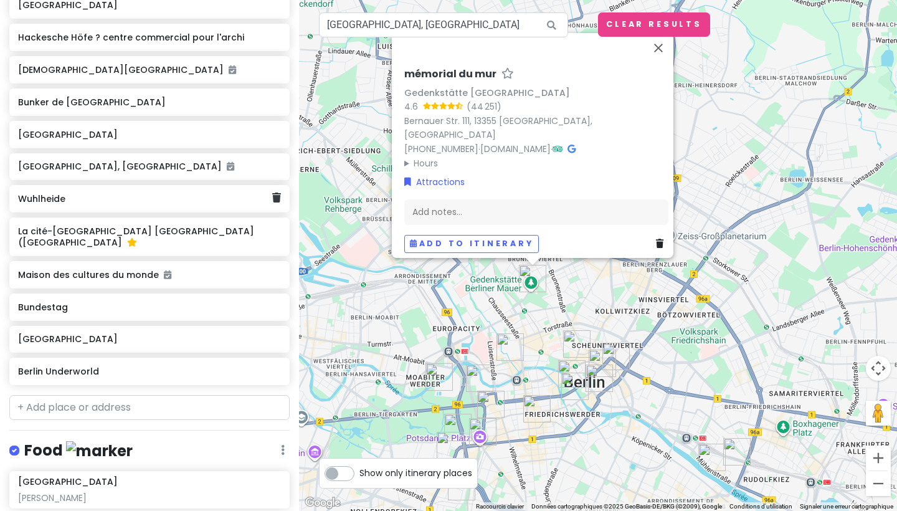
click at [35, 204] on h6 "Wuhlheide" at bounding box center [144, 198] width 253 height 11
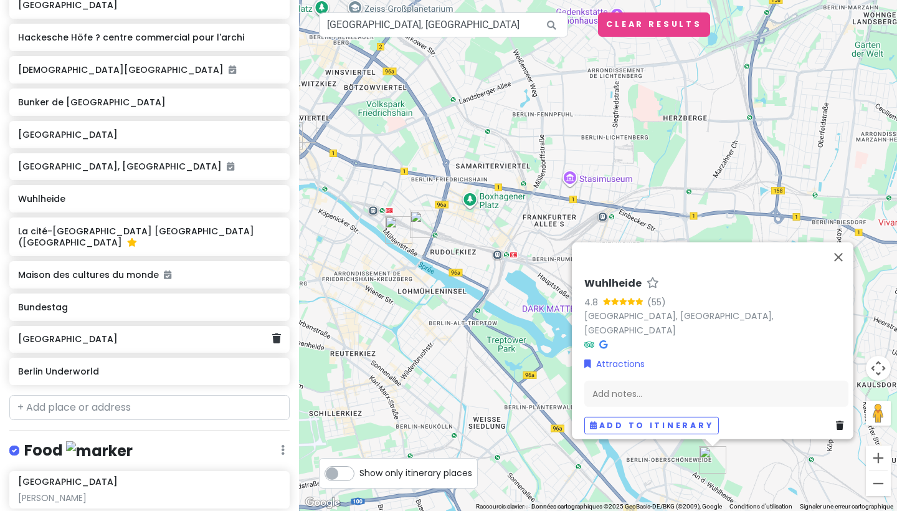
click at [50, 344] on h6 "[GEOGRAPHIC_DATA]" at bounding box center [144, 338] width 253 height 11
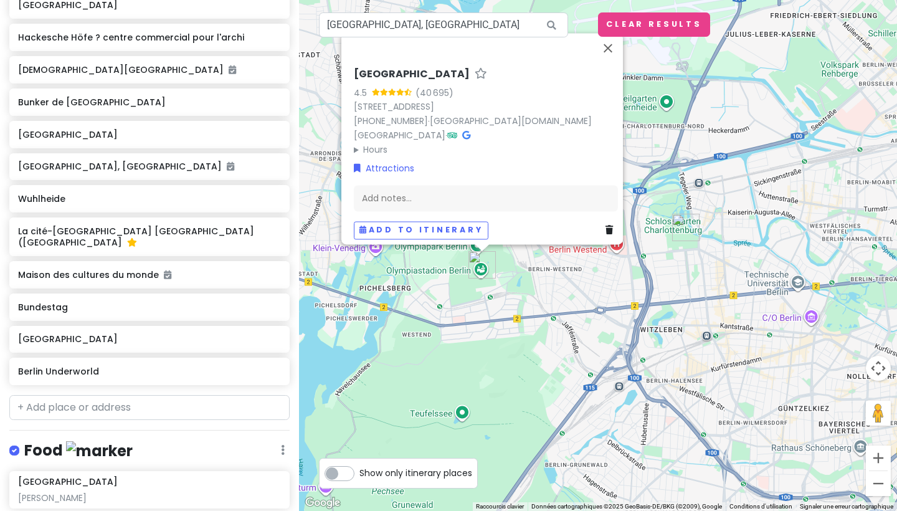
click at [686, 223] on img "Schloss Charlottenburg" at bounding box center [685, 227] width 27 height 27
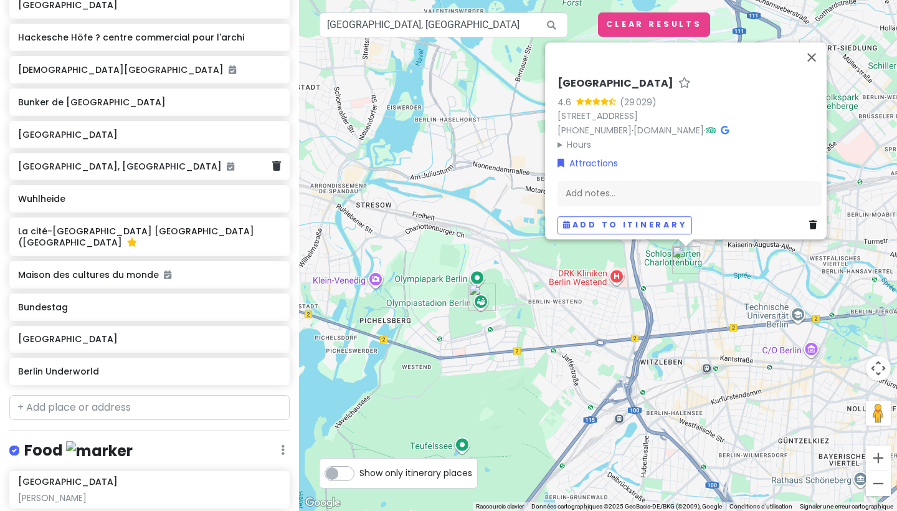
click at [82, 172] on h6 "[GEOGRAPHIC_DATA], [GEOGRAPHIC_DATA]" at bounding box center [144, 166] width 253 height 11
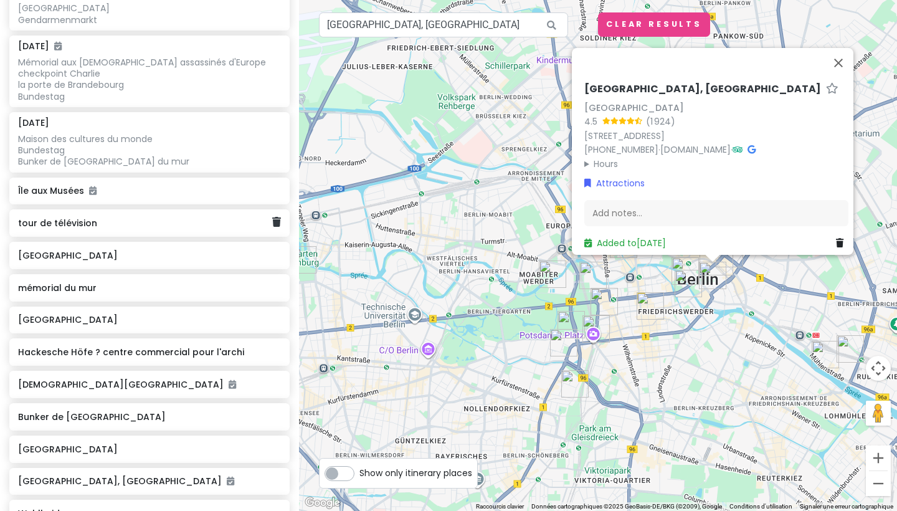
scroll to position [238, 0]
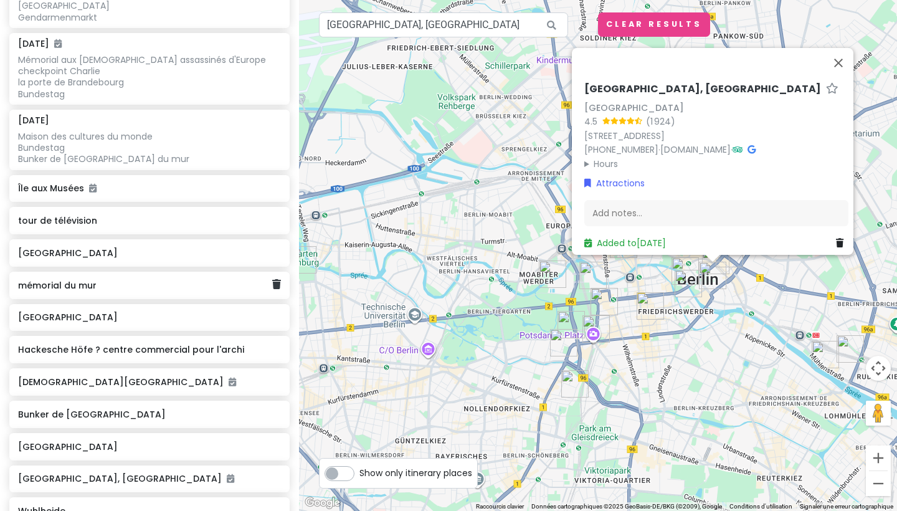
click at [68, 291] on h6 "mémorial du mur" at bounding box center [144, 285] width 253 height 11
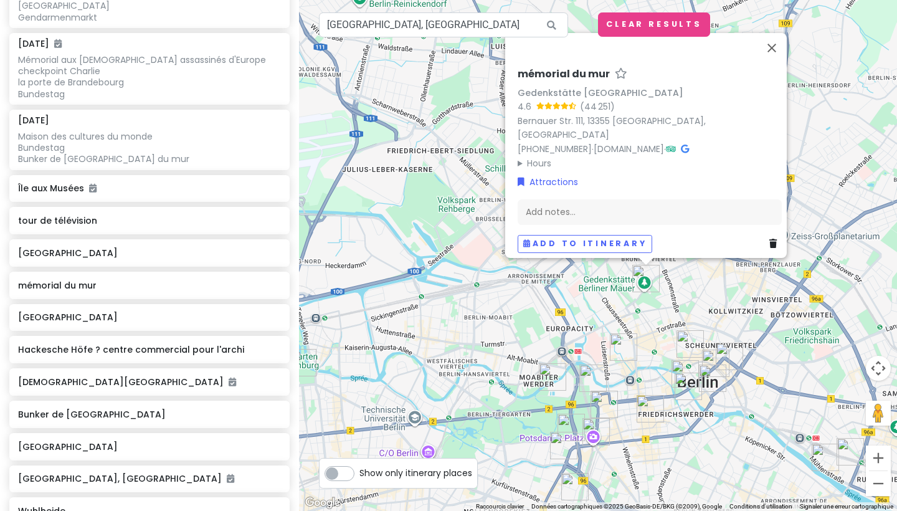
click at [545, 377] on img "Maison des cultures du monde" at bounding box center [552, 376] width 27 height 27
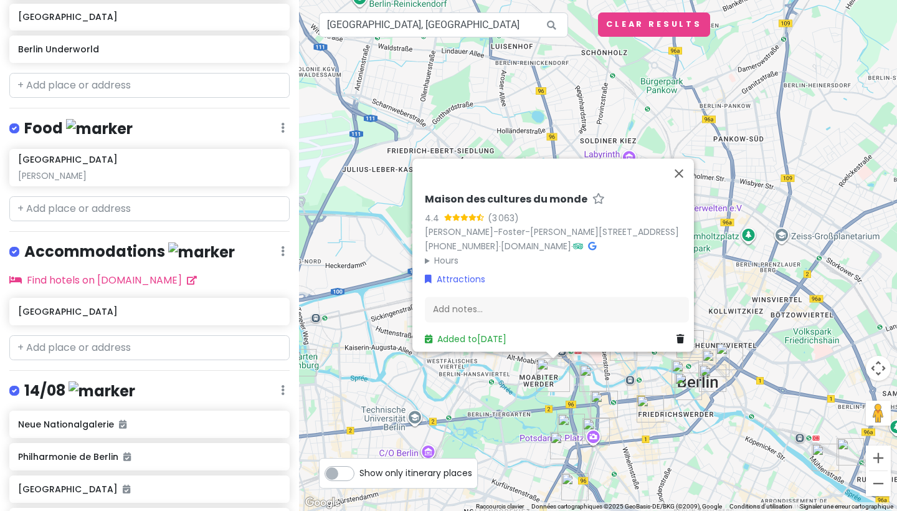
scroll to position [880, 0]
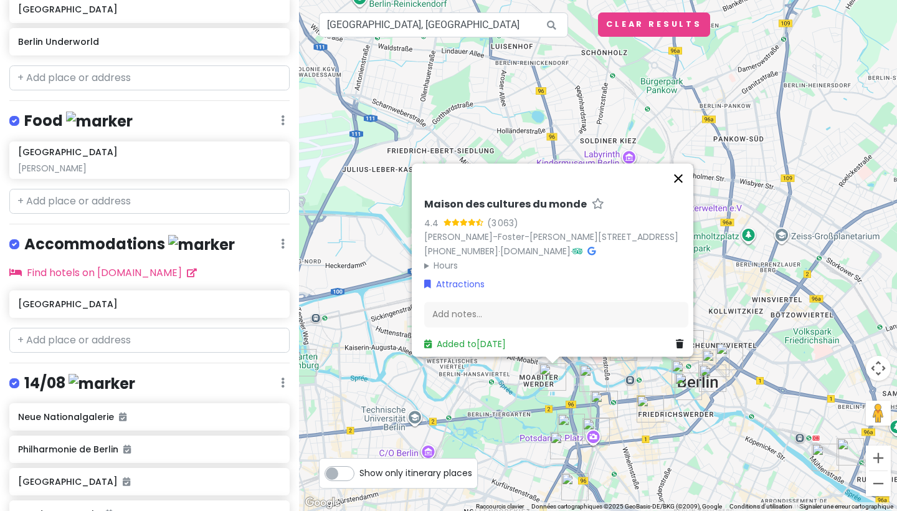
click at [682, 167] on button "Fermer" at bounding box center [678, 178] width 30 height 30
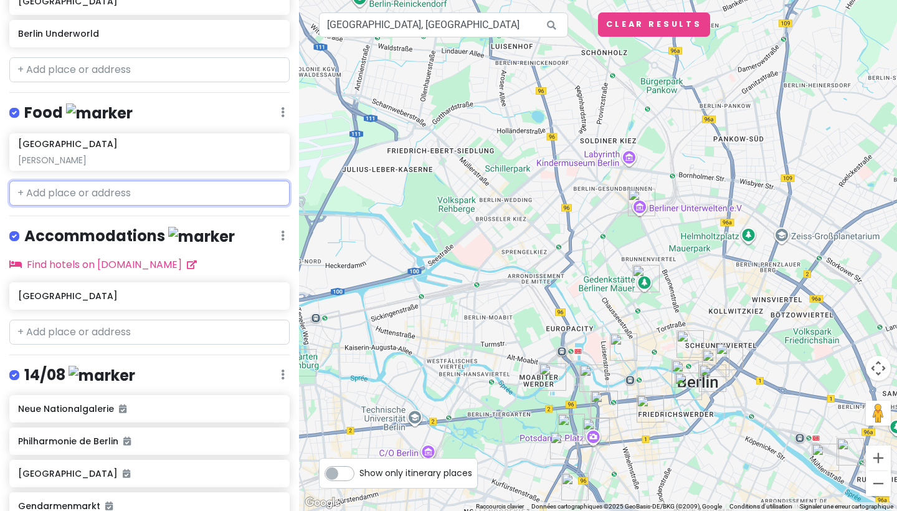
scroll to position [868, 0]
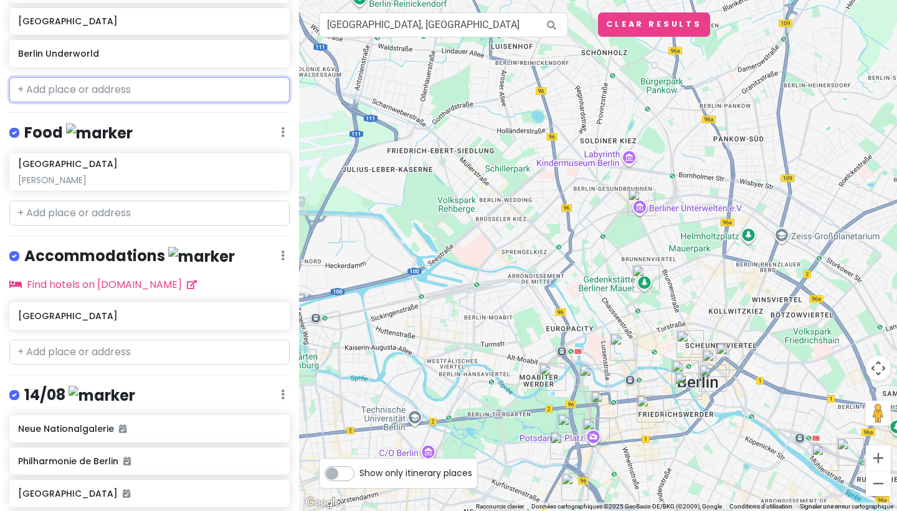
click at [124, 102] on input "text" at bounding box center [149, 89] width 280 height 25
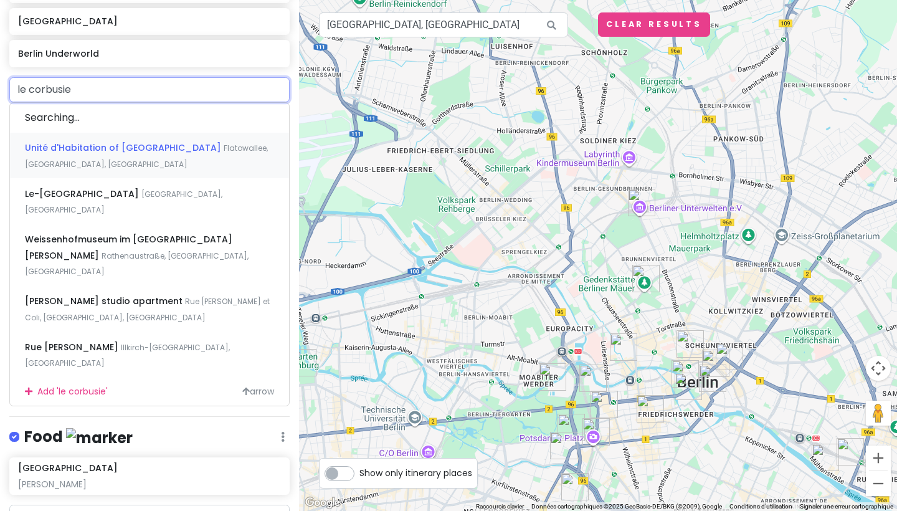
type input "[PERSON_NAME]"
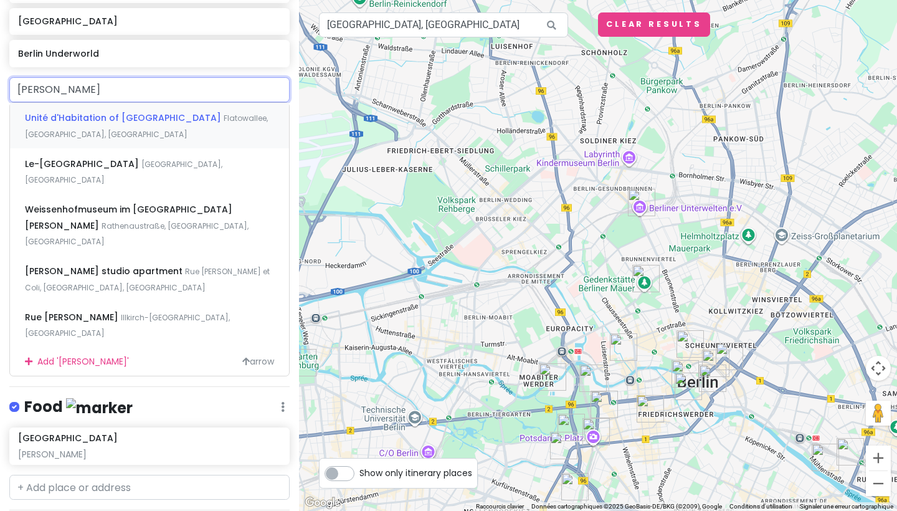
click at [108, 124] on span "Unité d'Habitation of [GEOGRAPHIC_DATA]" at bounding box center [124, 117] width 199 height 12
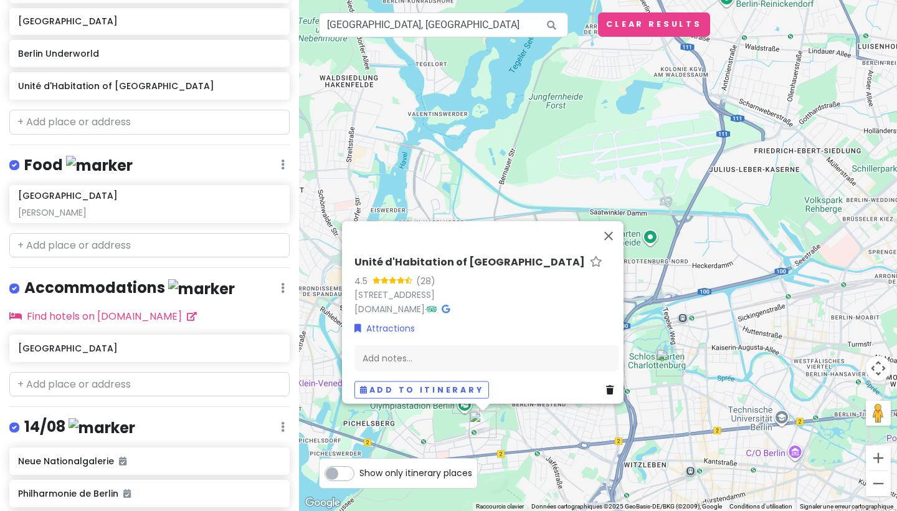
click at [539, 453] on div "Unité d'Habitation of [GEOGRAPHIC_DATA] 4.5 (28) [STREET_ADDRESS] [DOMAIN_NAME]…" at bounding box center [598, 255] width 598 height 511
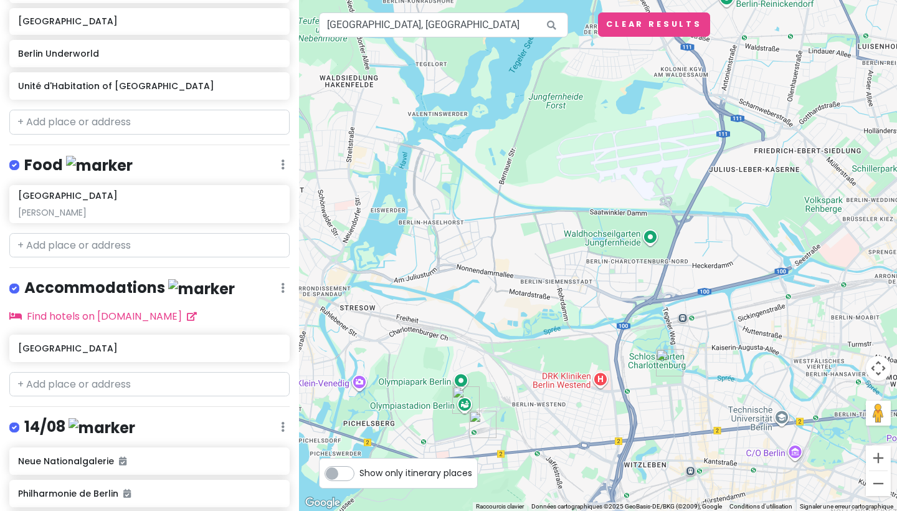
click at [458, 394] on img "Olympiastadion" at bounding box center [465, 399] width 27 height 27
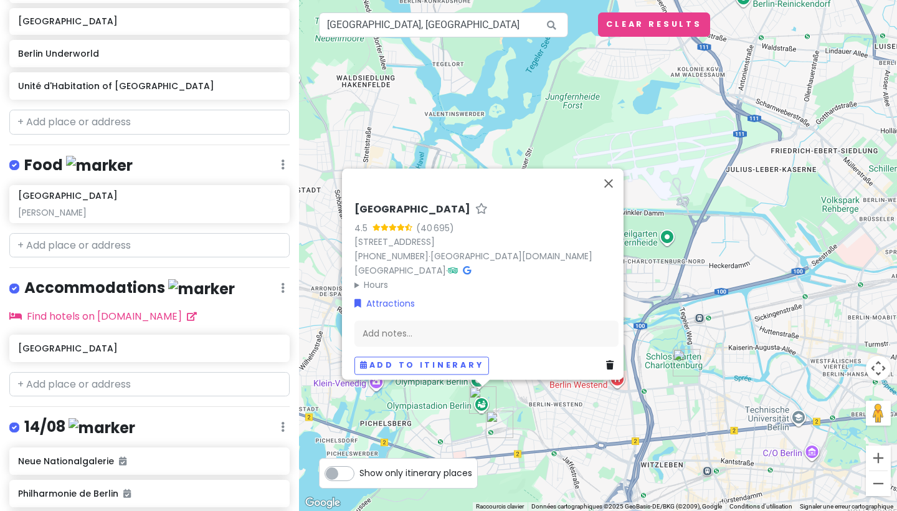
click at [495, 425] on img "Unité d'Habitation of Berlin" at bounding box center [499, 423] width 27 height 27
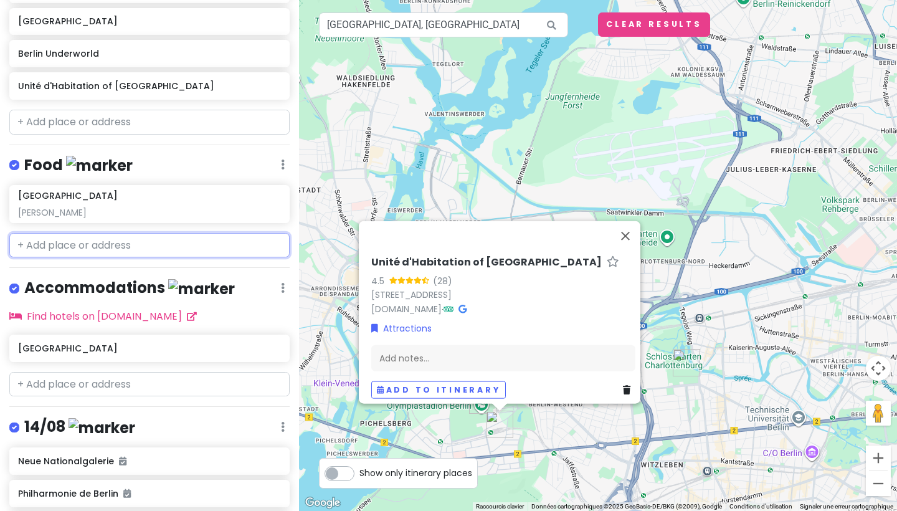
click at [86, 258] on input "text" at bounding box center [149, 245] width 280 height 25
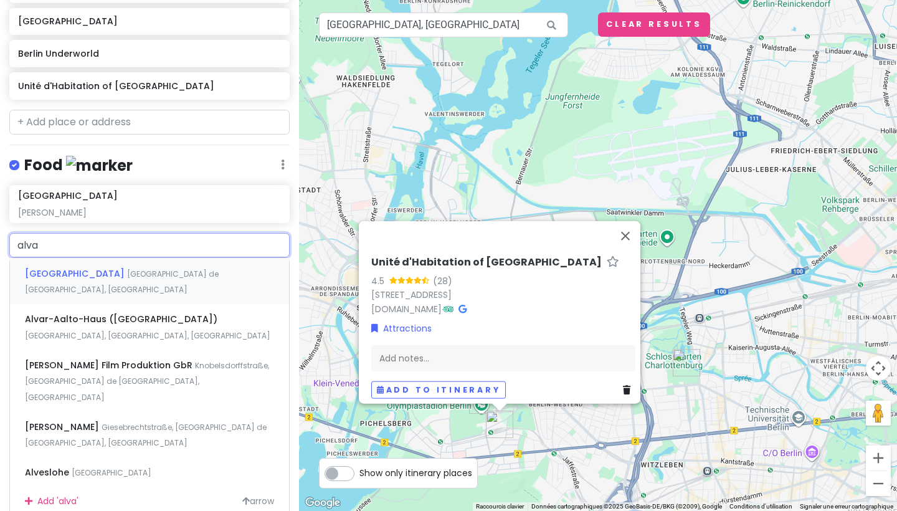
type input "alvar"
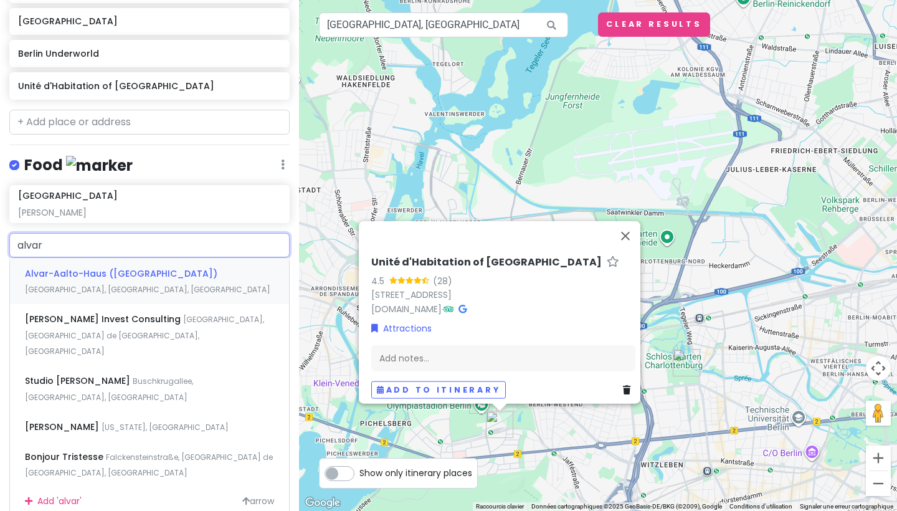
click at [60, 295] on span "[GEOGRAPHIC_DATA], [GEOGRAPHIC_DATA], [GEOGRAPHIC_DATA]" at bounding box center [147, 289] width 245 height 11
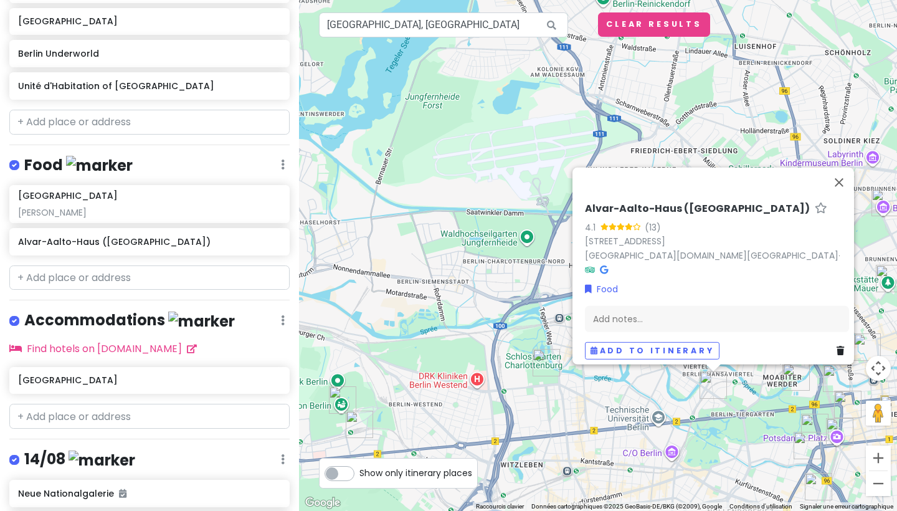
click at [706, 379] on img "Alvar-Aalto-Haus (Hansaviertel)" at bounding box center [712, 384] width 27 height 27
click at [709, 381] on img "Alvar-Aalto-Haus (Hansaviertel)" at bounding box center [712, 384] width 27 height 27
click at [713, 383] on img "Alvar-Aalto-Haus (Hansaviertel)" at bounding box center [712, 384] width 27 height 27
click at [799, 375] on img "Maison des cultures du monde" at bounding box center [795, 376] width 27 height 27
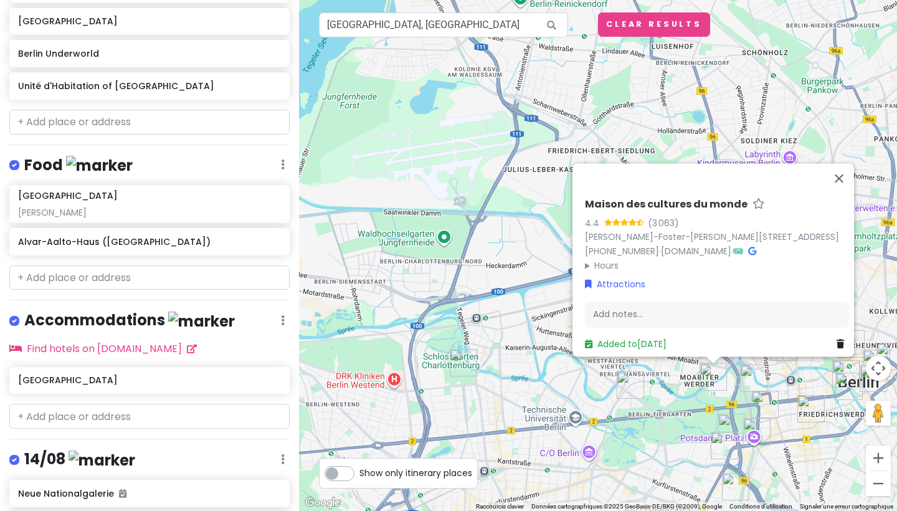
click at [625, 380] on img "Alvar-Aalto-Haus (Hansaviertel)" at bounding box center [629, 384] width 27 height 27
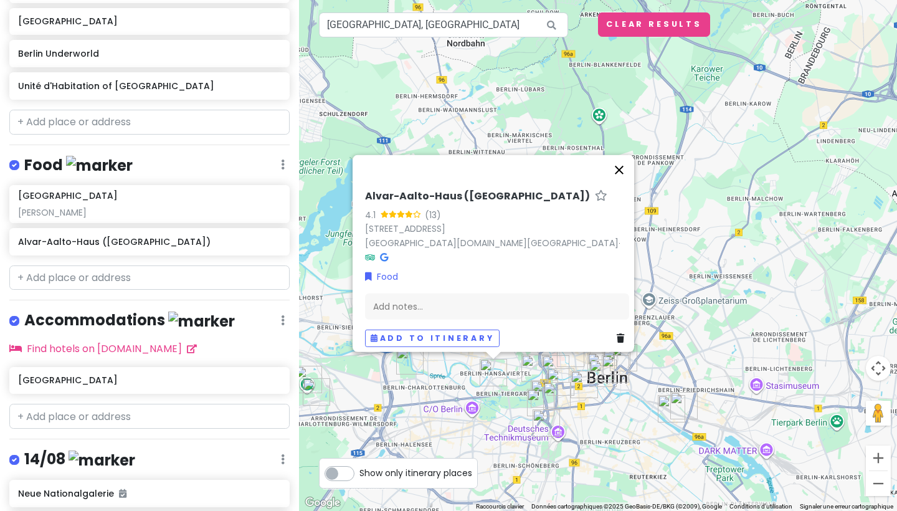
click at [624, 178] on button "Fermer" at bounding box center [619, 170] width 30 height 30
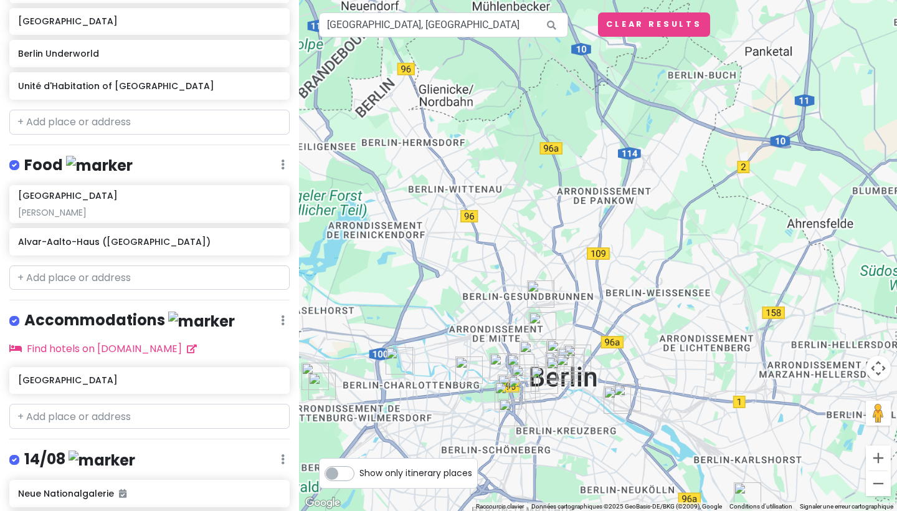
click at [344, 375] on div at bounding box center [598, 255] width 598 height 511
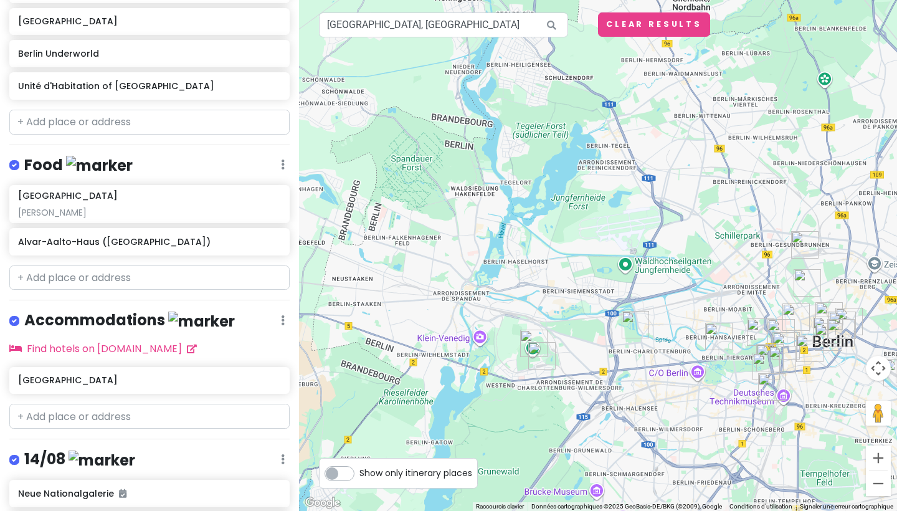
drag, startPoint x: 354, startPoint y: 389, endPoint x: 580, endPoint y: 354, distance: 228.6
click at [580, 354] on div at bounding box center [598, 255] width 598 height 511
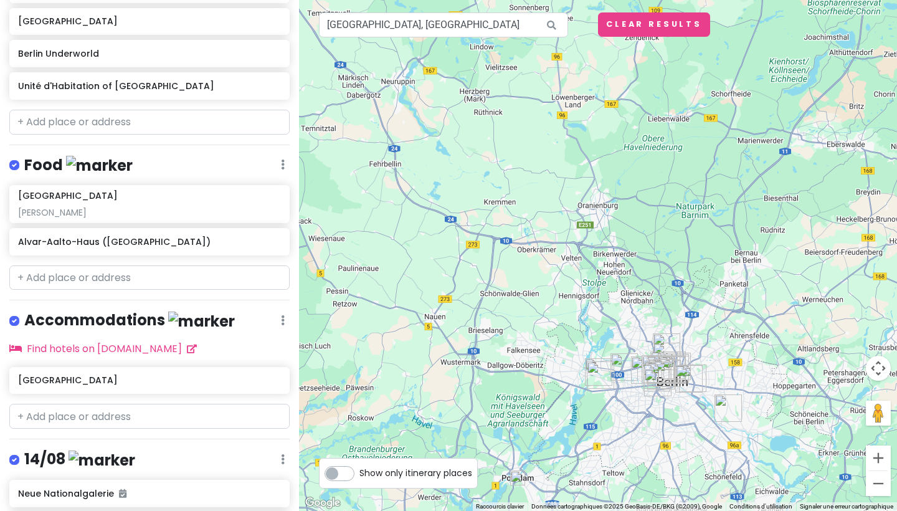
click at [729, 409] on img "Wuhlheide" at bounding box center [727, 407] width 27 height 27
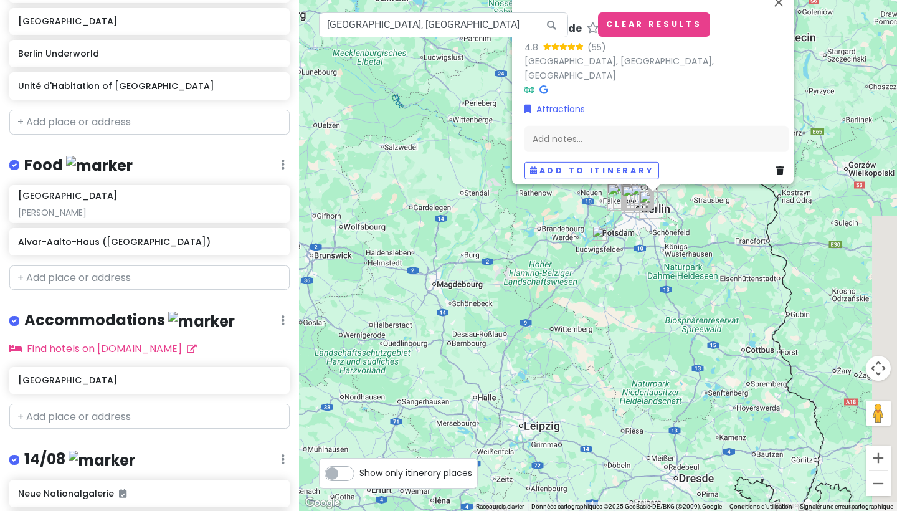
drag, startPoint x: 573, startPoint y: 427, endPoint x: 500, endPoint y: 232, distance: 208.9
click at [500, 232] on div "Wuhlheide 4.8 (55) [GEOGRAPHIC_DATA], [GEOGRAPHIC_DATA], [GEOGRAPHIC_DATA] Attr…" at bounding box center [598, 255] width 598 height 511
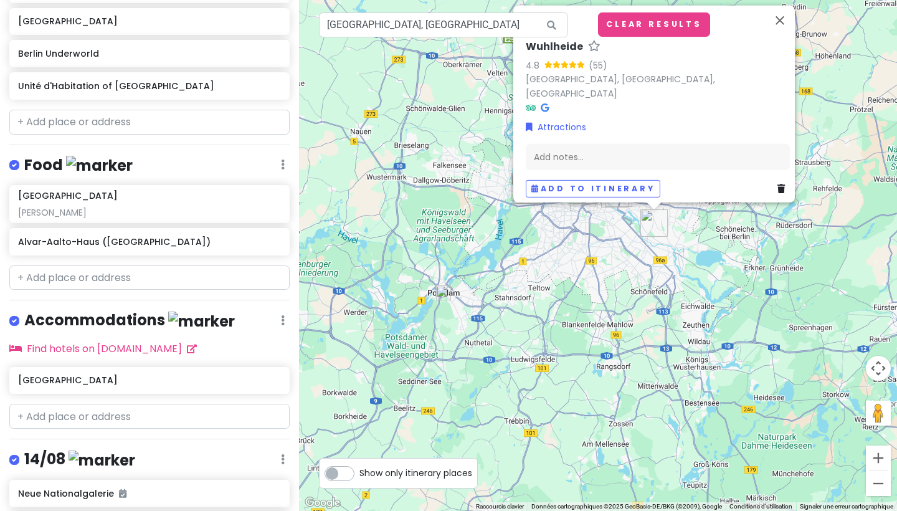
drag, startPoint x: 616, startPoint y: 172, endPoint x: 614, endPoint y: 343, distance: 170.6
click at [614, 343] on div "Wuhlheide 4.8 (55) [GEOGRAPHIC_DATA], [GEOGRAPHIC_DATA], [GEOGRAPHIC_DATA] Attr…" at bounding box center [598, 255] width 598 height 511
click at [666, 286] on div "Wuhlheide 4.8 (55) [GEOGRAPHIC_DATA], [GEOGRAPHIC_DATA], [GEOGRAPHIC_DATA] Attr…" at bounding box center [598, 255] width 598 height 511
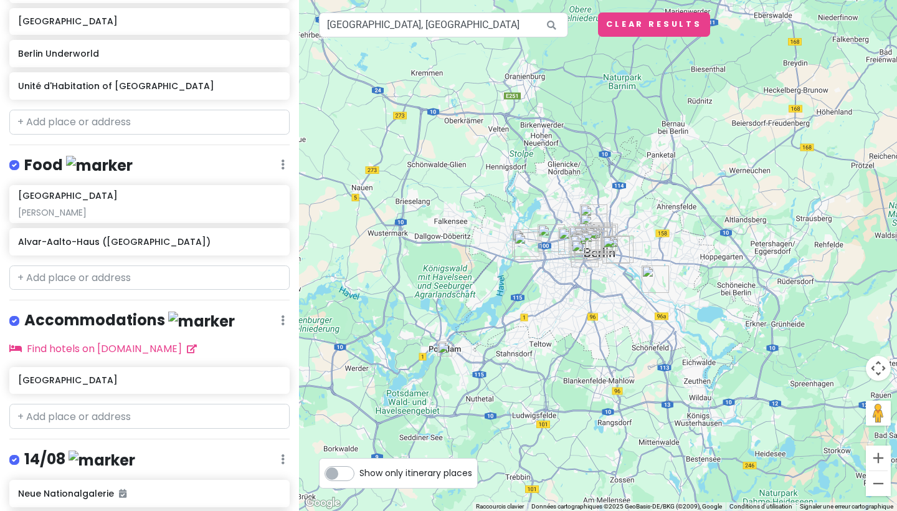
drag, startPoint x: 558, startPoint y: 289, endPoint x: 560, endPoint y: 346, distance: 56.7
click at [560, 346] on div at bounding box center [598, 255] width 598 height 511
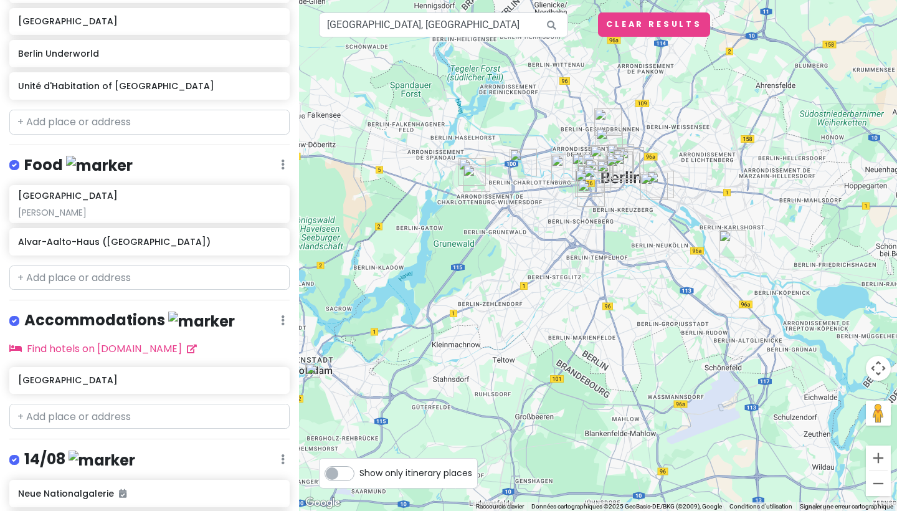
drag, startPoint x: 632, startPoint y: 120, endPoint x: 637, endPoint y: 149, distance: 29.7
click at [637, 149] on div at bounding box center [598, 255] width 598 height 511
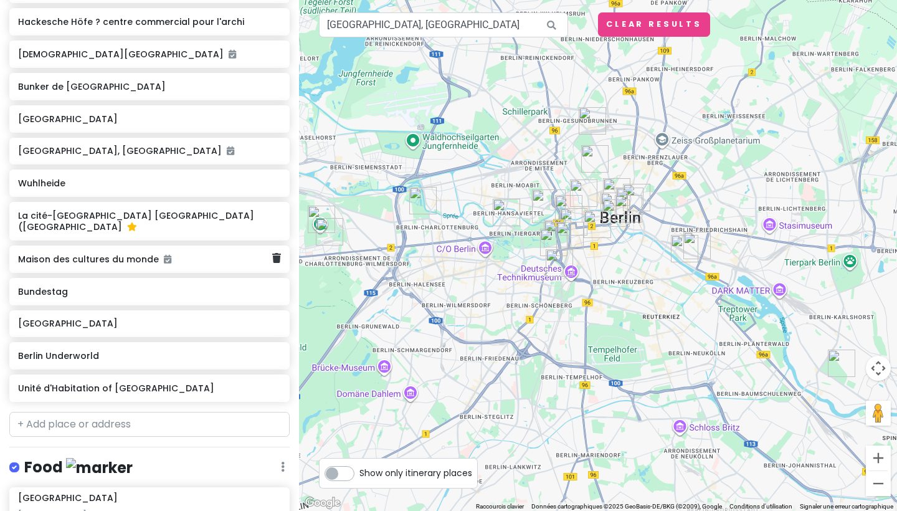
scroll to position [563, 0]
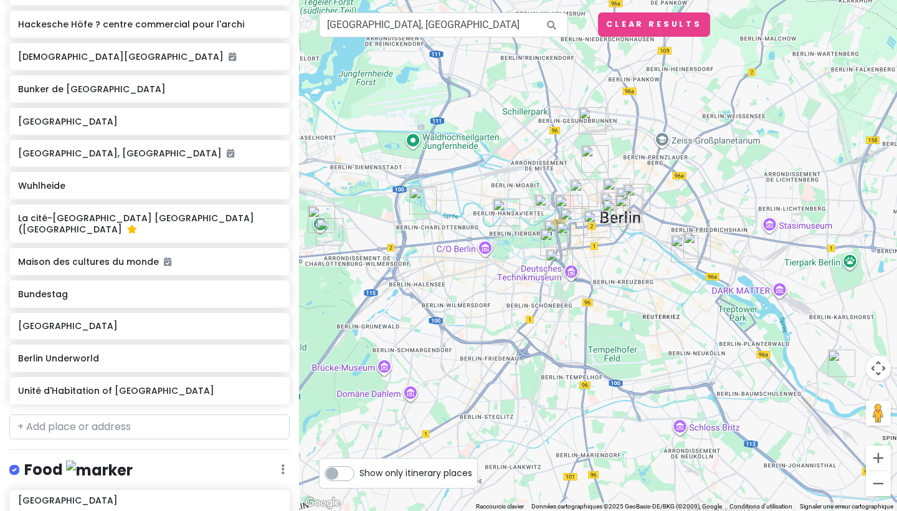
click at [592, 122] on img "Berlin Underworld" at bounding box center [591, 120] width 27 height 27
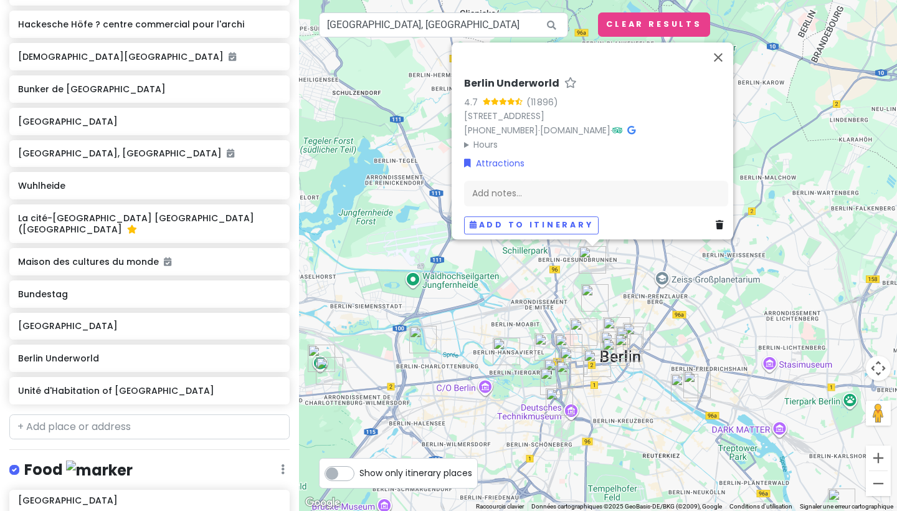
click at [521, 77] on h6 "Berlin Underworld" at bounding box center [511, 83] width 95 height 13
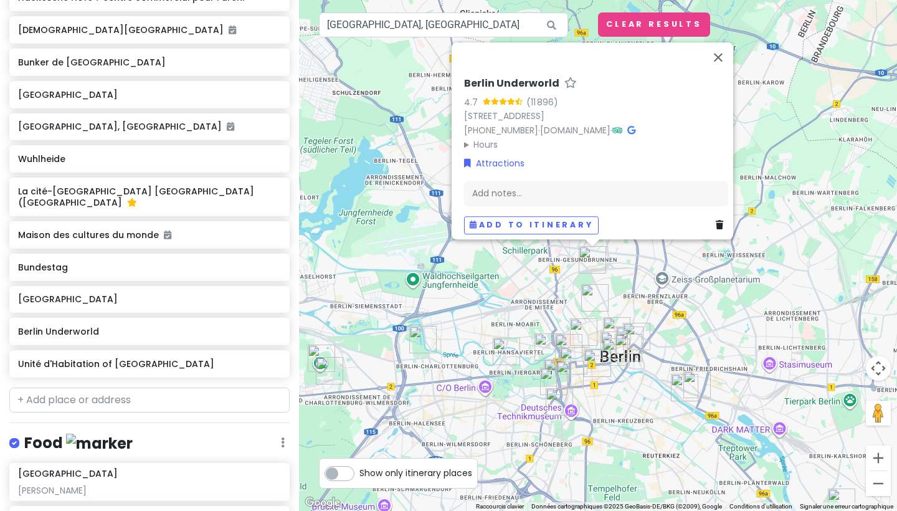
scroll to position [591, 0]
click at [154, 402] on div "Berlin Trip Private Change Dates Make a Copy Delete Trip Go Pro ⚡️ Give Feedbac…" at bounding box center [149, 255] width 299 height 511
click at [158, 410] on input "text" at bounding box center [149, 399] width 280 height 25
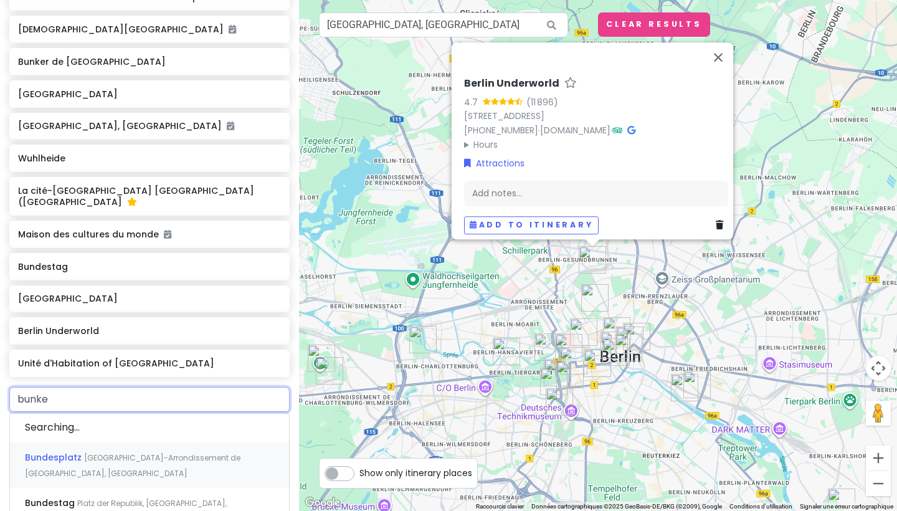
type input "bunker"
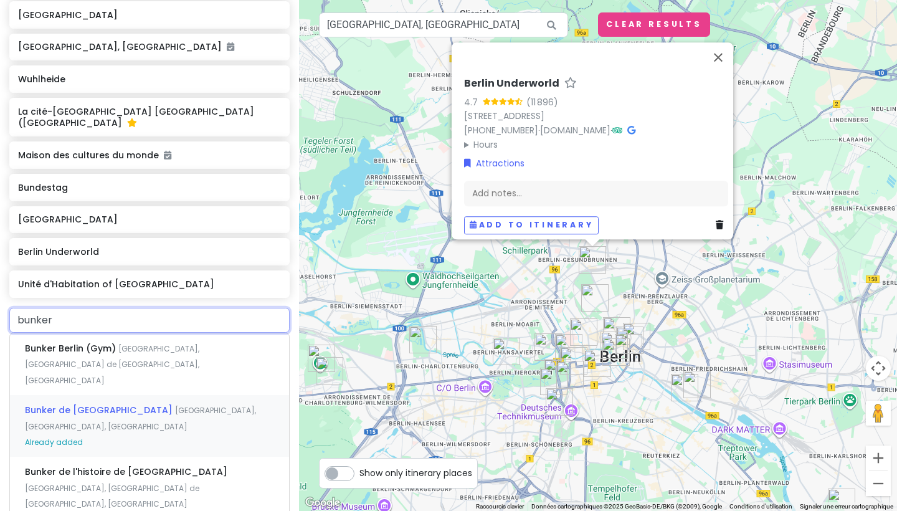
scroll to position [671, 0]
click at [84, 354] on span "Bunker Berlin (Gym)" at bounding box center [71, 347] width 93 height 12
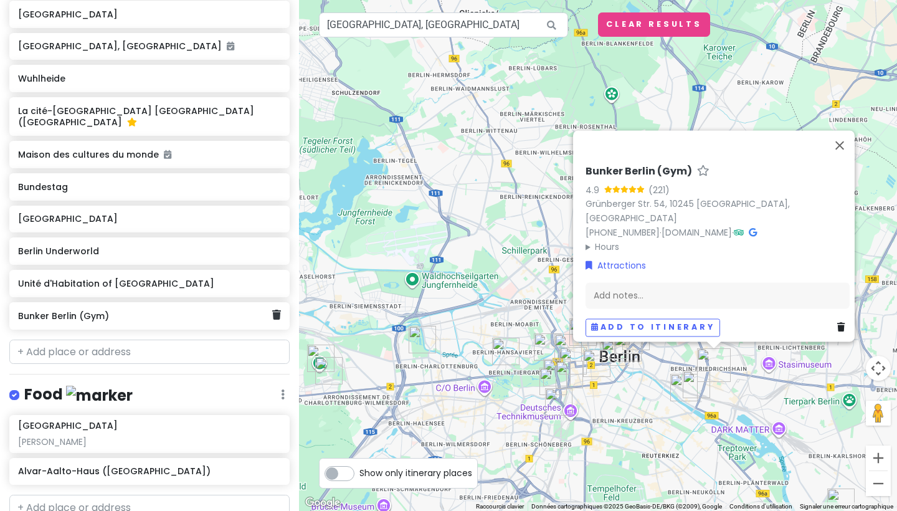
click at [273, 319] on icon at bounding box center [276, 314] width 9 height 10
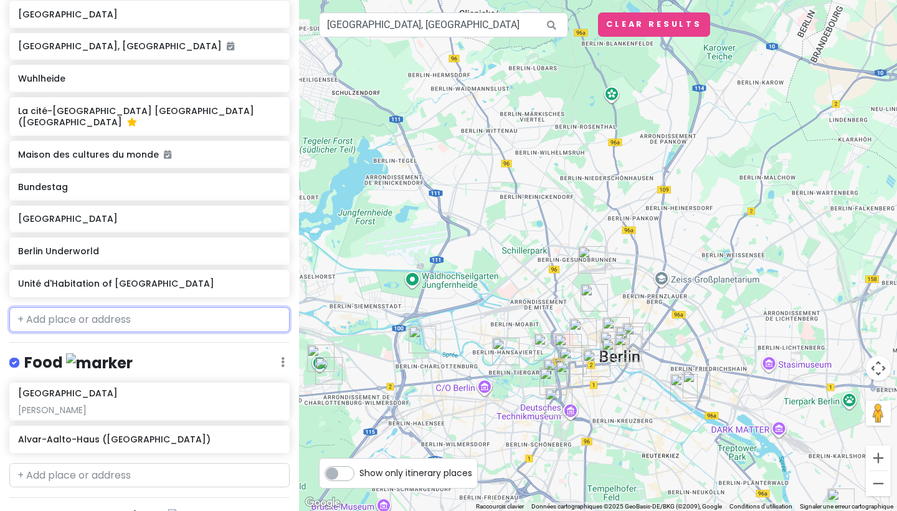
click at [105, 332] on input "text" at bounding box center [149, 319] width 280 height 25
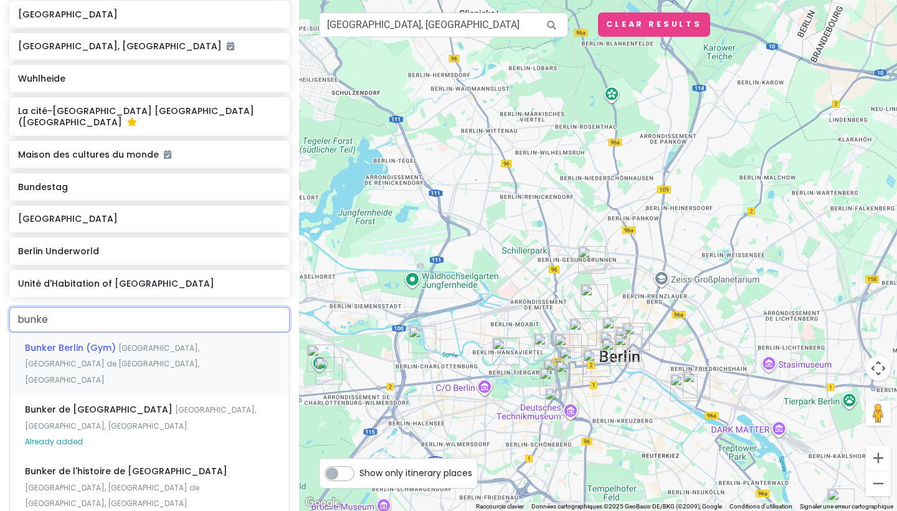
type input "bunker"
click at [95, 354] on span "Bunker de l'histoire de [GEOGRAPHIC_DATA]" at bounding box center [71, 347] width 93 height 12
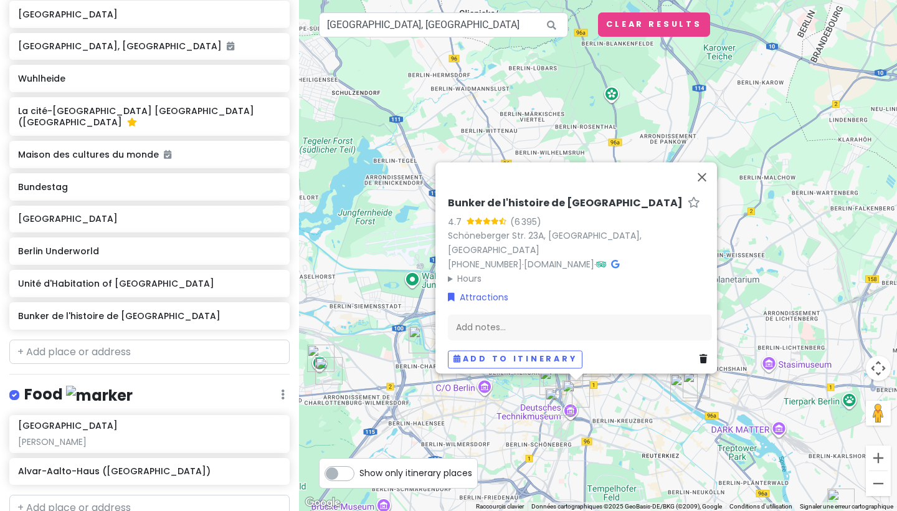
click at [575, 383] on img "Bunker de l'histoire de Berlin" at bounding box center [575, 393] width 27 height 27
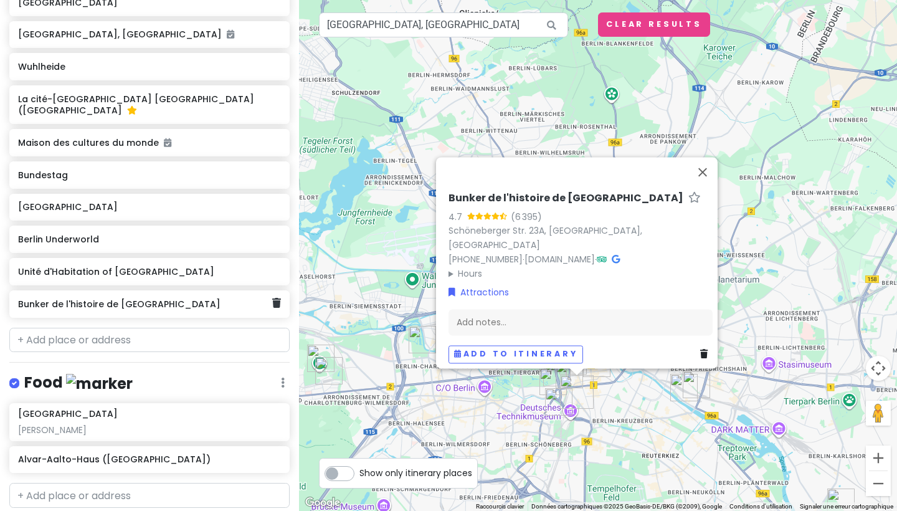
scroll to position [687, 0]
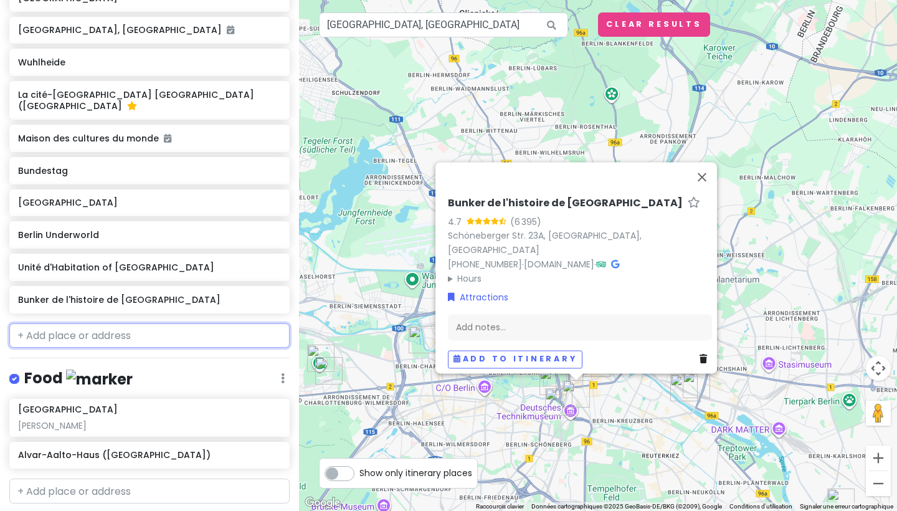
click at [176, 348] on input "text" at bounding box center [149, 335] width 280 height 25
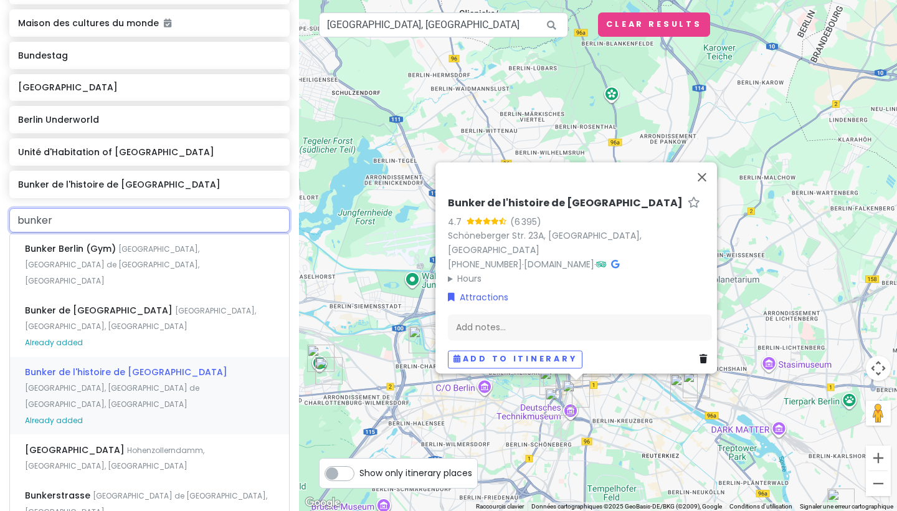
scroll to position [816, 0]
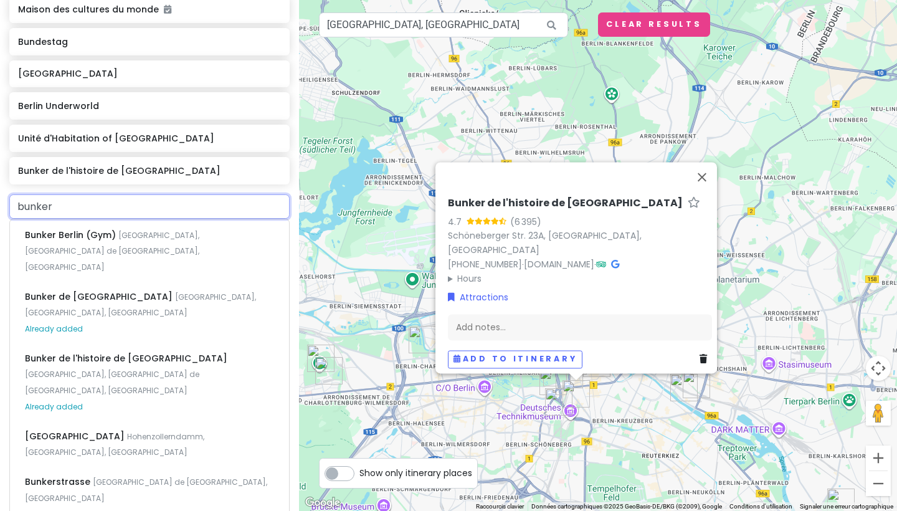
click at [20, 219] on input "bunker" at bounding box center [149, 206] width 280 height 25
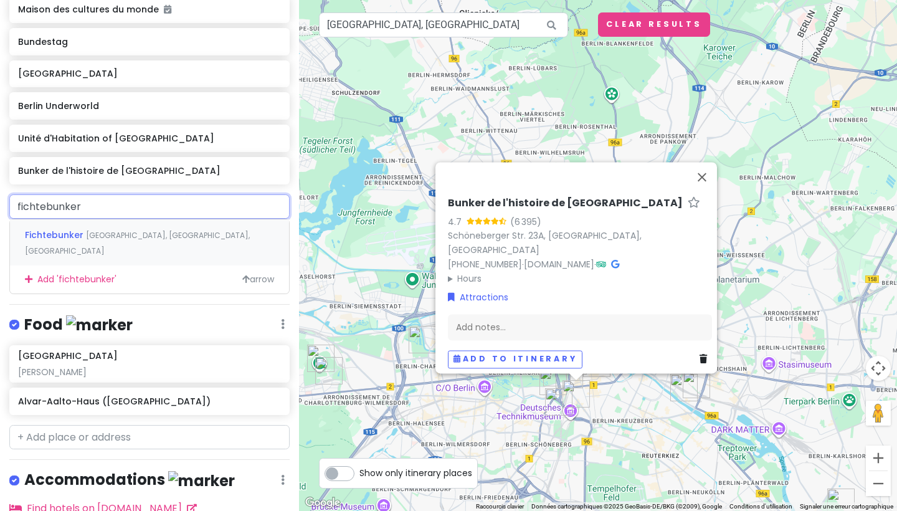
type input "[PERSON_NAME] bunker"
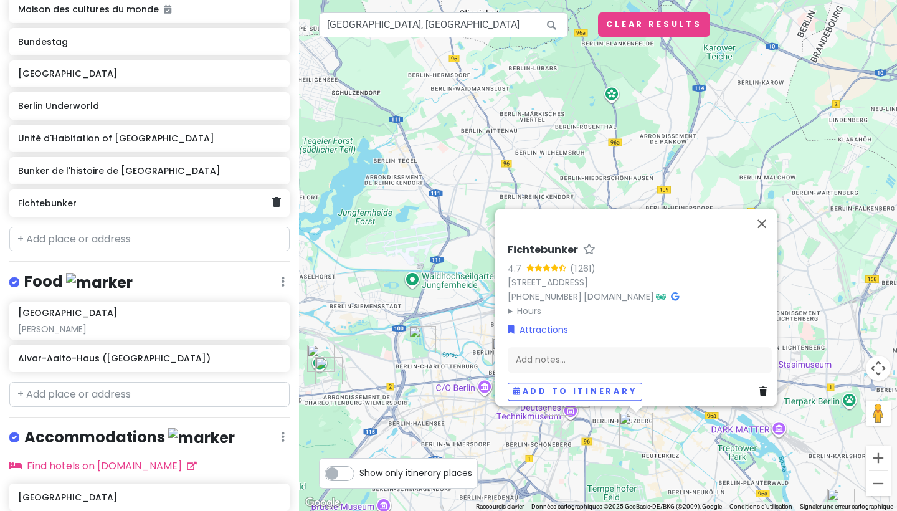
click at [165, 209] on h6 "Fichtebunker" at bounding box center [144, 202] width 253 height 11
click at [281, 217] on div "Fichtebunker" at bounding box center [149, 202] width 280 height 27
click at [277, 207] on icon at bounding box center [276, 202] width 9 height 10
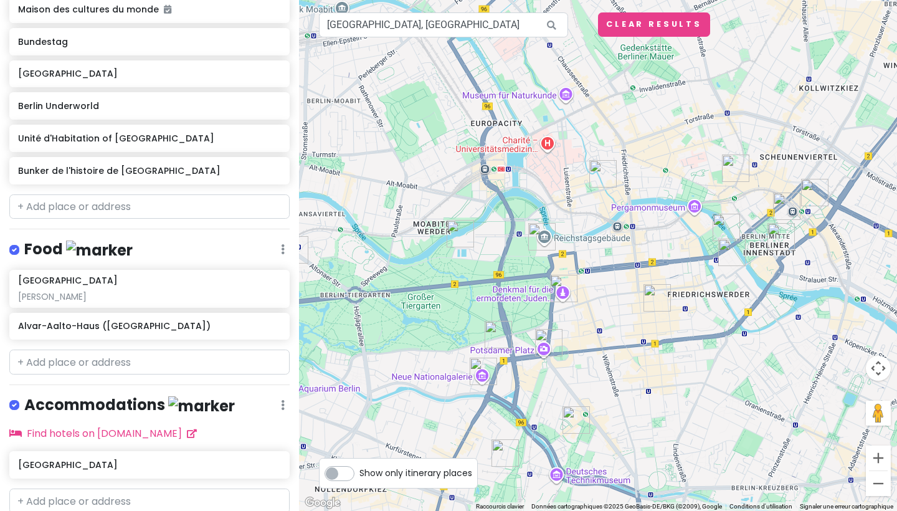
click at [583, 417] on img "Bunker de l'histoire de Berlin" at bounding box center [575, 419] width 27 height 27
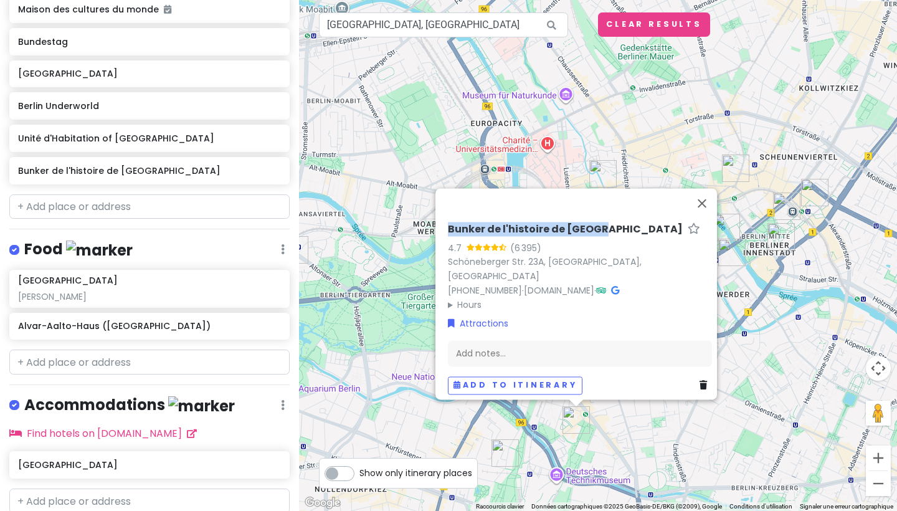
drag, startPoint x: 441, startPoint y: 241, endPoint x: 586, endPoint y: 239, distance: 144.5
click at [586, 239] on div "Bunker de l'histoire de Berlin 4.7 (6 395) Schöneberger Str. 23A, [GEOGRAPHIC_D…" at bounding box center [580, 308] width 274 height 181
copy h6 "Bunker de l'histoire de [GEOGRAPHIC_DATA]"
click at [709, 209] on button "Fermer" at bounding box center [702, 203] width 30 height 30
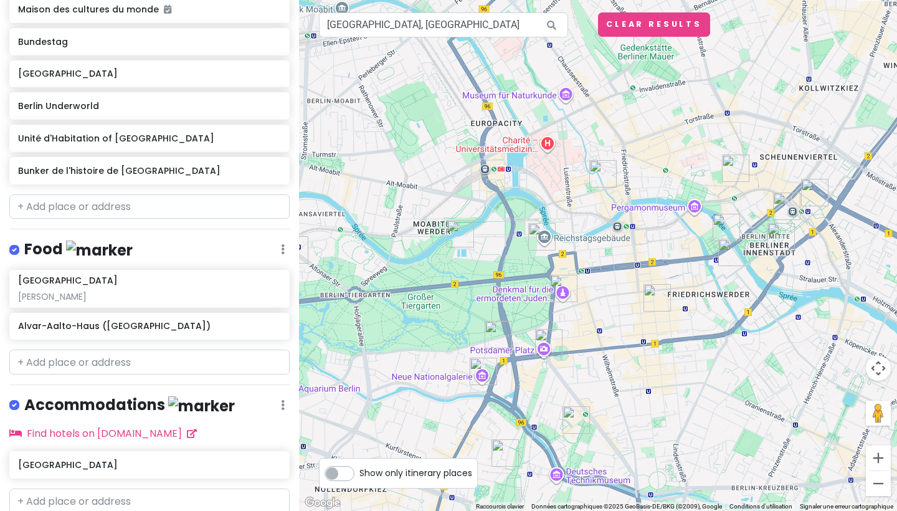
click at [652, 302] on img "Gendarmenmarkt" at bounding box center [656, 297] width 27 height 27
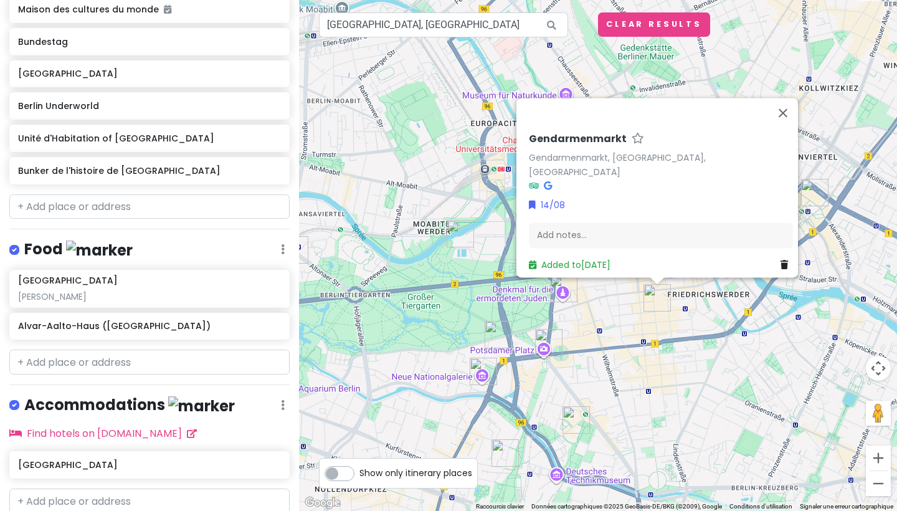
click at [654, 377] on div "Gendarmenmarkt [STREET_ADDRESS], [GEOGRAPHIC_DATA] 14/08 Add notes... Added to …" at bounding box center [598, 255] width 598 height 511
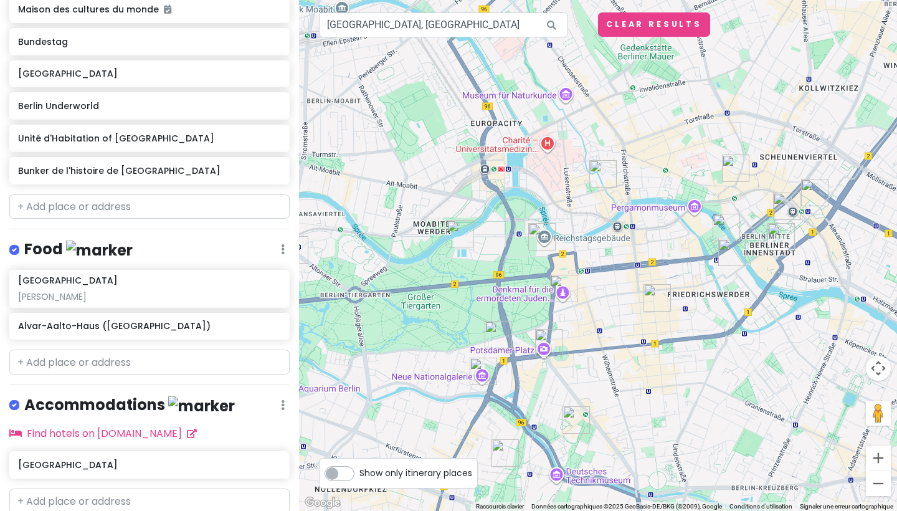
click at [561, 285] on img "Vendredi 15/08" at bounding box center [563, 288] width 27 height 27
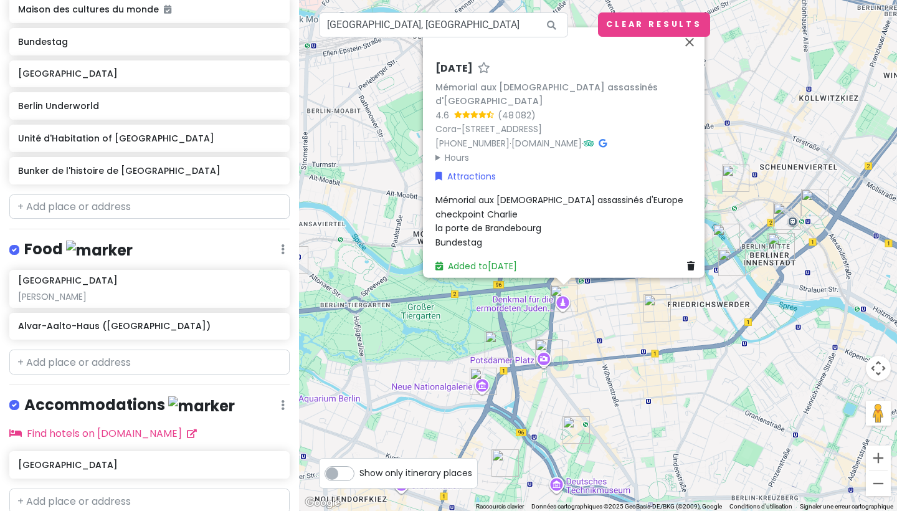
click at [490, 286] on div "[DATE] Mémorial aux [DEMOGRAPHIC_DATA] assassinés d'Europe 4.6 (48 082) [STREET…" at bounding box center [598, 255] width 598 height 511
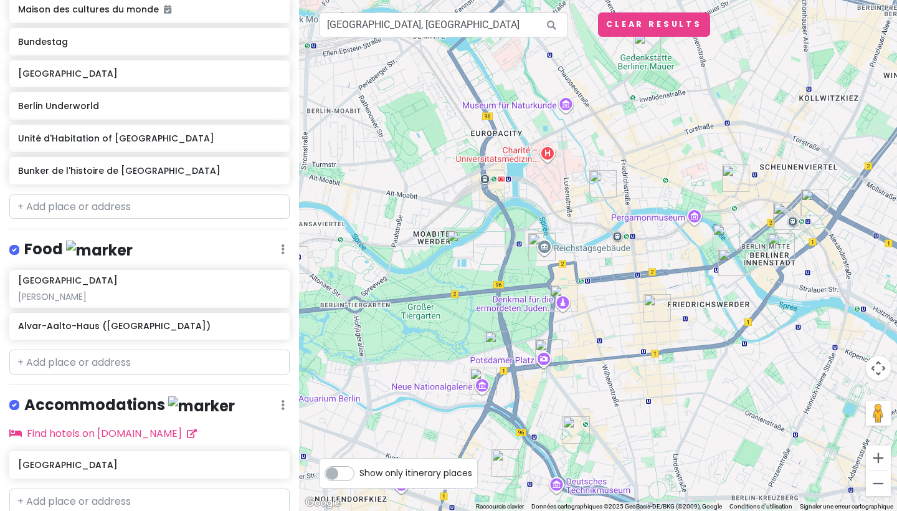
click at [544, 245] on img "Bundestag" at bounding box center [541, 246] width 27 height 27
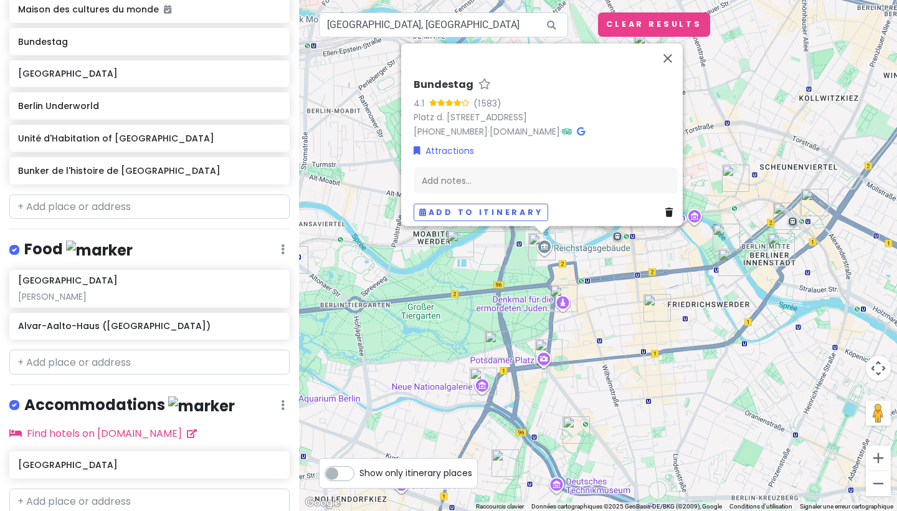
click at [455, 239] on img "Maison des cultures du monde" at bounding box center [459, 243] width 27 height 27
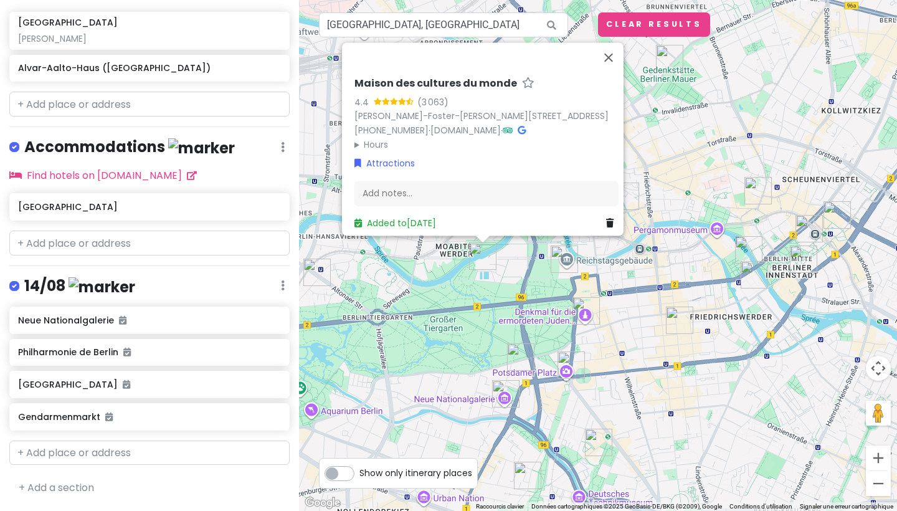
scroll to position [1085, 0]
click at [68, 486] on link "+ Add a section" at bounding box center [56, 487] width 75 height 14
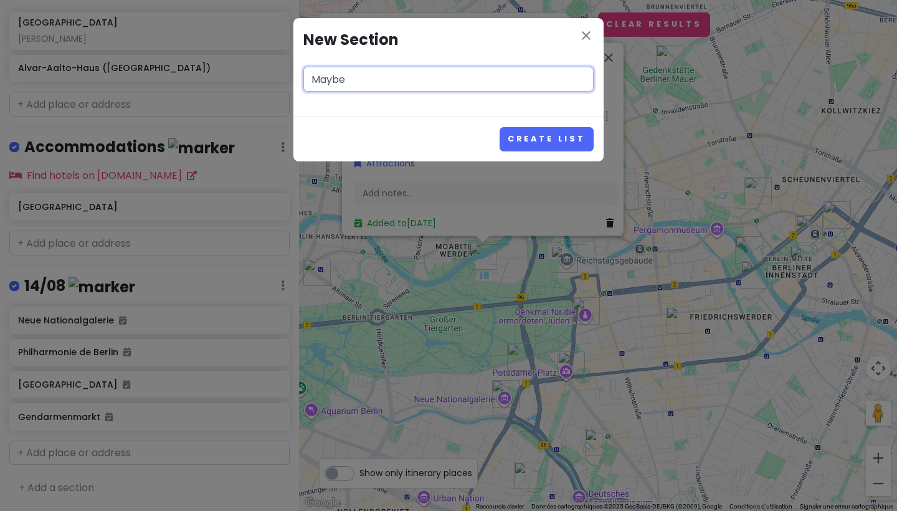
type input "Maybe"
click at [548, 138] on button "Create List" at bounding box center [546, 139] width 94 height 24
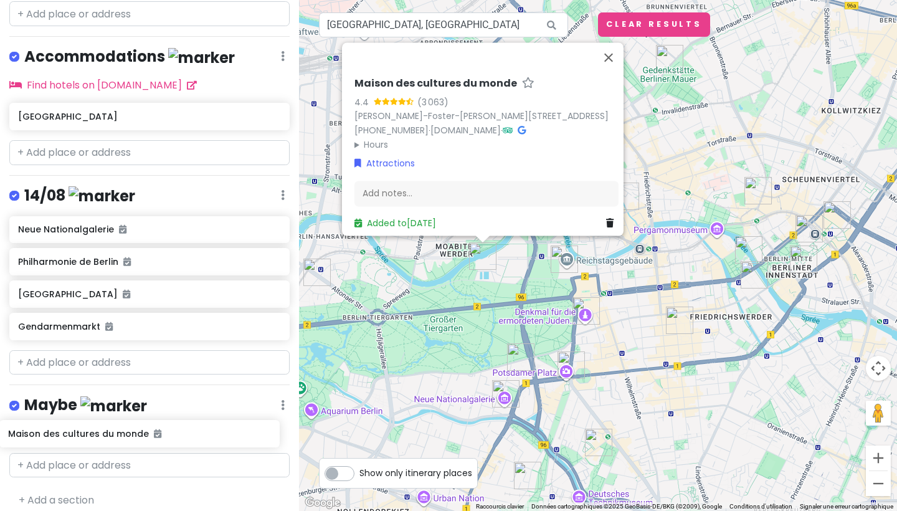
scroll to position [1164, 0]
drag, startPoint x: 201, startPoint y: 313, endPoint x: 192, endPoint y: 420, distance: 108.1
click at [192, 420] on div "Berlin Trip Private Change Dates Make a Copy Delete Trip Go Pro ⚡️ Give Feedbac…" at bounding box center [149, 255] width 299 height 511
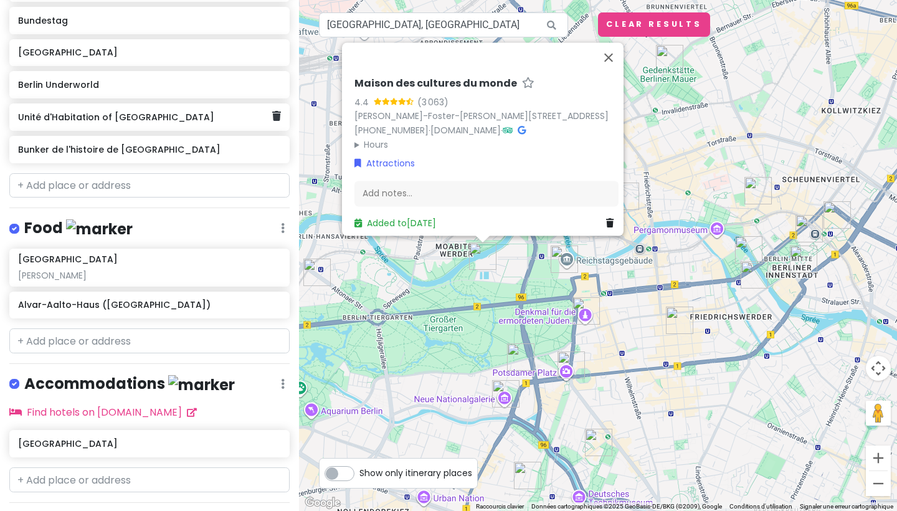
scroll to position [836, 0]
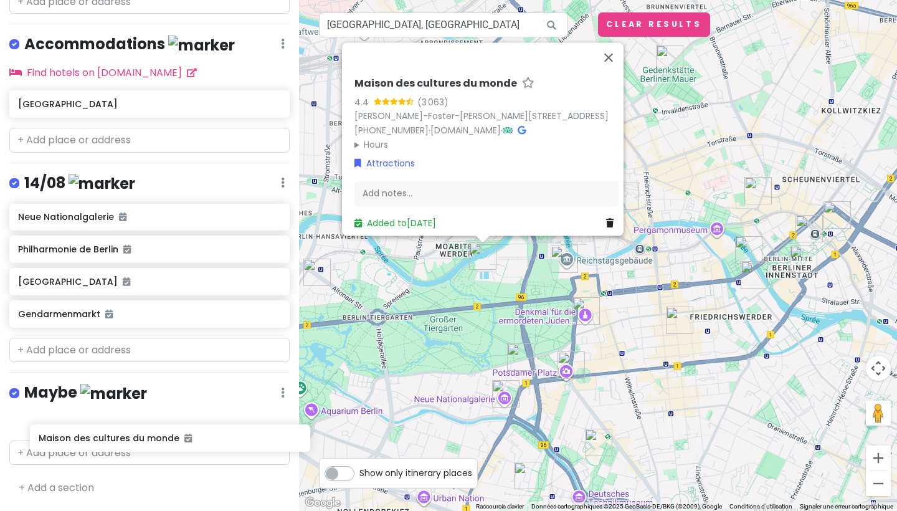
drag, startPoint x: 119, startPoint y: 12, endPoint x: 139, endPoint y: 445, distance: 432.6
click at [139, 445] on div "Berlin Trip Private Change Dates Make a Copy Delete Trip Go Pro ⚡️ Give Feedbac…" at bounding box center [149, 255] width 299 height 511
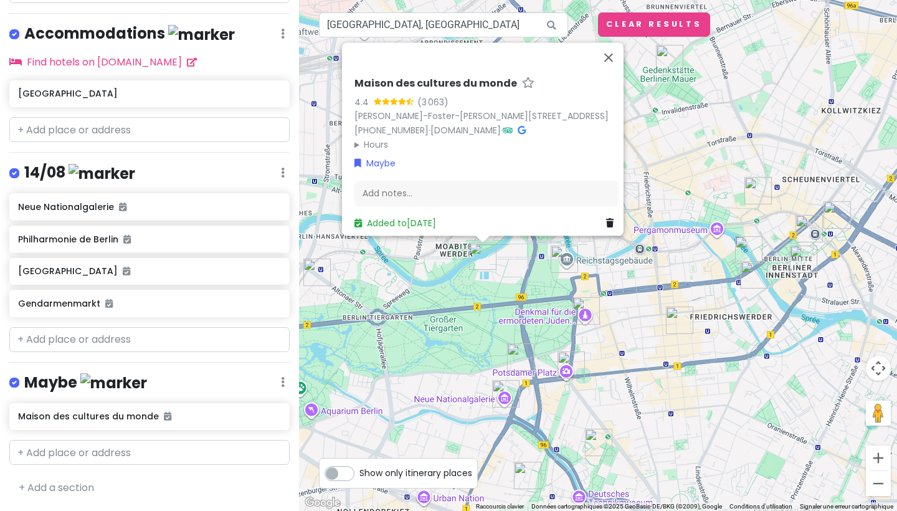
scroll to position [1164, 0]
click at [83, 385] on img at bounding box center [113, 382] width 67 height 19
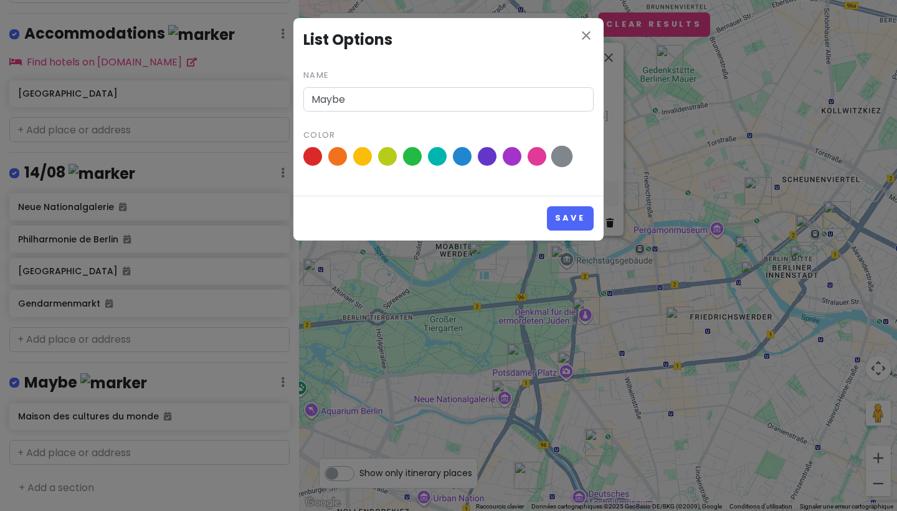
click at [555, 150] on span at bounding box center [562, 157] width 22 height 22
click at [0, 0] on input "radio" at bounding box center [0, 0] width 0 height 0
click at [578, 219] on button "Save" at bounding box center [570, 218] width 47 height 24
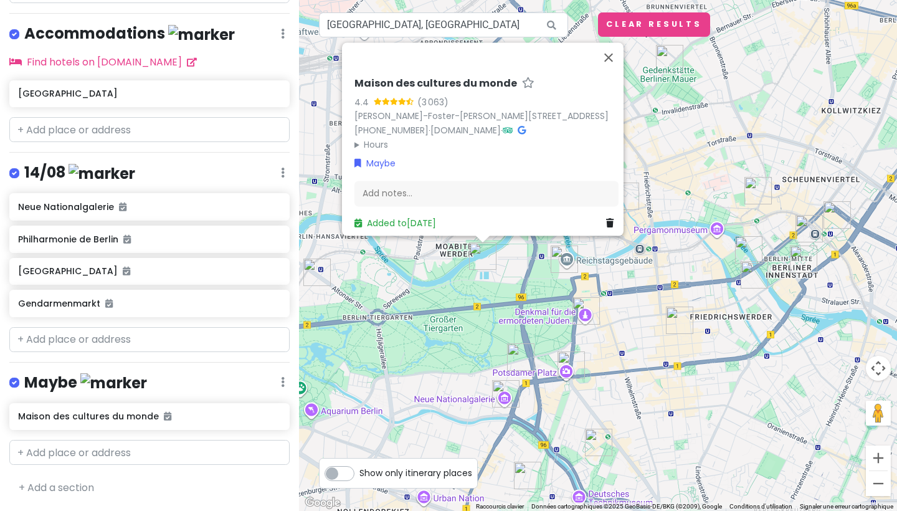
click at [652, 275] on div "Maison des cultures du monde 4.4 (3 063) [PERSON_NAME]-[PERSON_NAME][STREET_ADD…" at bounding box center [598, 255] width 598 height 511
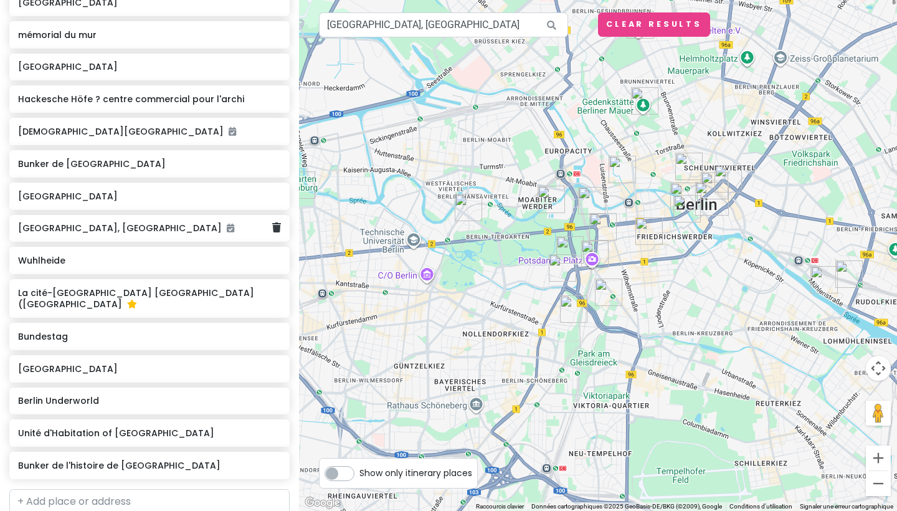
scroll to position [485, 0]
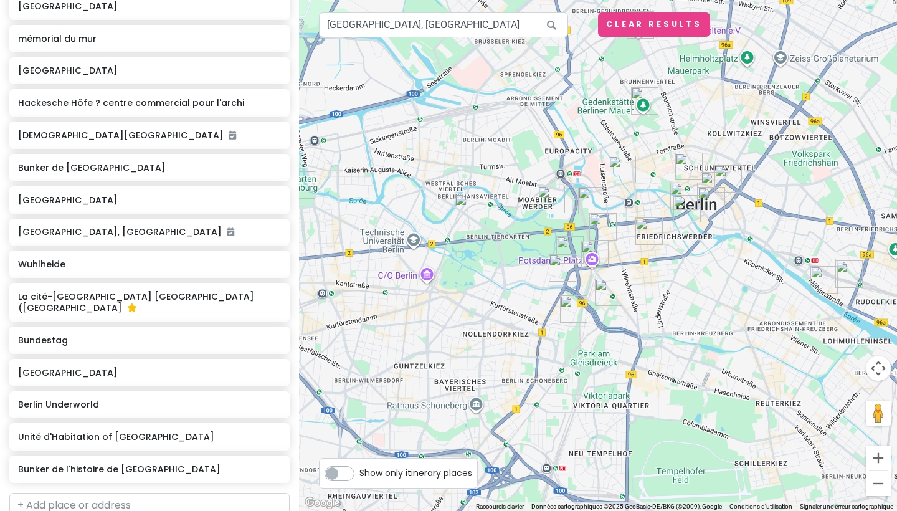
click at [471, 208] on img "Alvar-Aalto-Haus (Hansaviertel)" at bounding box center [468, 207] width 27 height 27
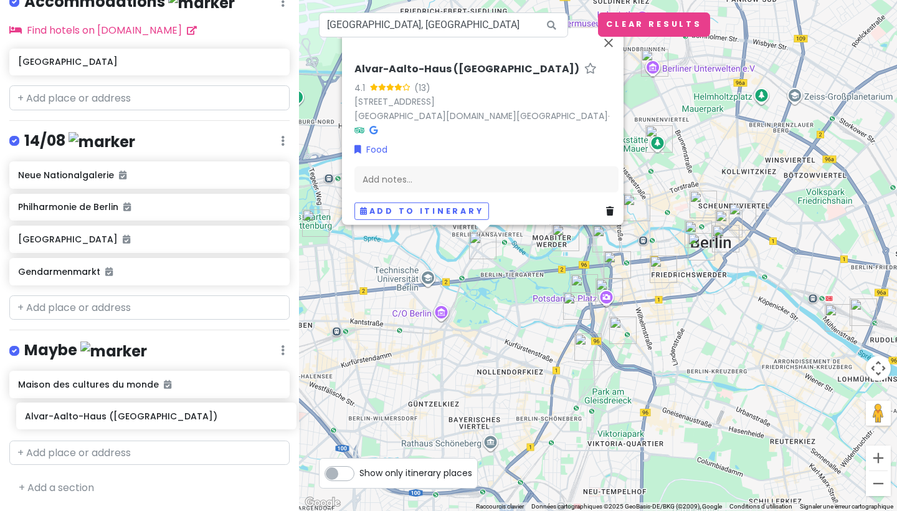
scroll to position [1196, 0]
drag, startPoint x: 164, startPoint y: 118, endPoint x: 170, endPoint y: 416, distance: 297.7
click at [170, 416] on div "Berlin Trip Private Change Dates Make a Copy Delete Trip Go Pro ⚡️ Give Feedbac…" at bounding box center [149, 255] width 299 height 511
click at [542, 328] on div "Alvar-Aalto-Haus ([GEOGRAPHIC_DATA]) 4.1 (13) [STREET_ADDRESS][DOMAIN_NAME] · M…" at bounding box center [598, 255] width 598 height 511
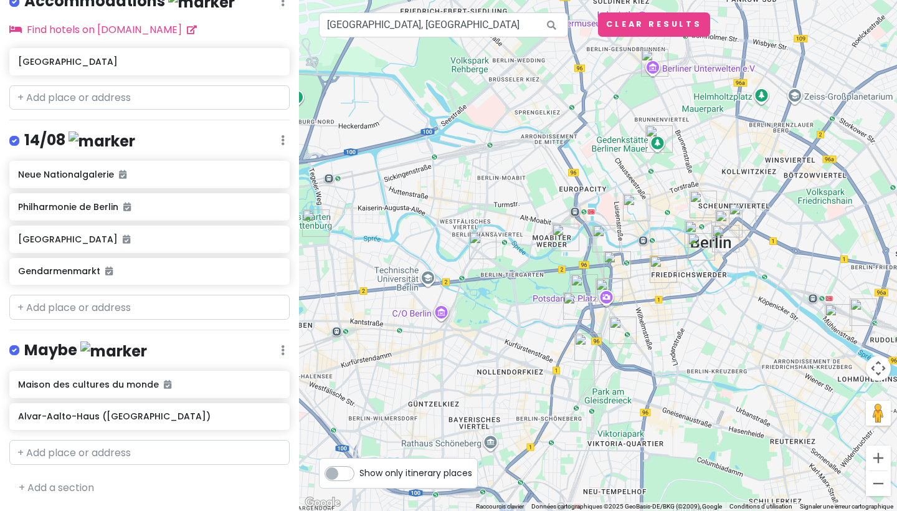
click at [661, 62] on img "Berlin Underworld" at bounding box center [654, 62] width 27 height 27
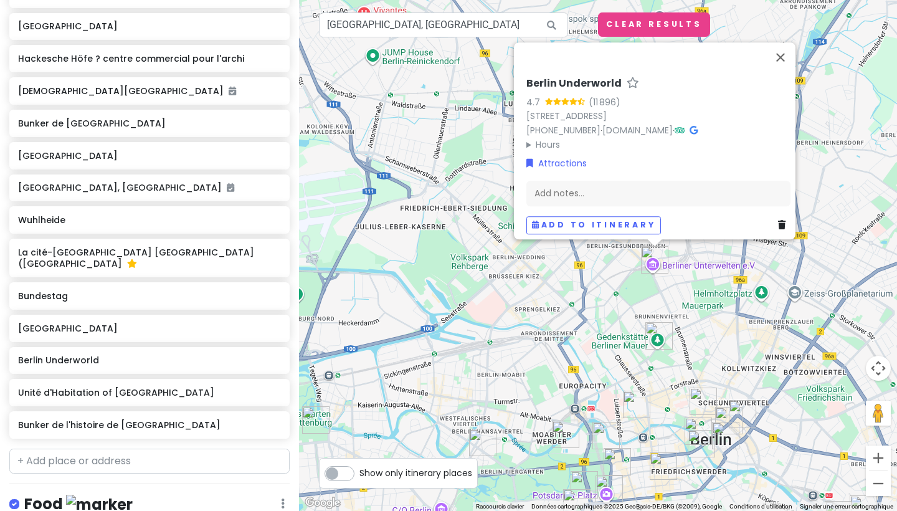
scroll to position [529, 0]
click at [138, 130] on h6 "Bunker de [GEOGRAPHIC_DATA]" at bounding box center [144, 123] width 253 height 11
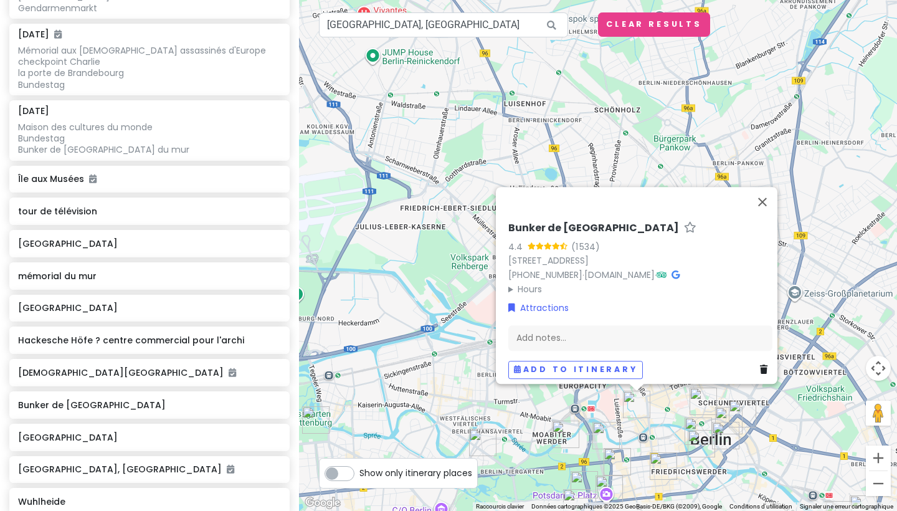
scroll to position [253, 0]
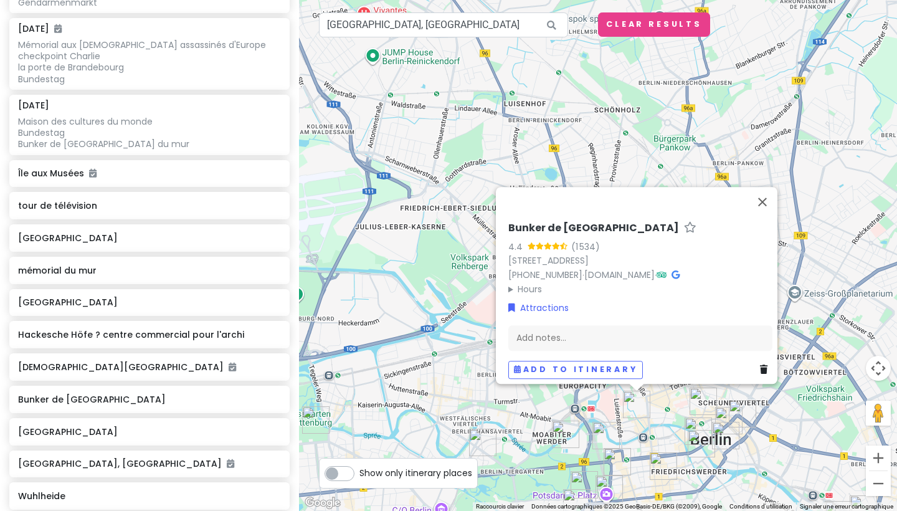
click at [331, 278] on div "[GEOGRAPHIC_DATA] 4.4 (1 534) [STREET_ADDRESS] [PHONE_NUMBER] · [DOMAIN_NAME] ·…" at bounding box center [598, 255] width 598 height 511
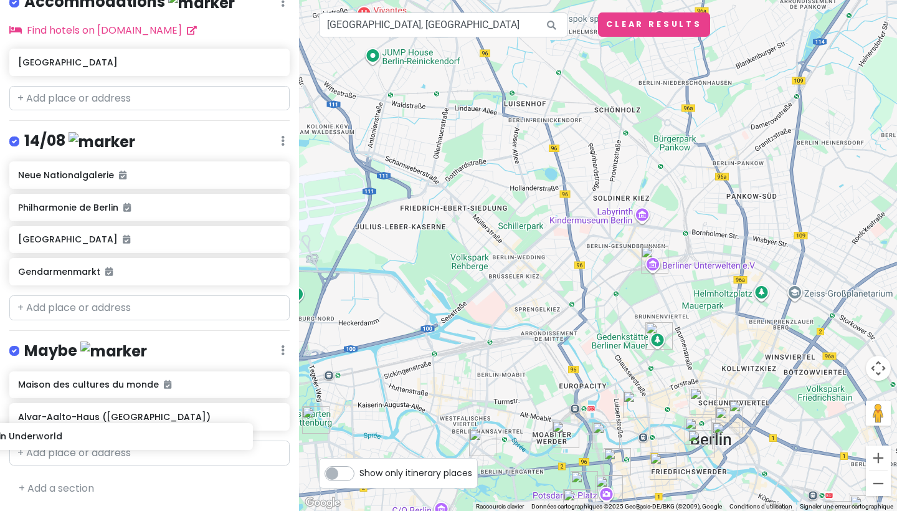
scroll to position [1196, 0]
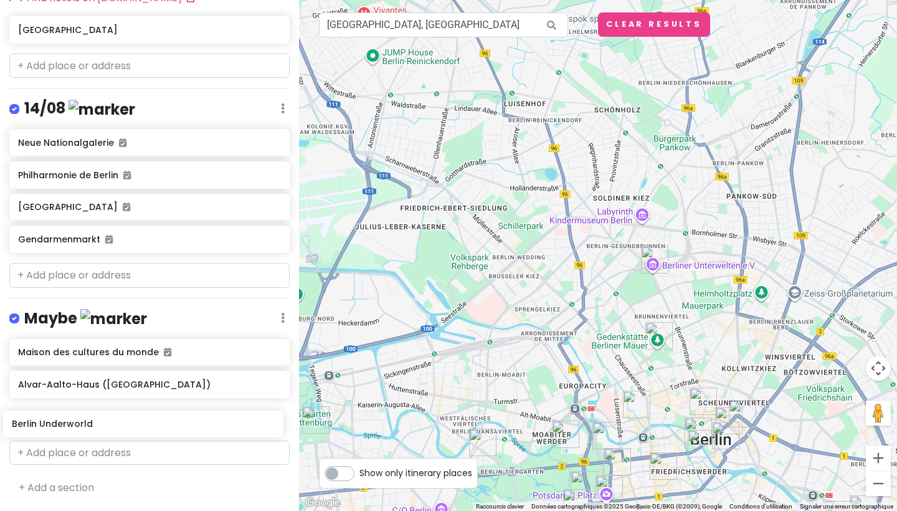
drag, startPoint x: 171, startPoint y: 325, endPoint x: 165, endPoint y: 425, distance: 100.4
click at [165, 425] on div "Berlin Trip Private Change Dates Make a Copy Delete Trip Go Pro ⚡️ Give Feedbac…" at bounding box center [149, 255] width 299 height 511
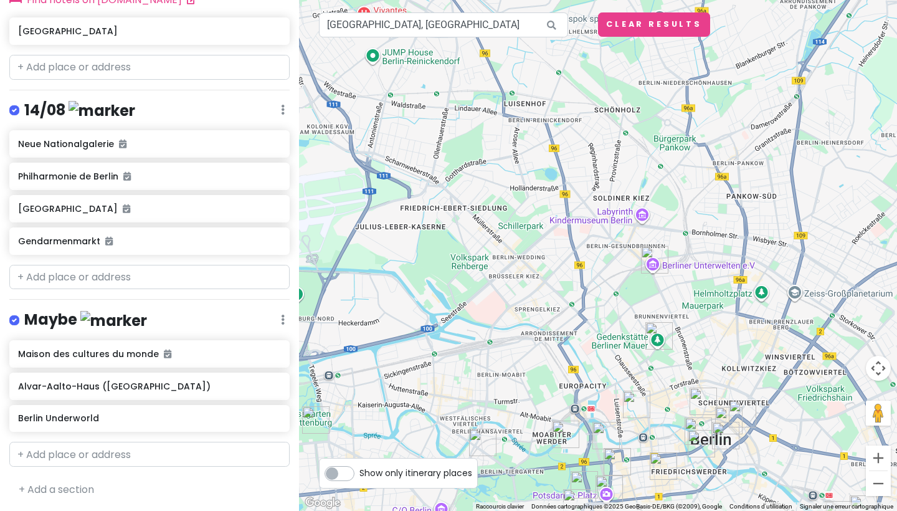
click at [653, 332] on img "mémorial du mur" at bounding box center [658, 335] width 27 height 27
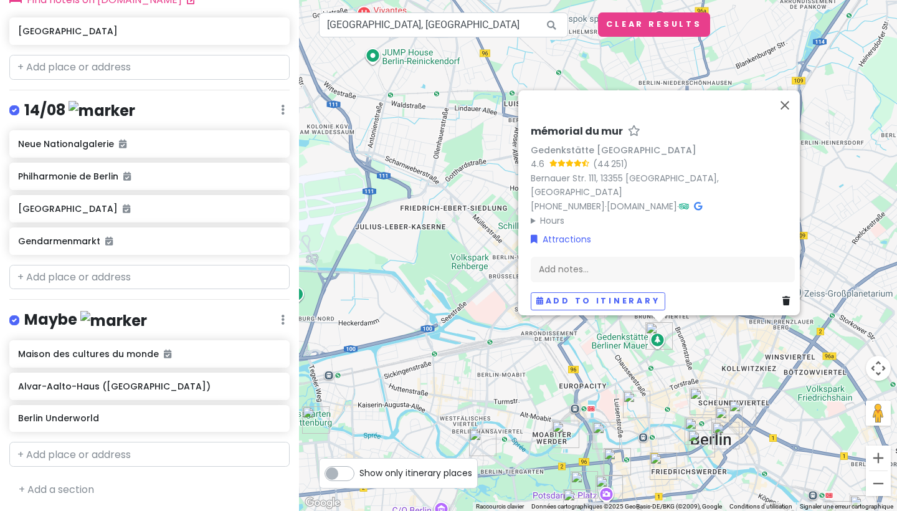
click at [562, 346] on div "mémorial du mur Gedenkstätte [GEOGRAPHIC_DATA] 4.6 (44 251) Bernauer Str. [GEOG…" at bounding box center [598, 255] width 598 height 511
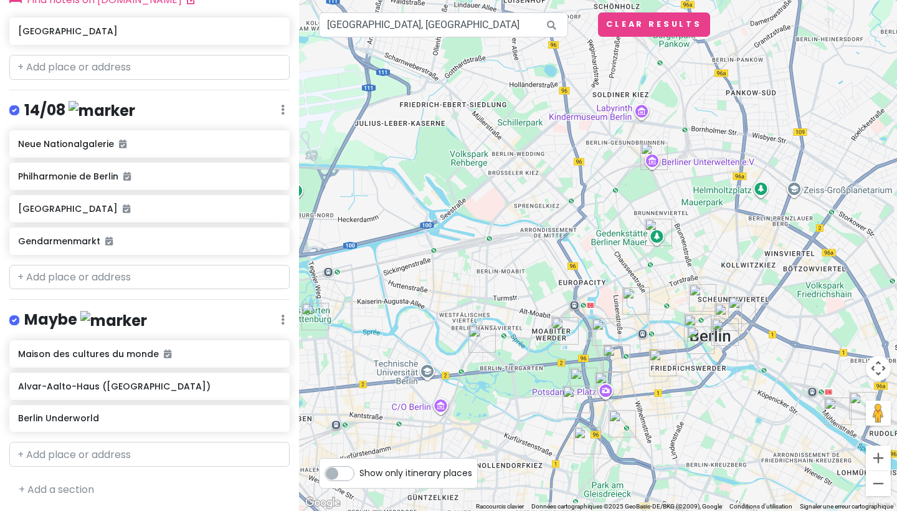
drag, startPoint x: 654, startPoint y: 375, endPoint x: 653, endPoint y: 271, distance: 104.0
click at [653, 271] on div at bounding box center [598, 255] width 598 height 511
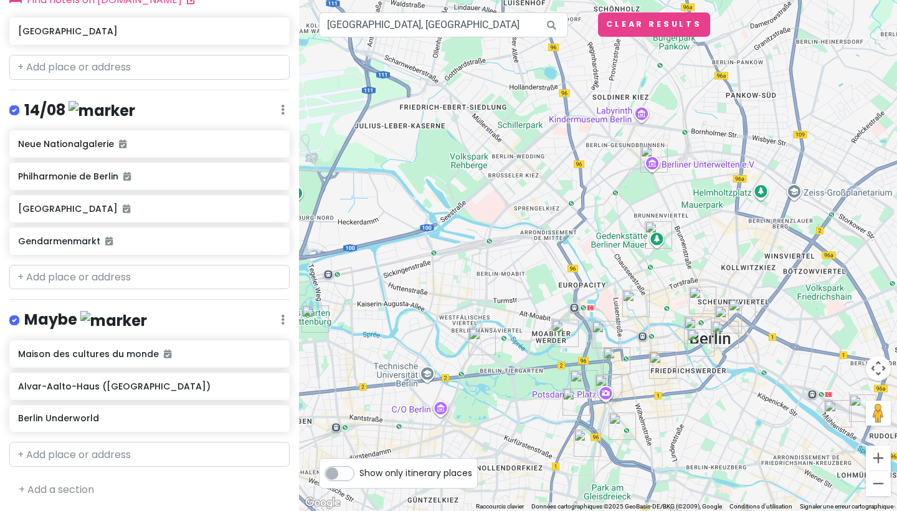
click at [692, 291] on img "Hackesche Höfe ? centre commercial pour l'archi" at bounding box center [702, 299] width 27 height 27
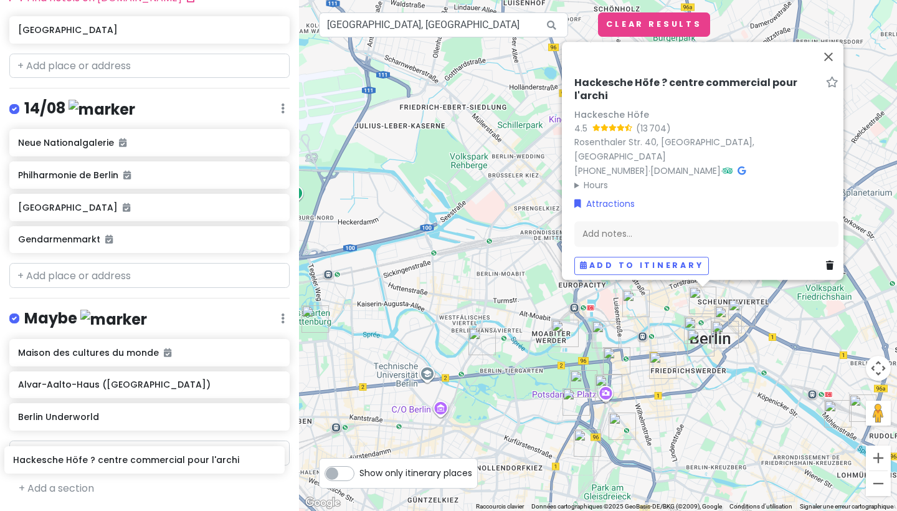
scroll to position [1164, 0]
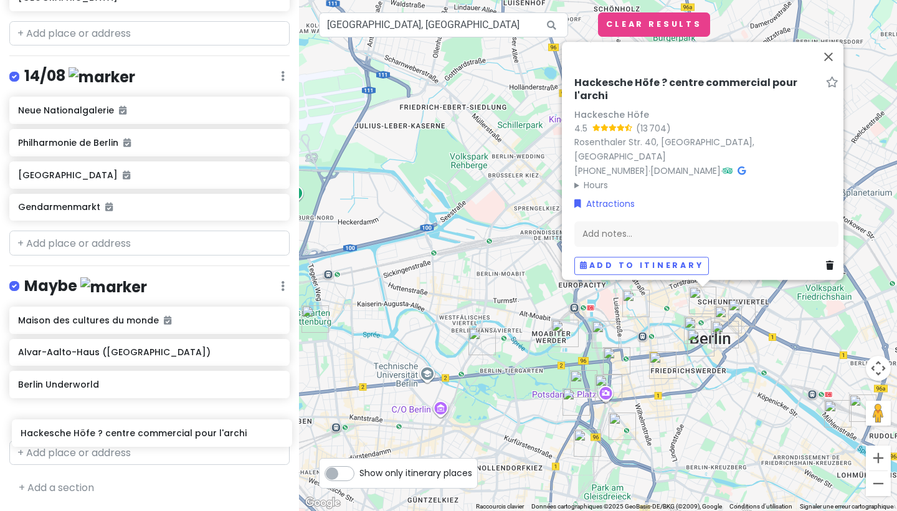
drag, startPoint x: 200, startPoint y: 85, endPoint x: 203, endPoint y: 423, distance: 338.1
click at [203, 423] on div "Berlin Trip Private Change Dates Make a Copy Delete Trip Go Pro ⚡️ Give Feedbac…" at bounding box center [149, 255] width 299 height 511
click at [724, 388] on div "Hackesche Höfe ? centre commercial pour l'archi Hackesche Höfe 4.5 (13 704) [GE…" at bounding box center [598, 255] width 598 height 511
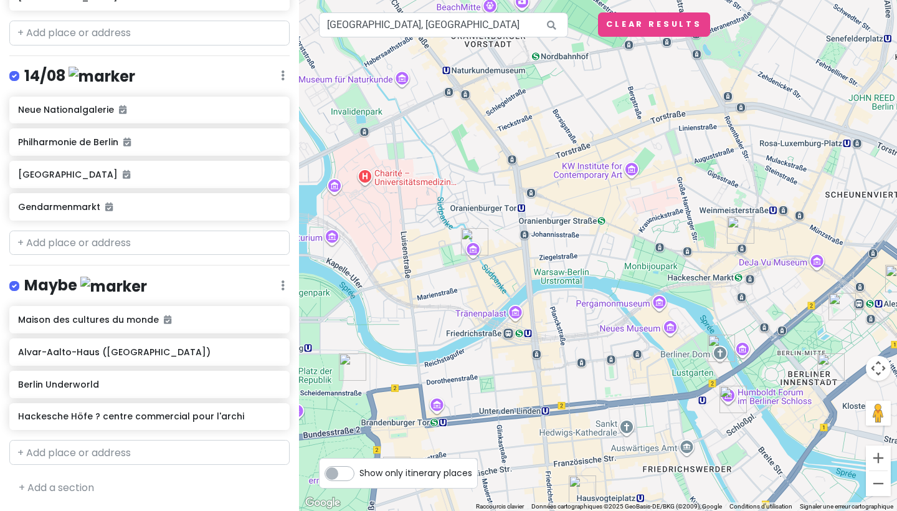
click at [720, 347] on img "cathédrale de Berlin" at bounding box center [720, 347] width 27 height 27
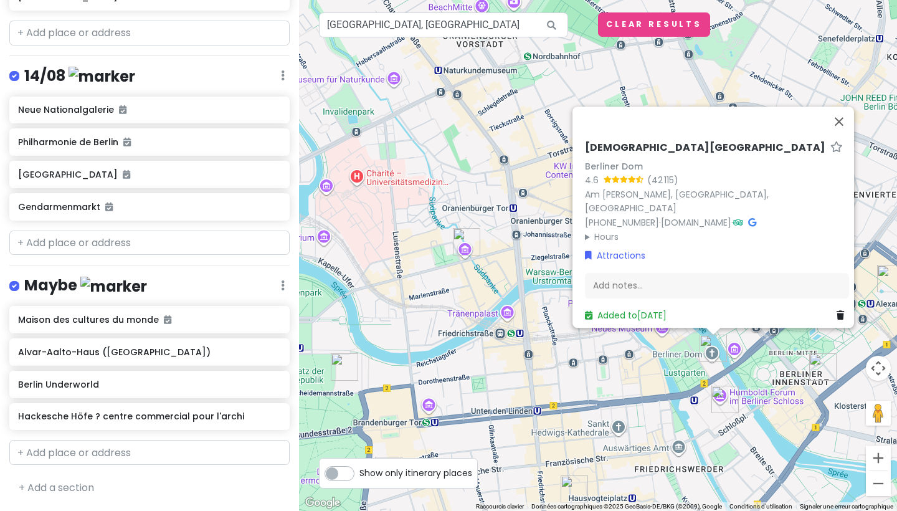
click at [727, 403] on img "Île aux Musées" at bounding box center [724, 398] width 27 height 27
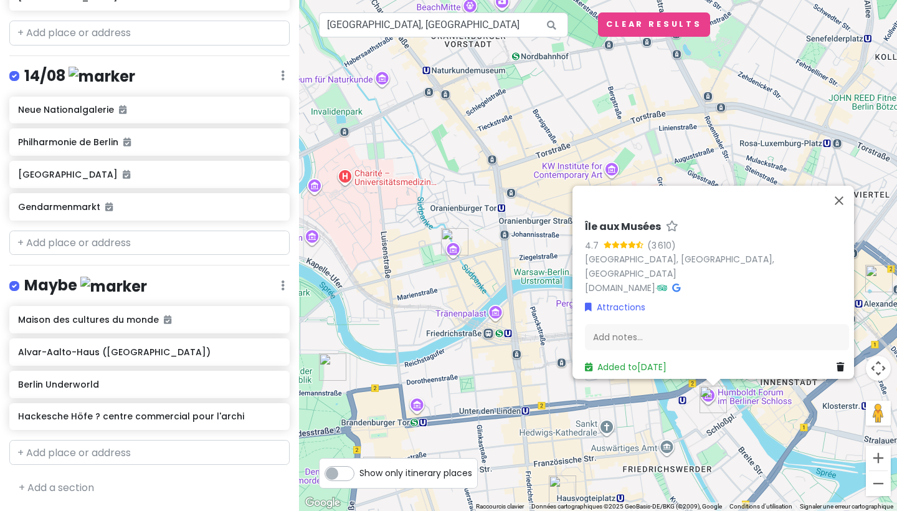
click at [407, 219] on div "Île aux Musées 4.7 (3 610) [GEOGRAPHIC_DATA], [GEOGRAPHIC_DATA], [GEOGRAPHIC_DA…" at bounding box center [598, 255] width 598 height 511
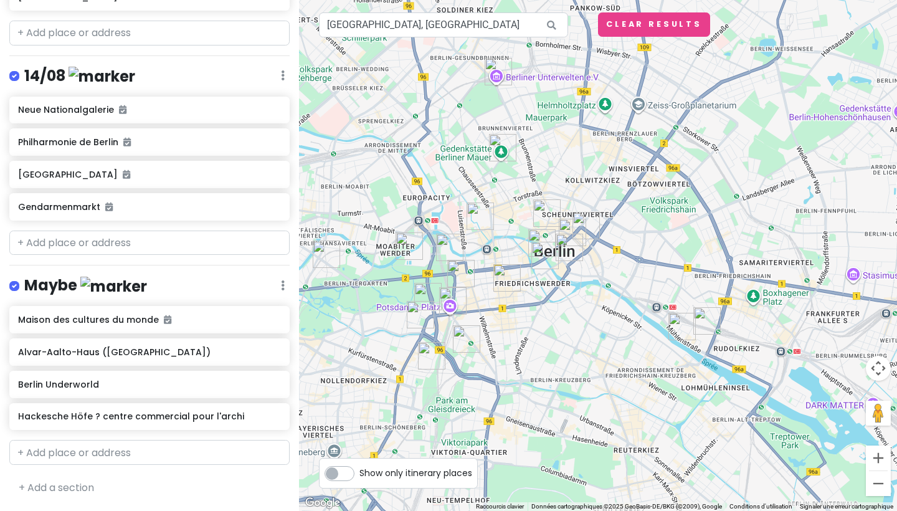
click at [481, 221] on img "Bunker de Berlin" at bounding box center [479, 215] width 27 height 27
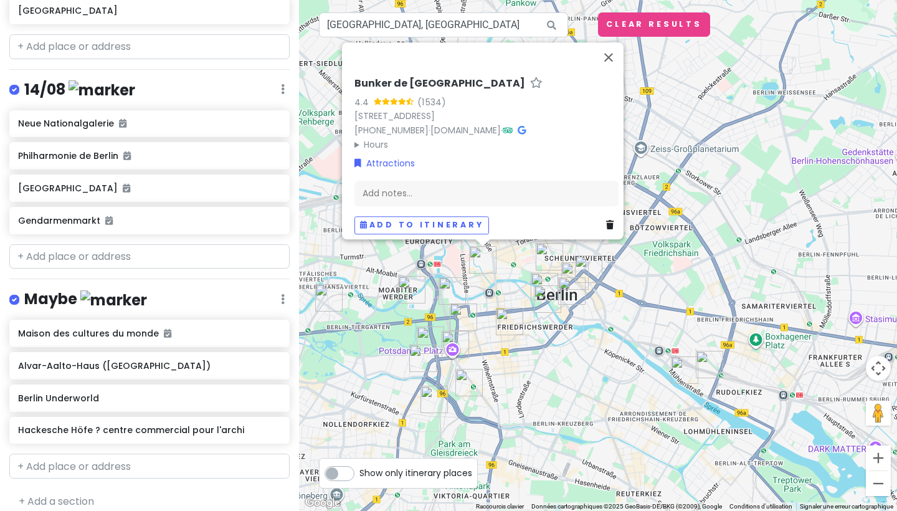
scroll to position [1135, 0]
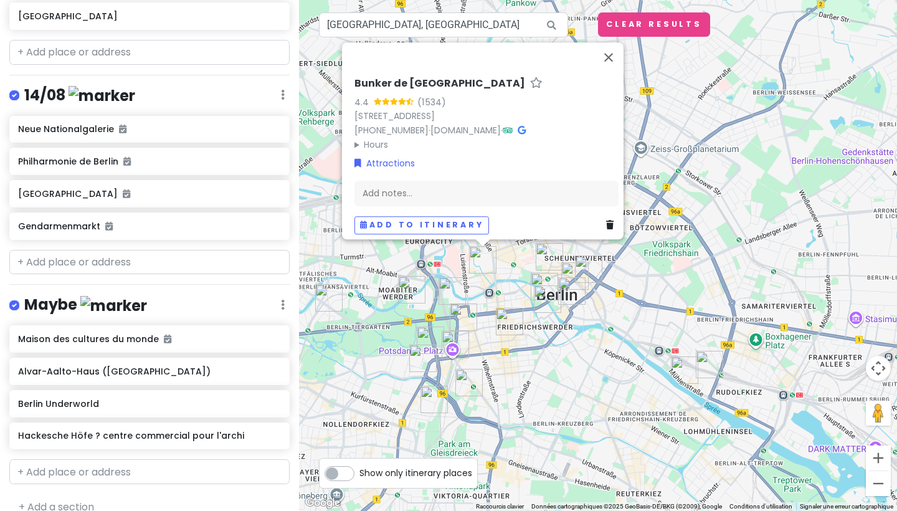
click at [469, 380] on img "Bunker de l'histoire de Berlin" at bounding box center [468, 382] width 27 height 27
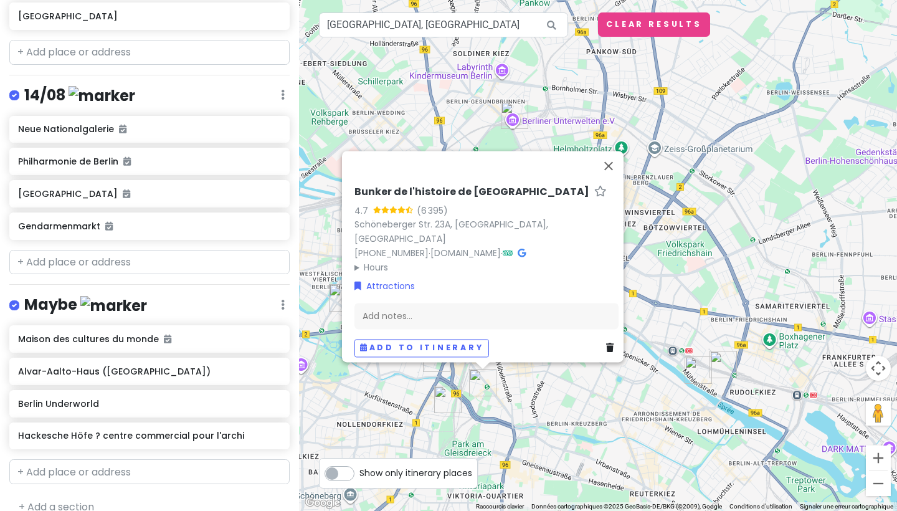
click at [531, 403] on div "Bunker de l'histoire de Berlin 4.7 (6 395) Schöneberger Str. 23A, [GEOGRAPHIC_D…" at bounding box center [598, 255] width 598 height 511
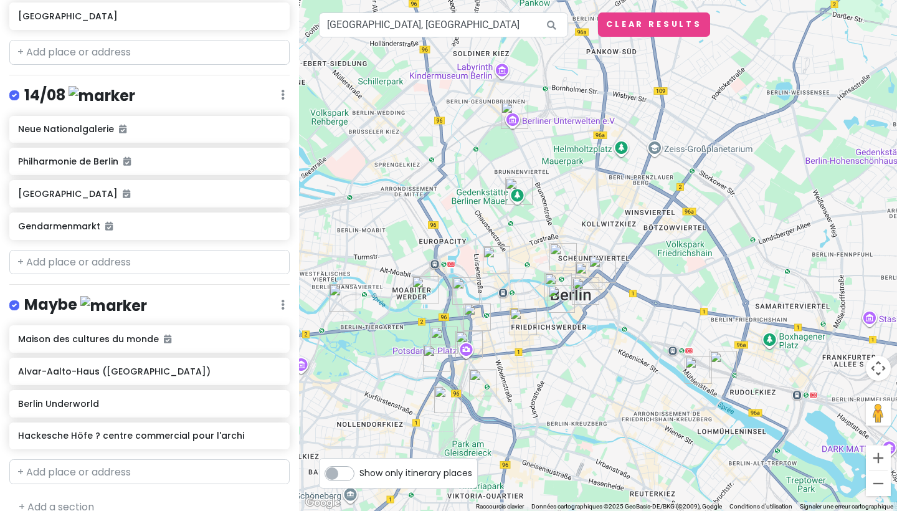
click at [498, 257] on img "Bunker de Berlin" at bounding box center [496, 259] width 27 height 27
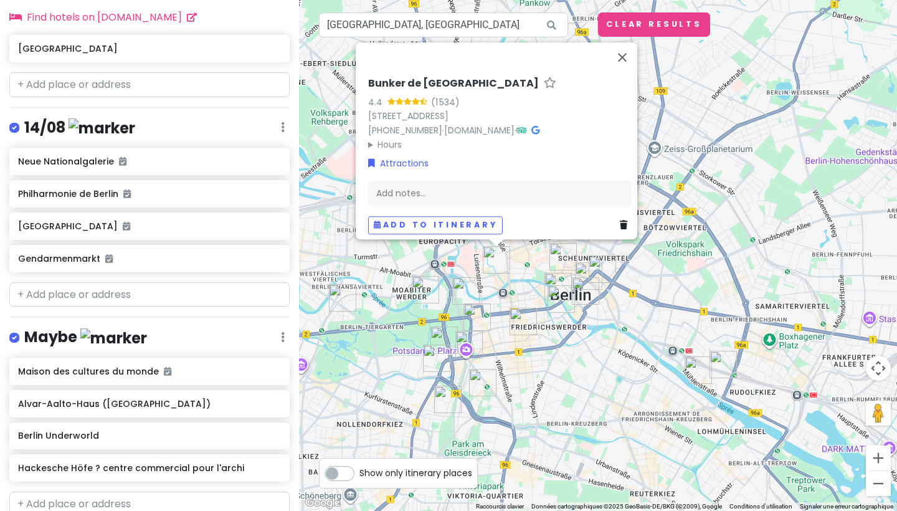
click at [620, 221] on icon at bounding box center [623, 225] width 7 height 9
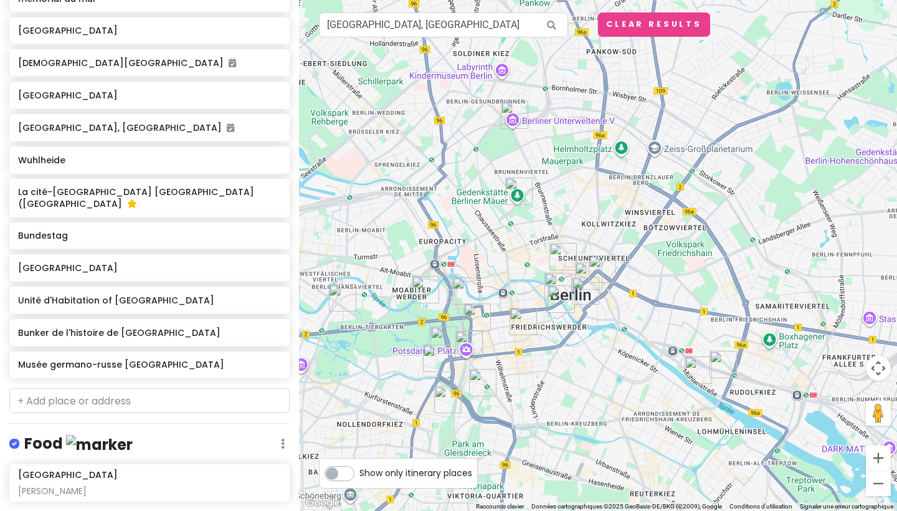
scroll to position [524, 0]
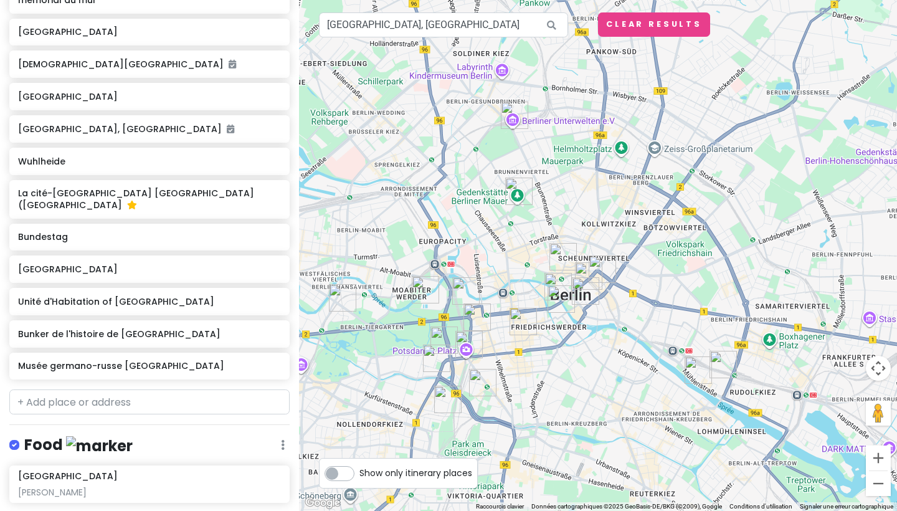
click at [457, 291] on img "Bundestag" at bounding box center [465, 290] width 27 height 27
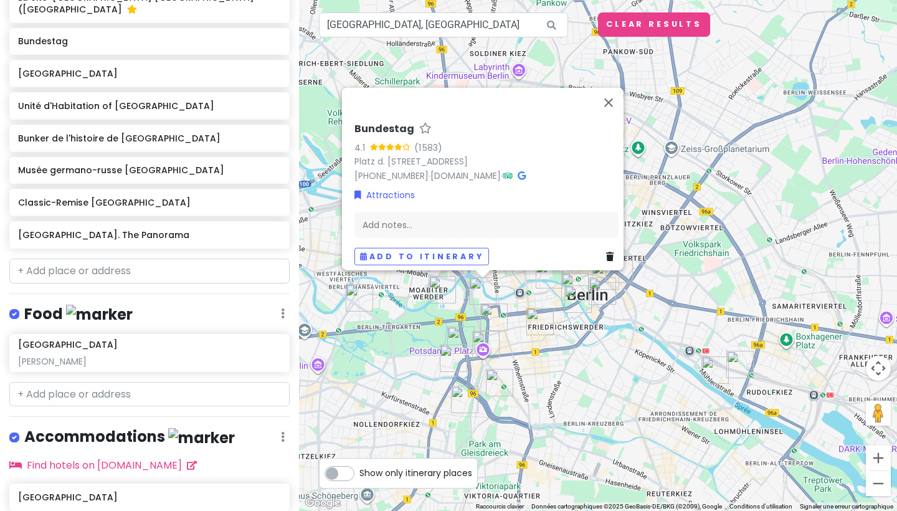
scroll to position [732, 0]
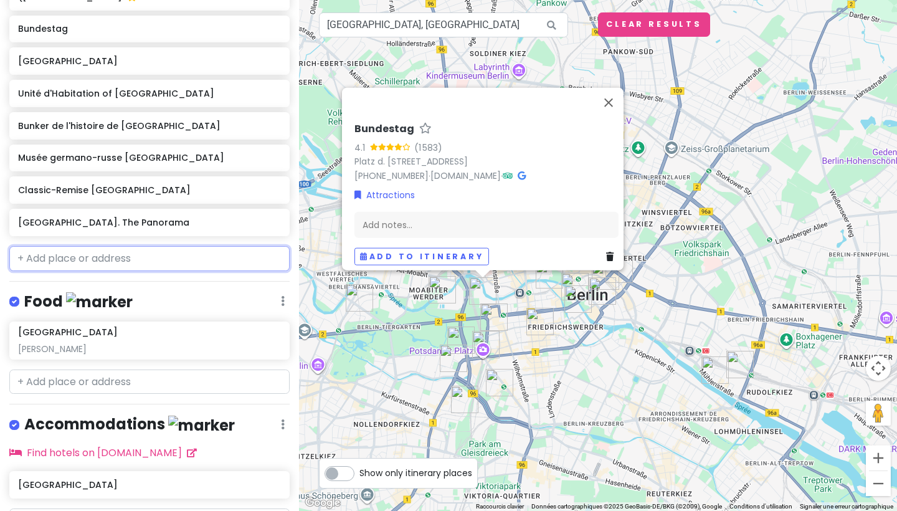
click at [72, 271] on input "text" at bounding box center [149, 258] width 280 height 25
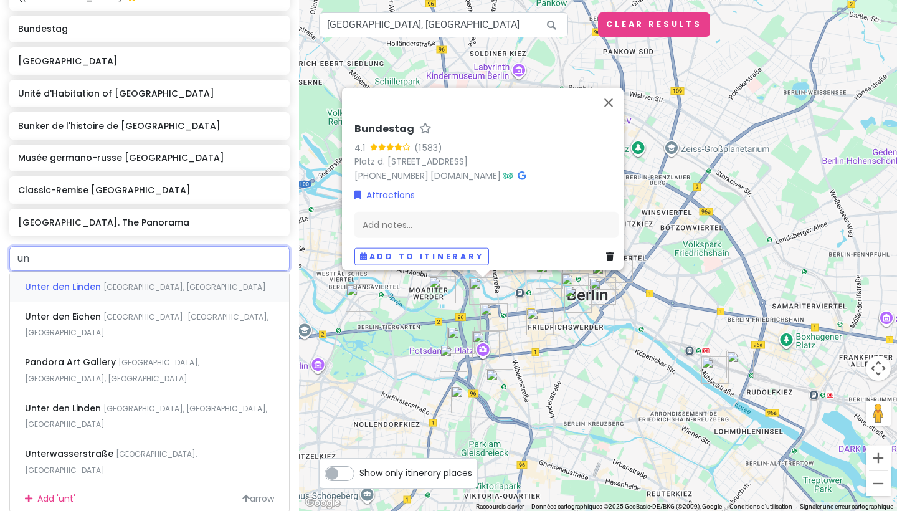
type input "u"
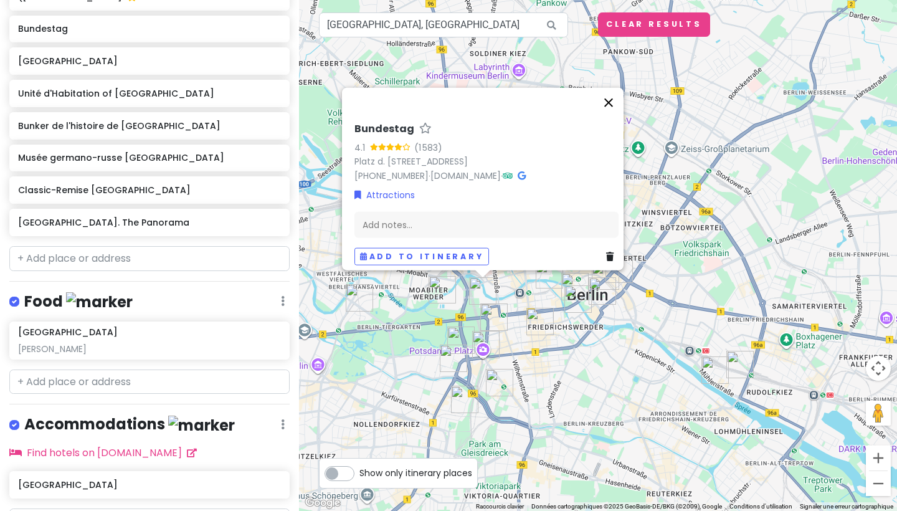
click at [610, 97] on button "Fermer" at bounding box center [608, 103] width 30 height 30
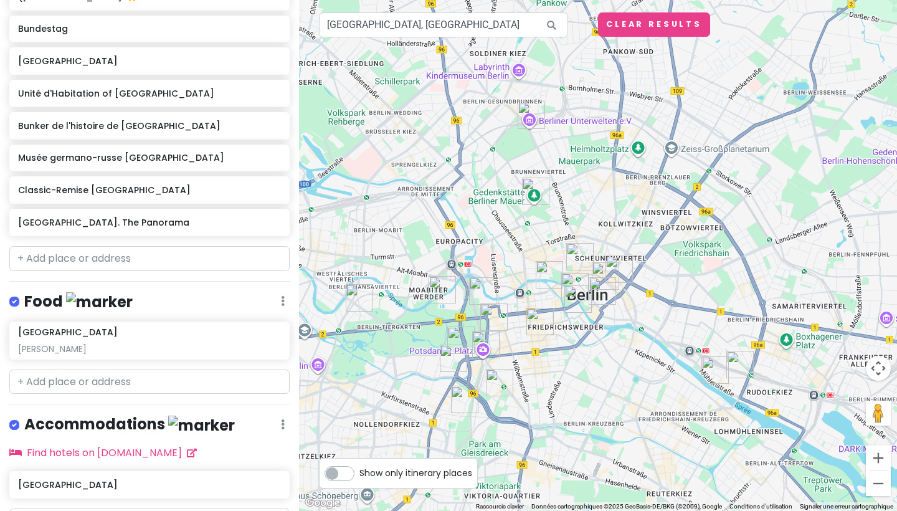
click at [580, 257] on img "Hackesche Höfe ? centre commercial pour l'archi" at bounding box center [579, 256] width 27 height 27
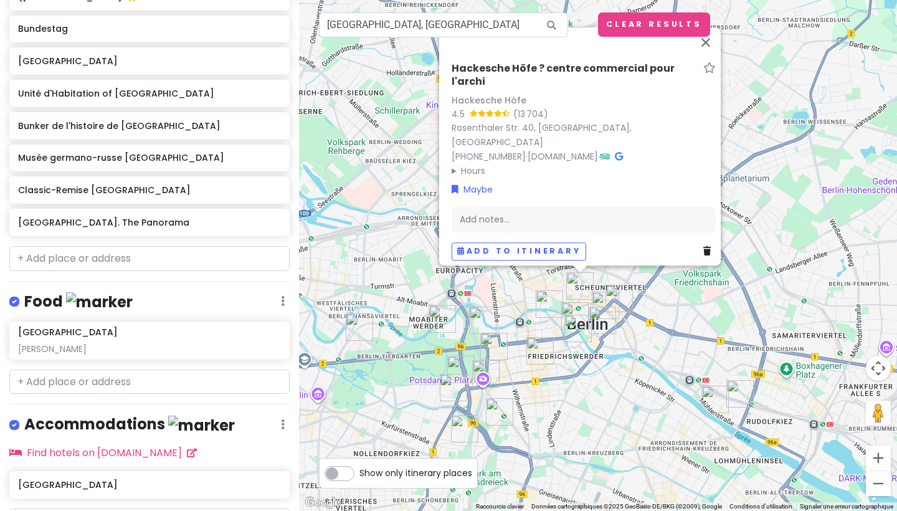
click at [421, 232] on div "Hackesche Höfe ? centre commercial pour l'archi Hackesche Höfe 4.5 (13 704) [GE…" at bounding box center [598, 255] width 598 height 511
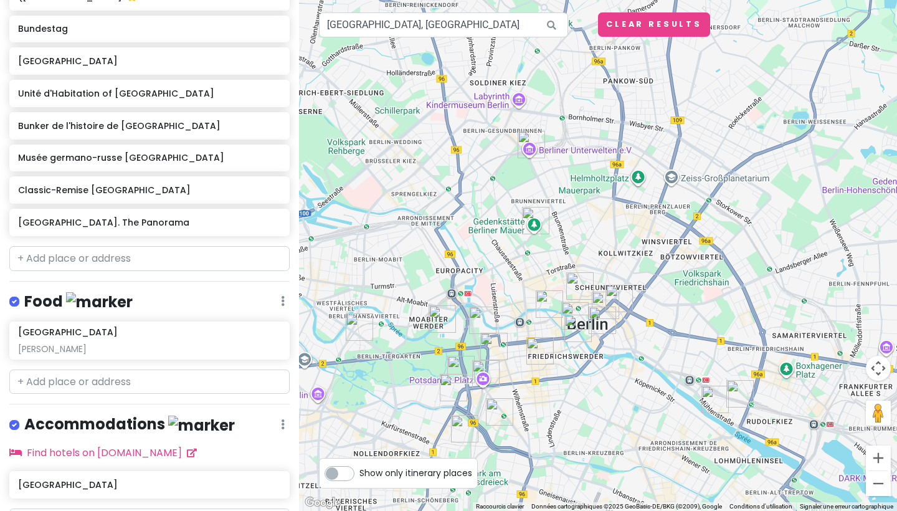
click at [437, 314] on img "Maison des cultures du monde" at bounding box center [441, 318] width 27 height 27
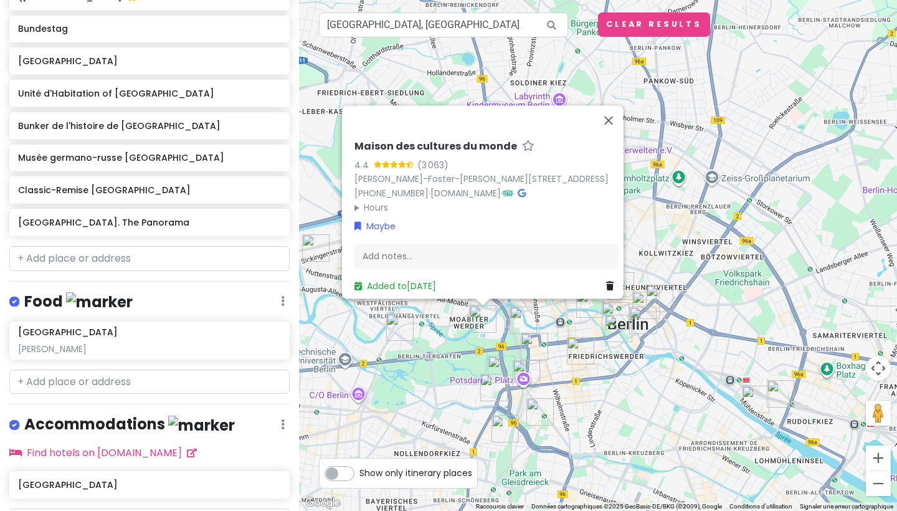
click at [654, 165] on div "Maison des cultures du monde 4.4 (3 063) [PERSON_NAME]-[PERSON_NAME][STREET_ADD…" at bounding box center [598, 255] width 598 height 511
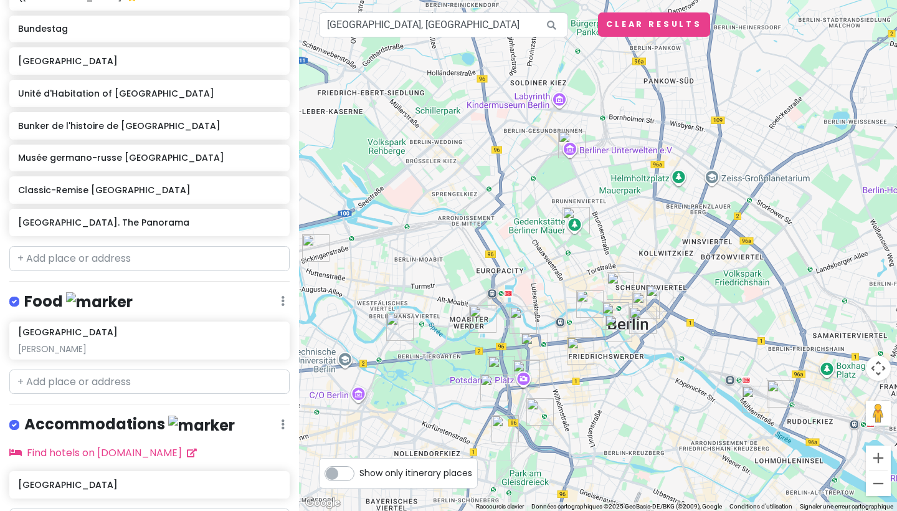
click at [572, 143] on img "Berlin Underworld" at bounding box center [571, 144] width 27 height 27
